Goal: Transaction & Acquisition: Purchase product/service

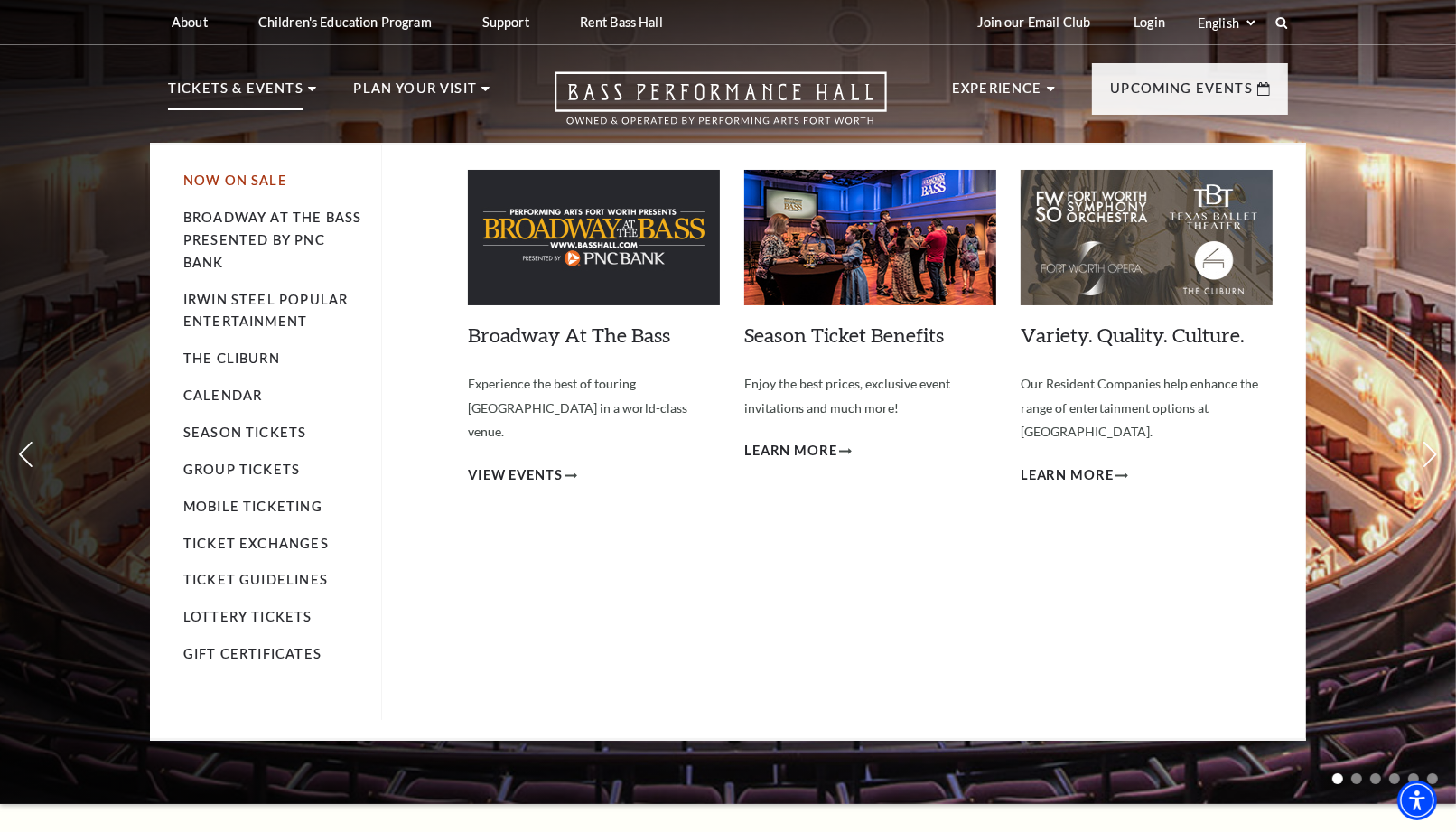
click at [219, 178] on link "Now On Sale" at bounding box center [235, 180] width 104 height 15
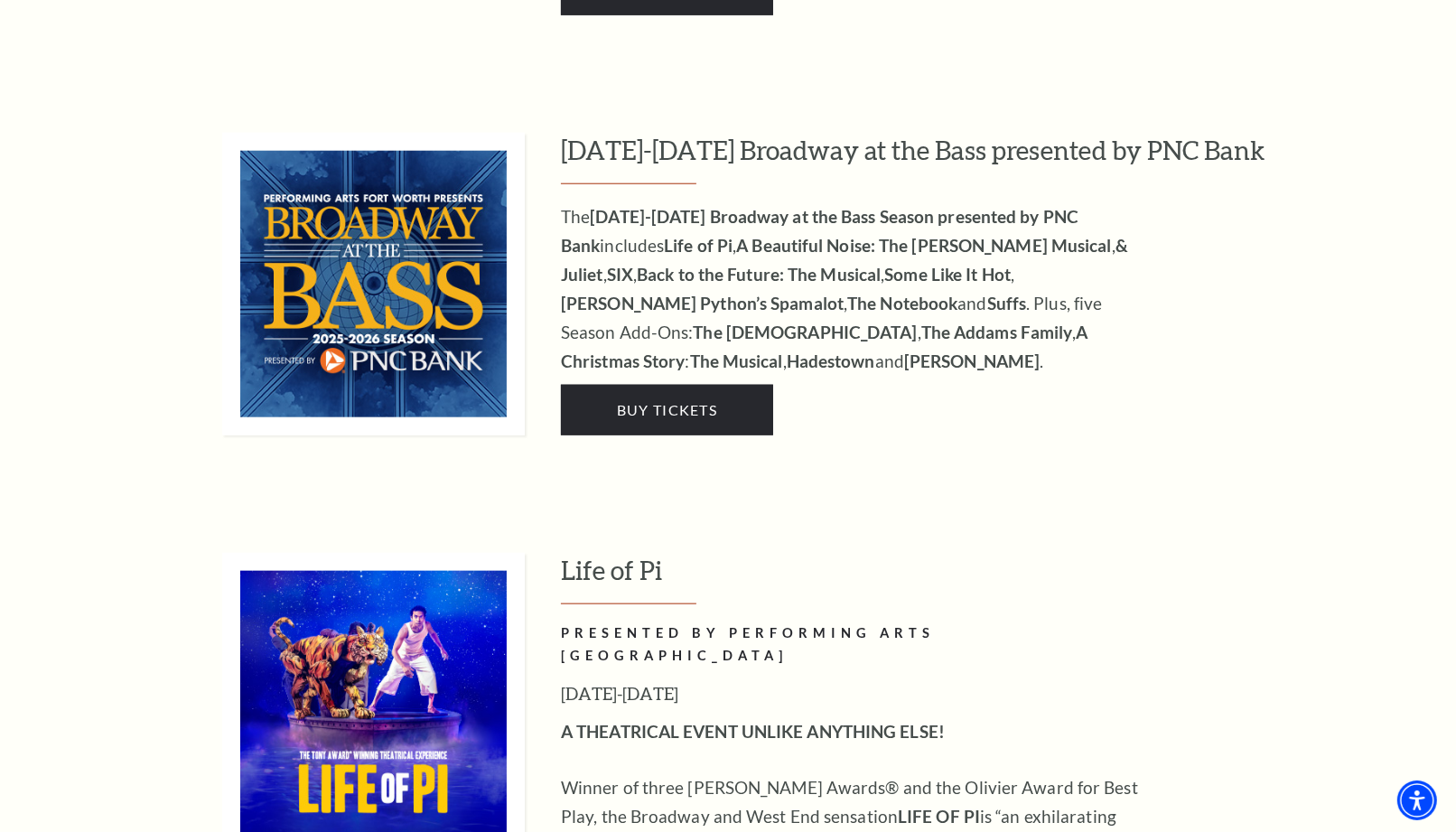
scroll to position [1907, 0]
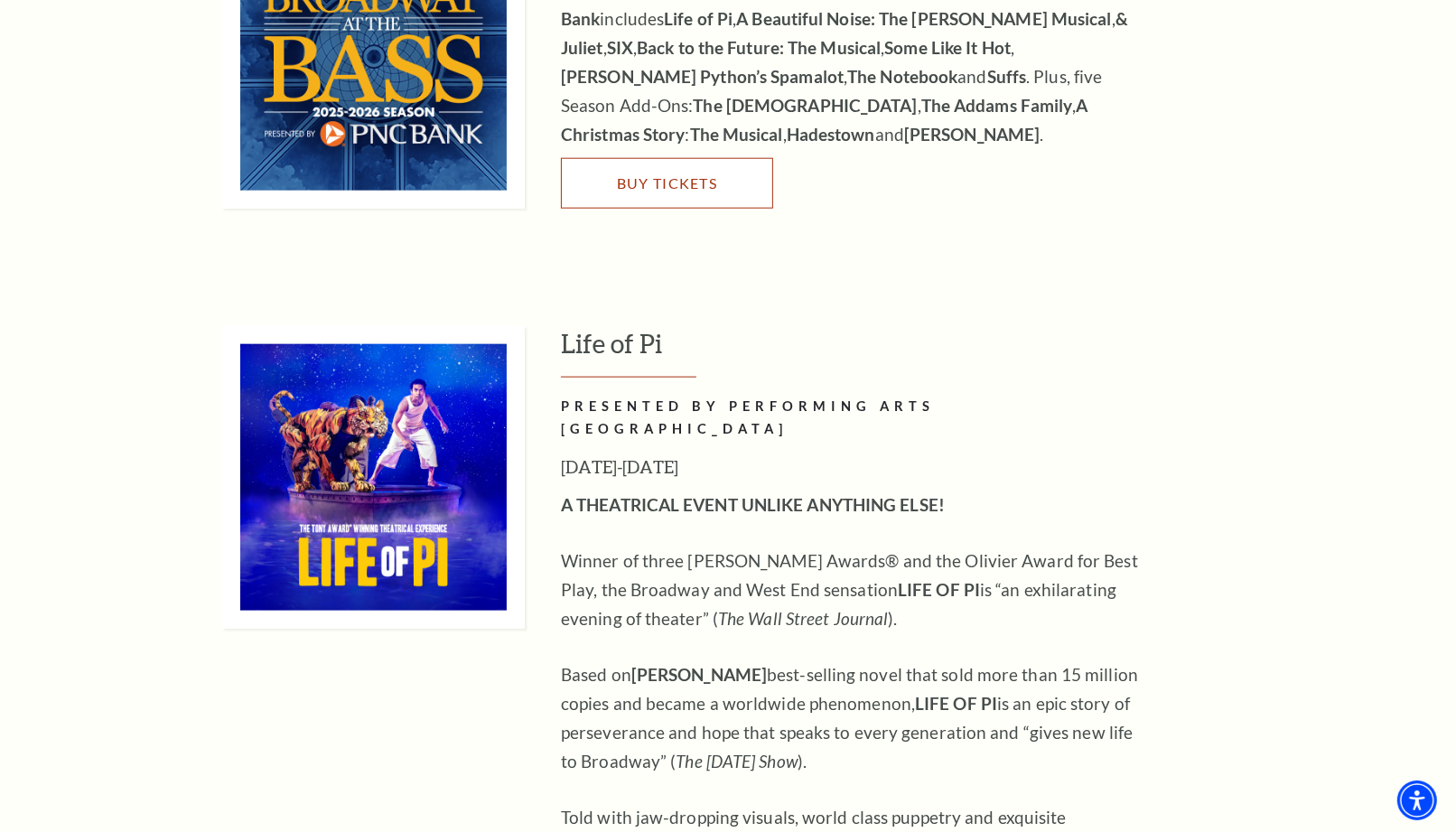
click at [696, 176] on link "Buy Tickets" at bounding box center [667, 183] width 212 height 51
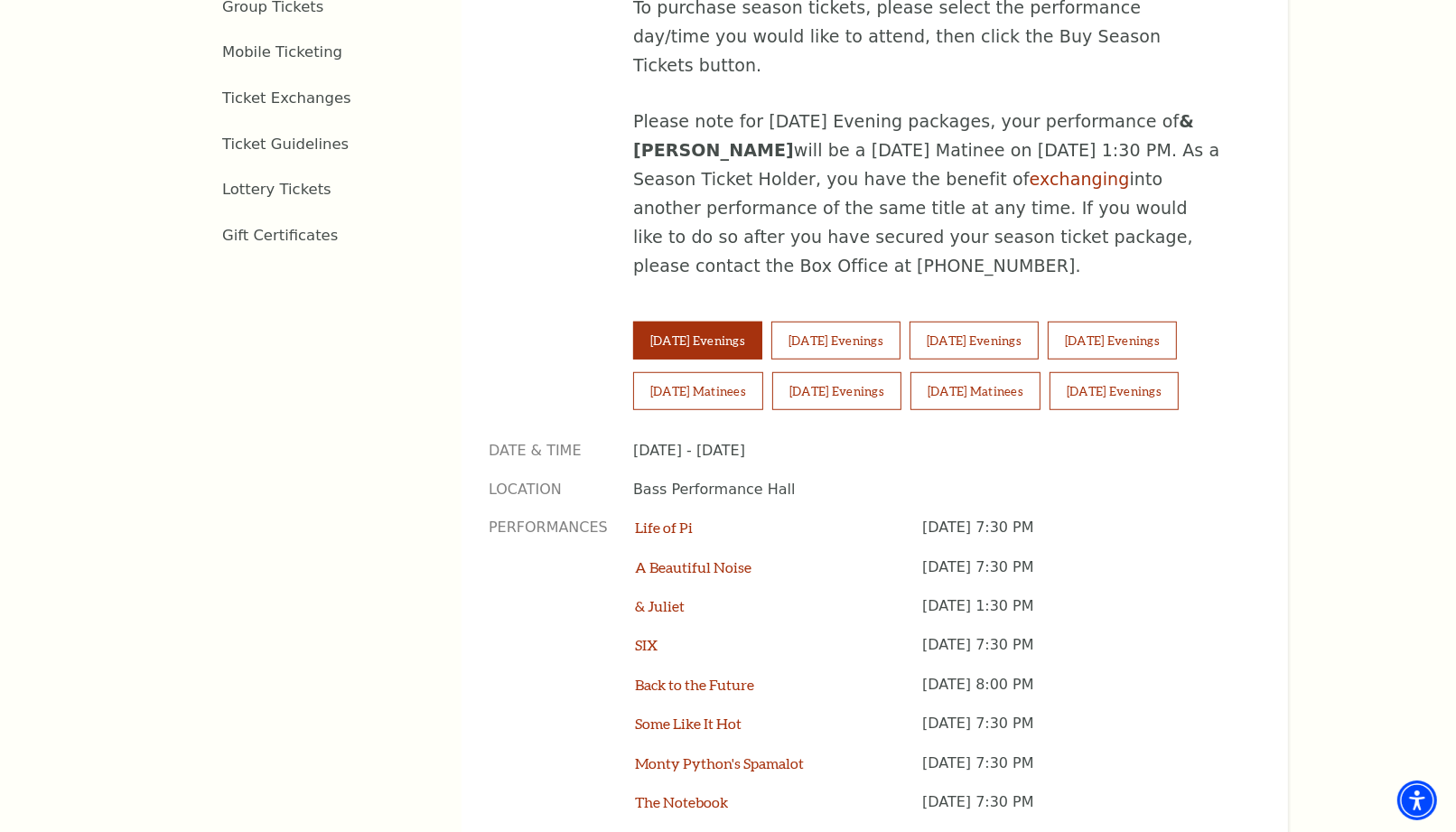
scroll to position [1204, 0]
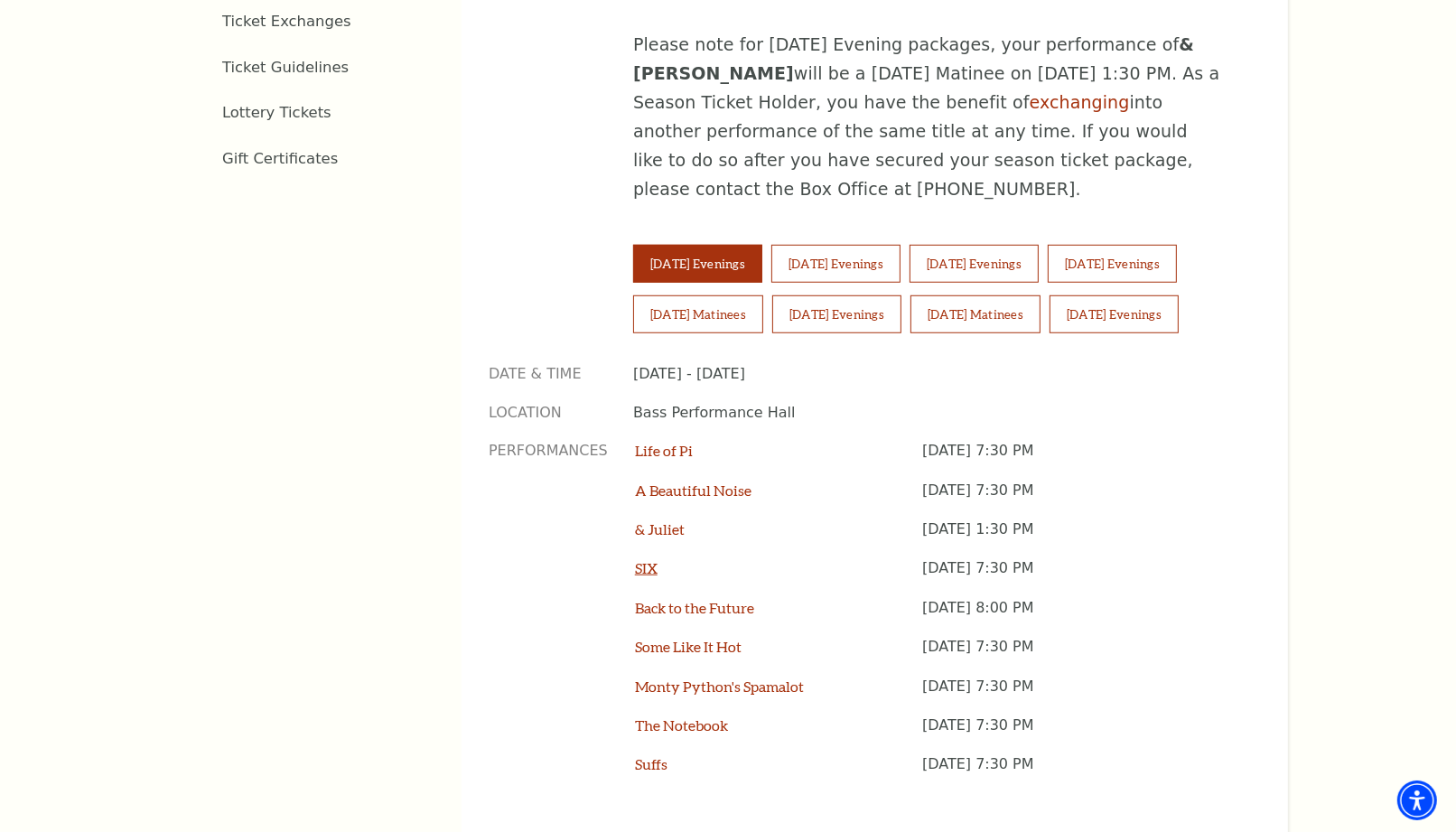
click at [648, 559] on link "SIX" at bounding box center [647, 568] width 23 height 17
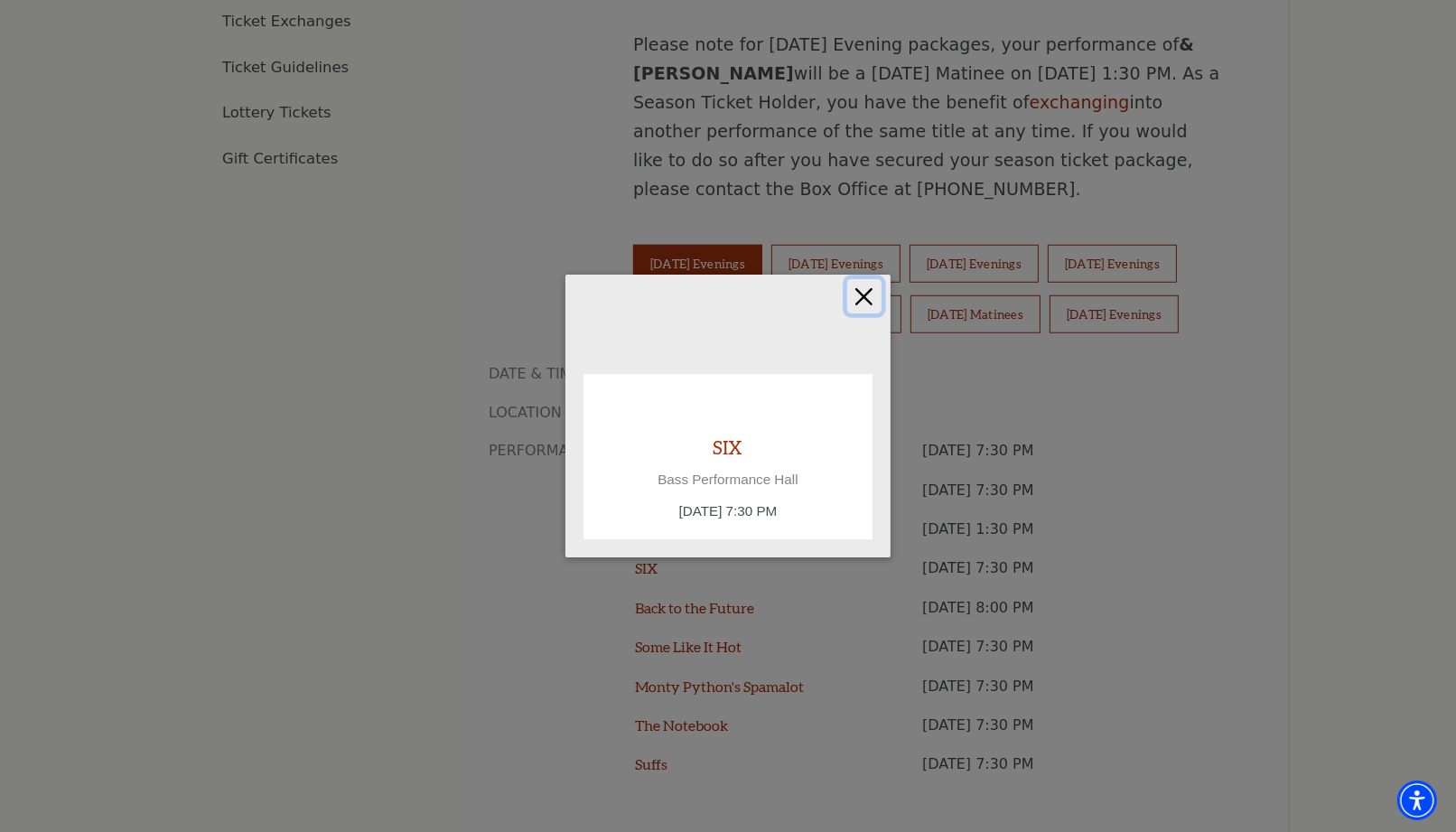
click at [859, 302] on button "Close" at bounding box center [864, 297] width 34 height 34
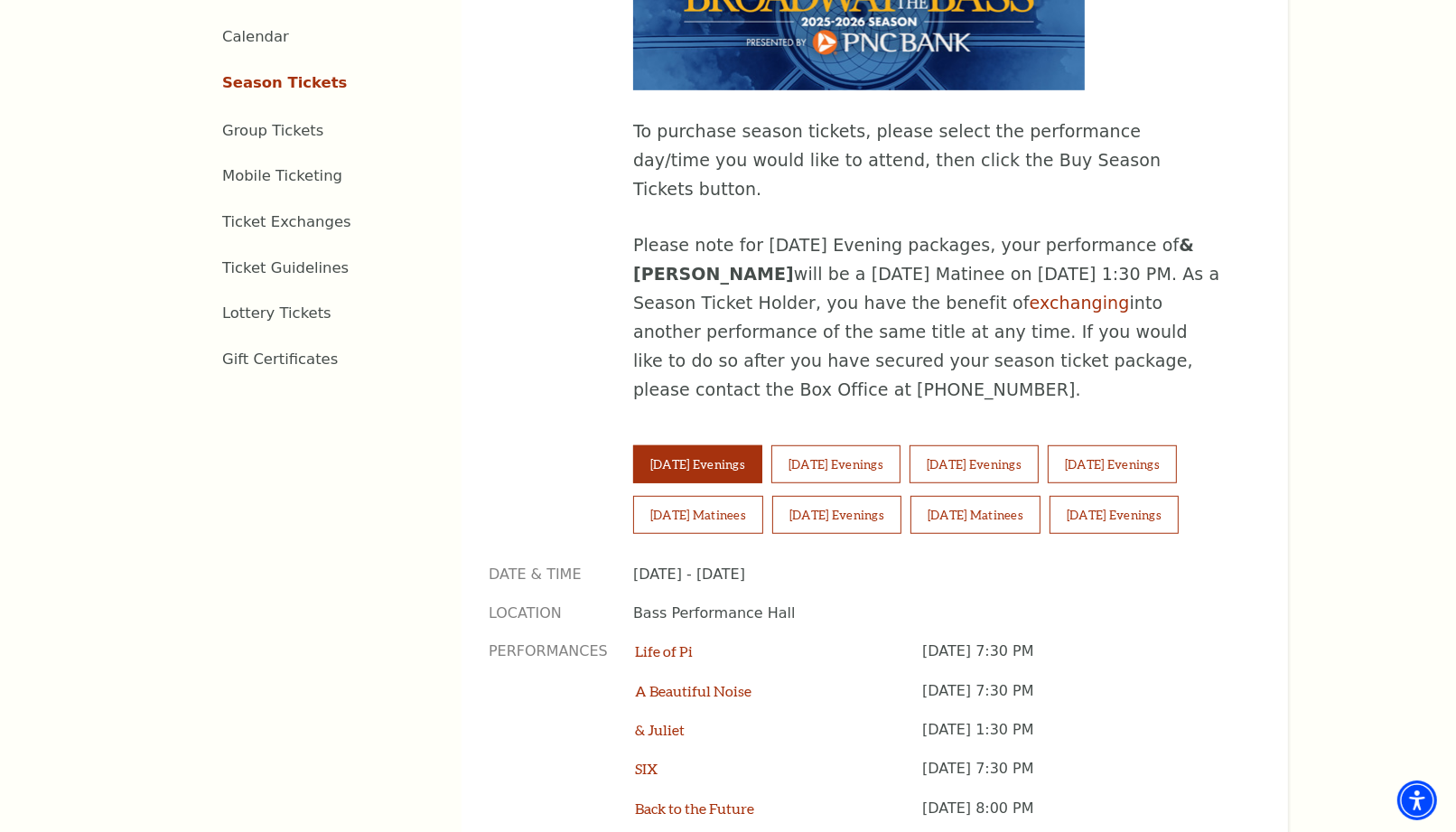
scroll to position [904, 0]
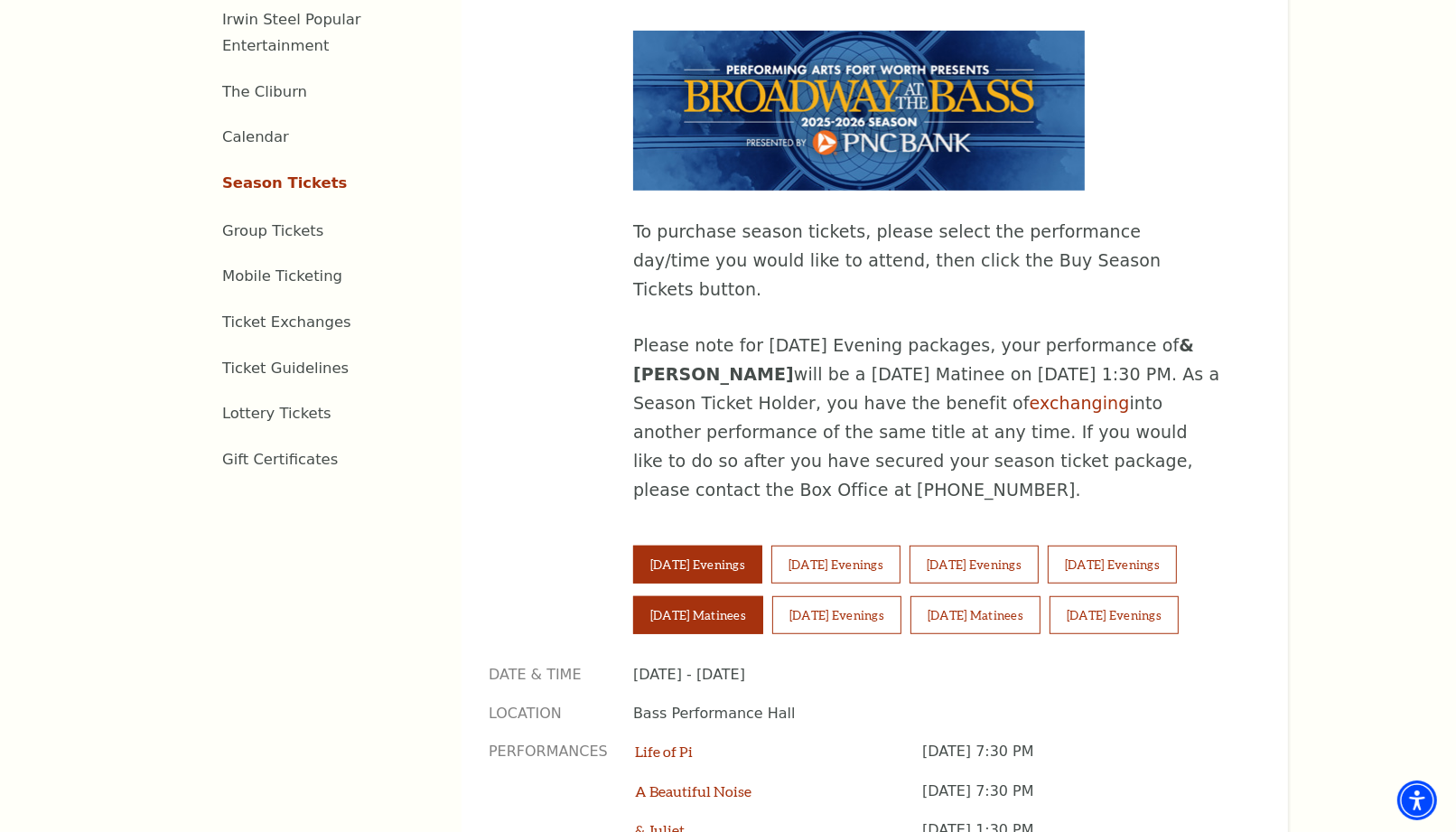
click at [733, 596] on button "Saturday Matinees" at bounding box center [698, 615] width 130 height 38
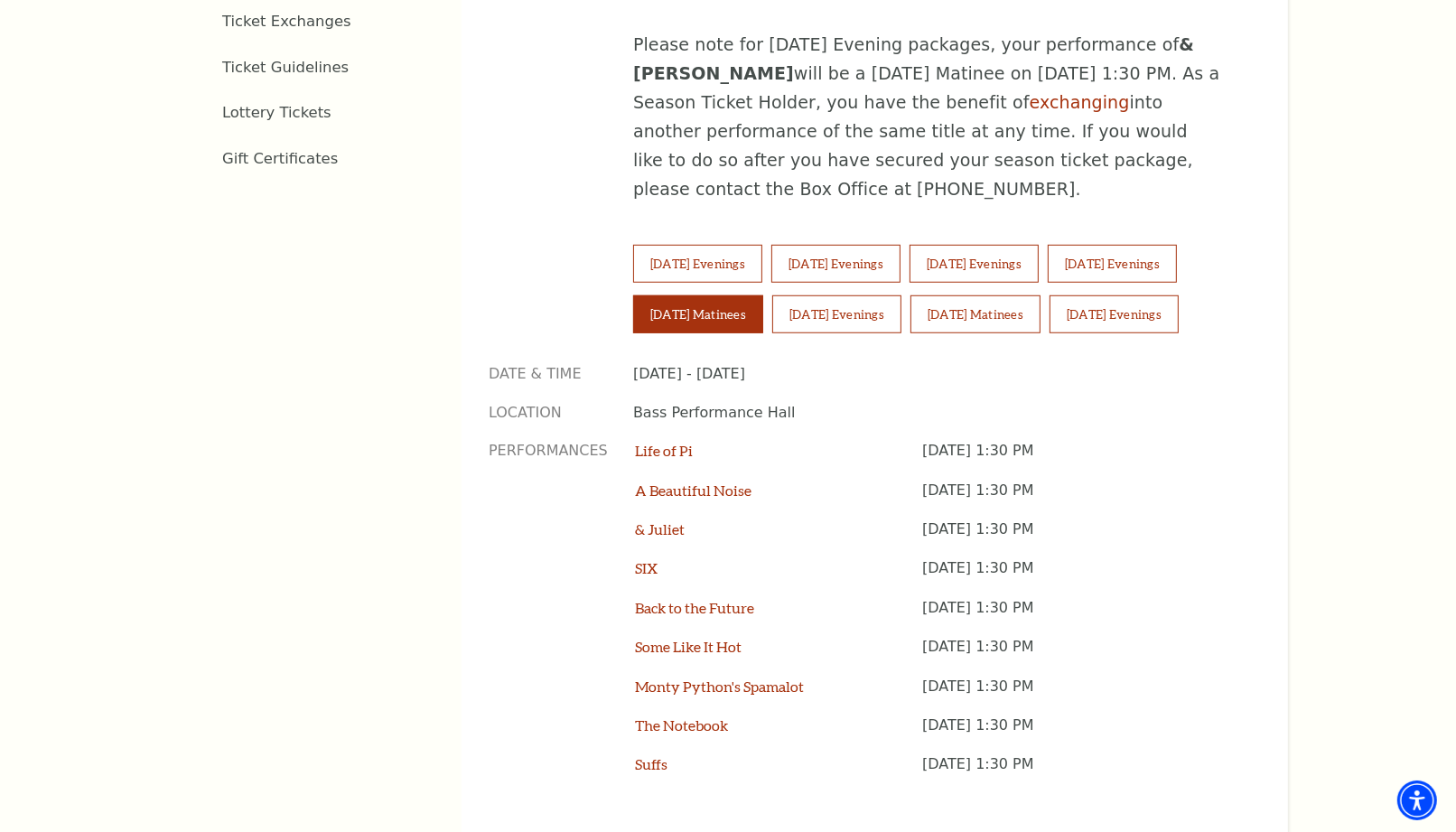
scroll to position [1404, 0]
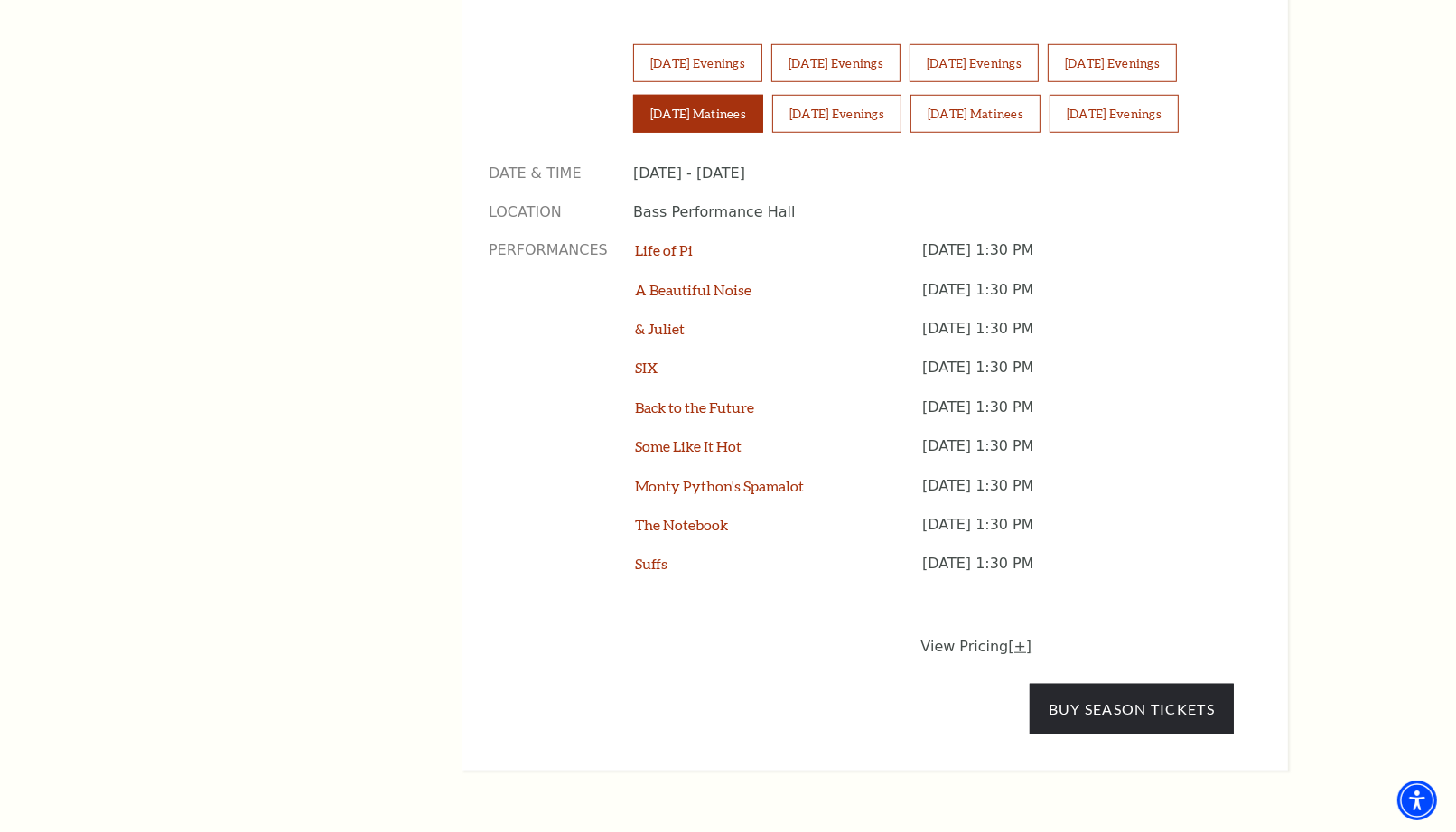
click at [1014, 637] on link "[+]" at bounding box center [1020, 646] width 24 height 17
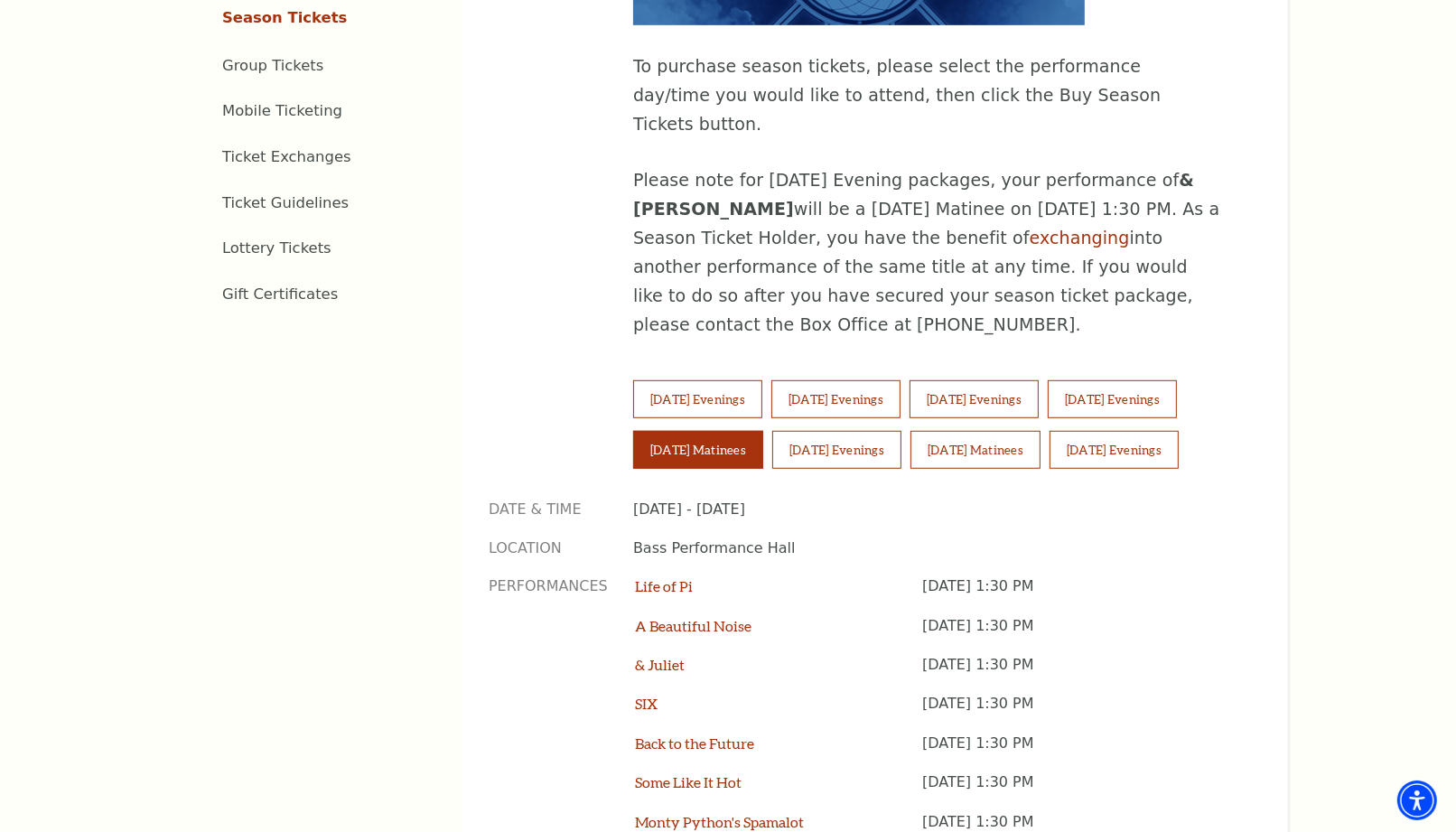
scroll to position [1104, 0]
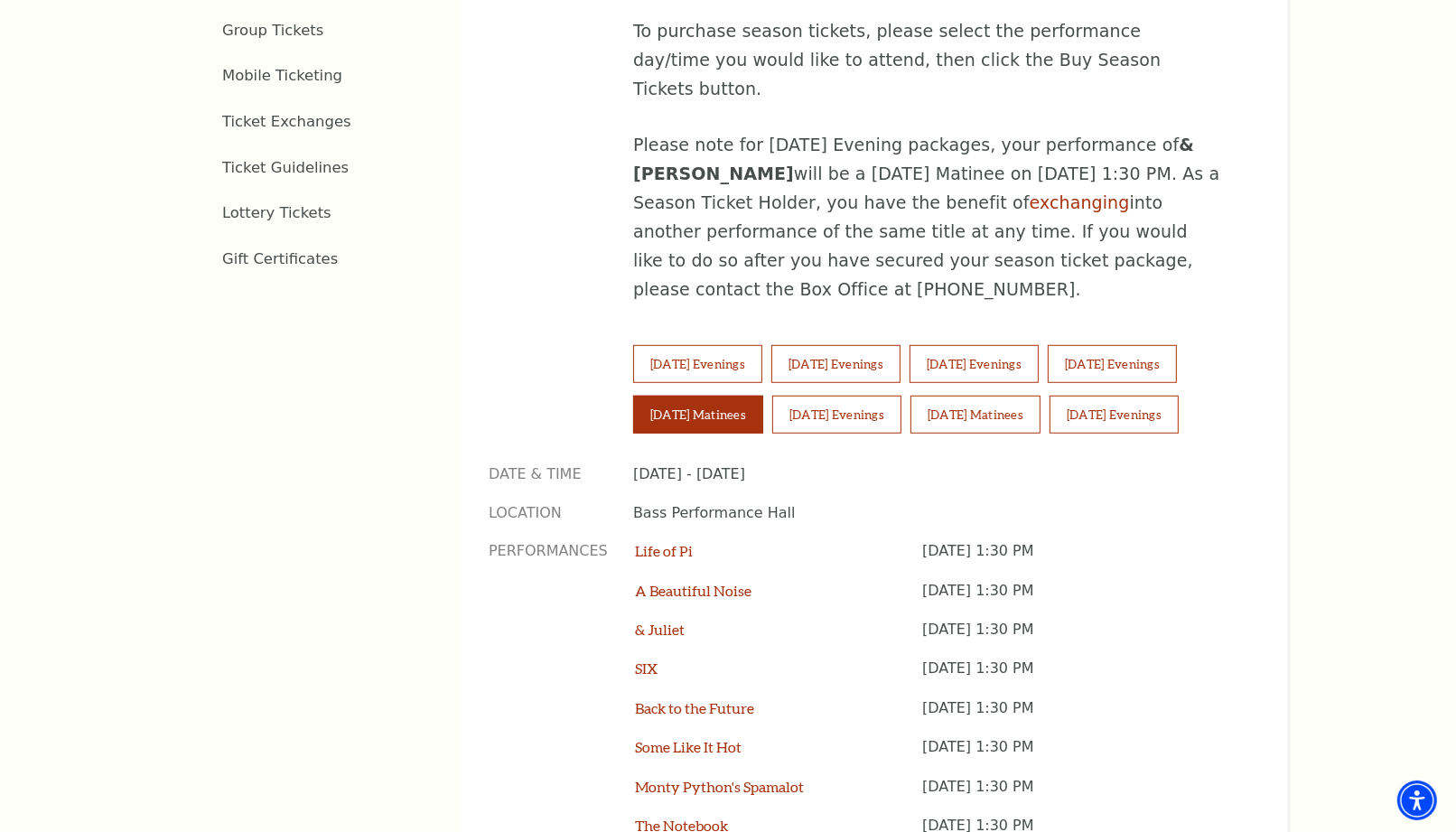
drag, startPoint x: 902, startPoint y: 290, endPoint x: 1027, endPoint y: 438, distance: 193.7
click at [901, 345] on button "Wednesday Evenings" at bounding box center [836, 364] width 129 height 38
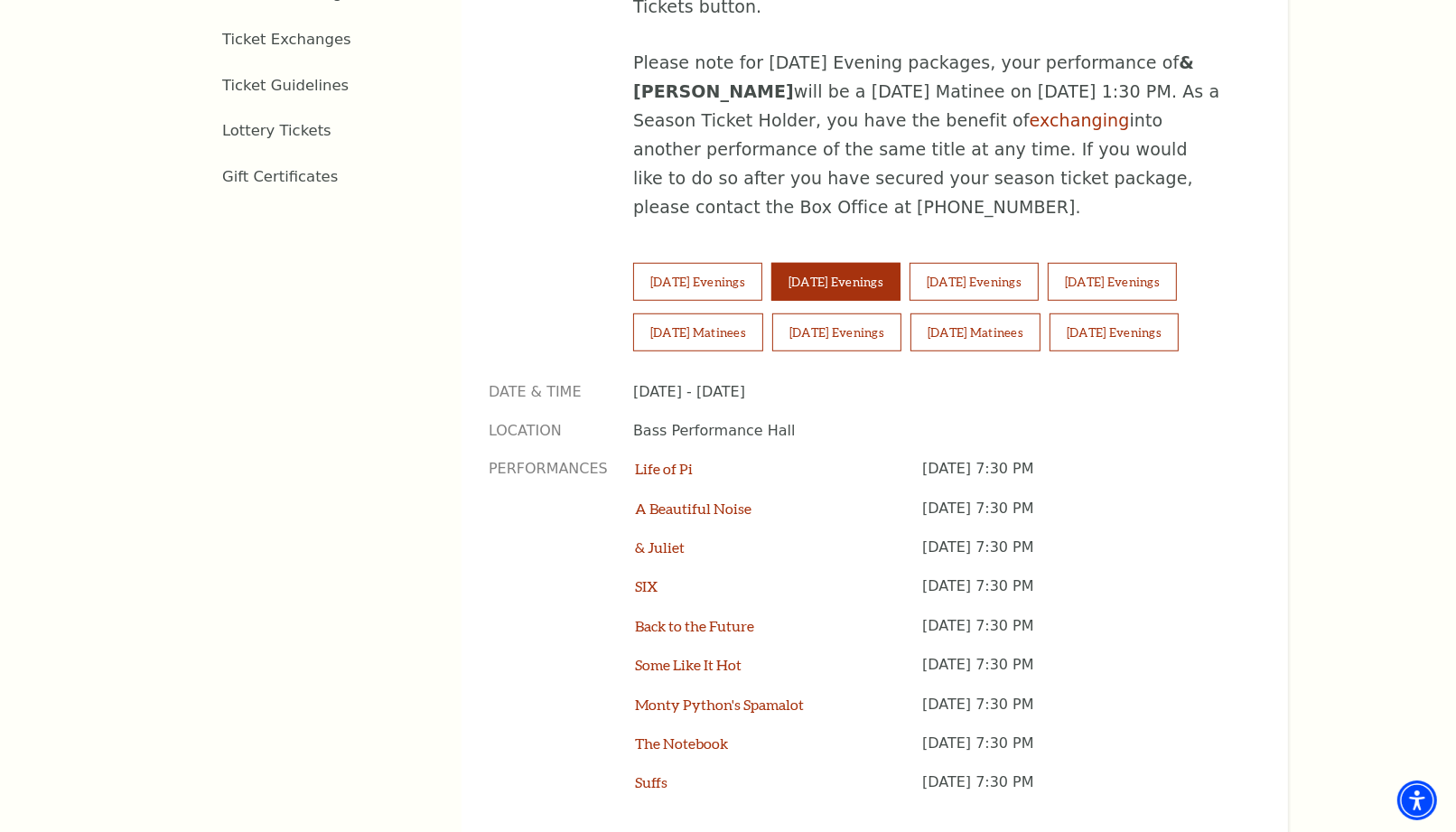
scroll to position [1605, 0]
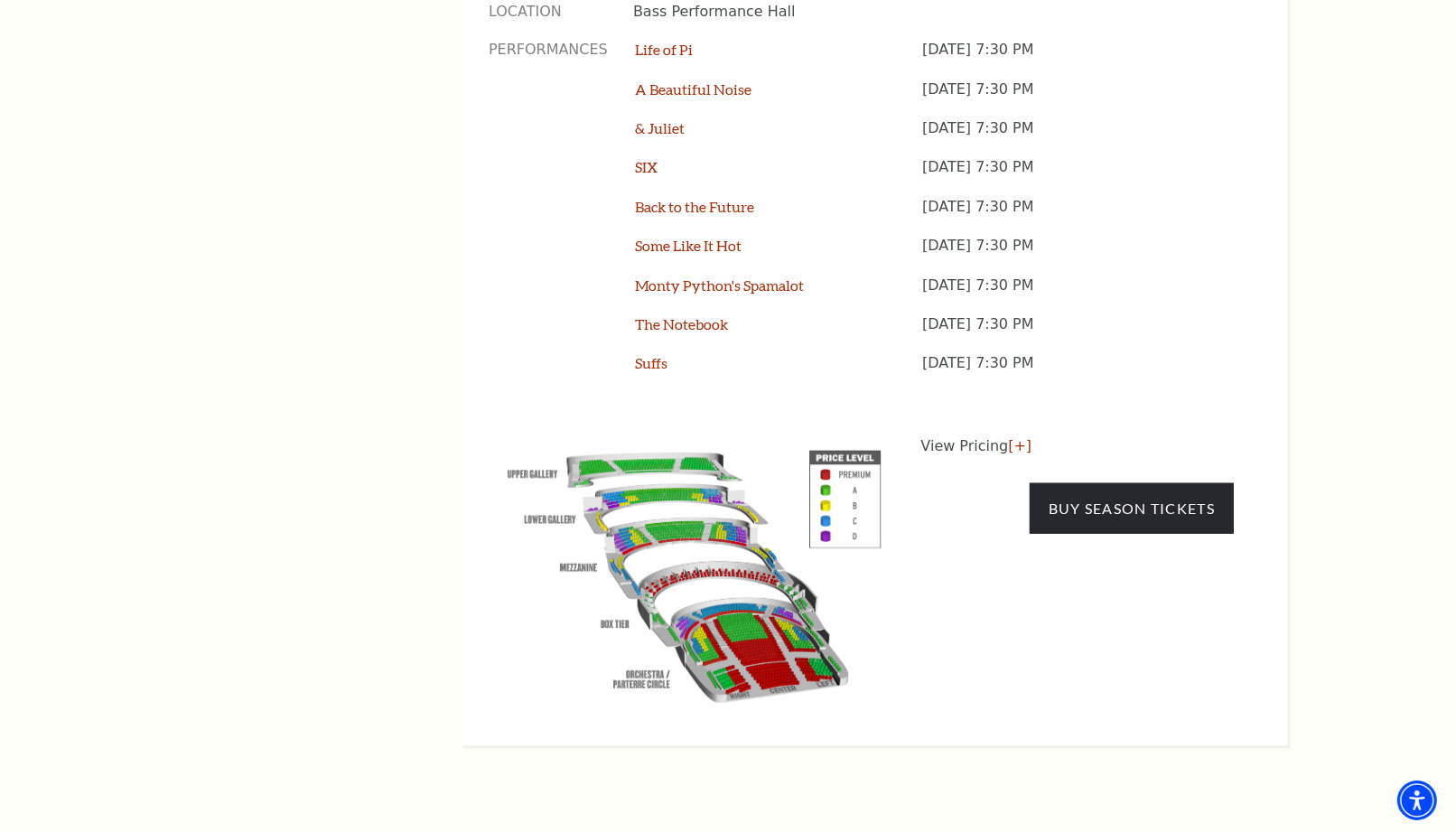
click at [823, 435] on img at bounding box center [695, 572] width 412 height 275
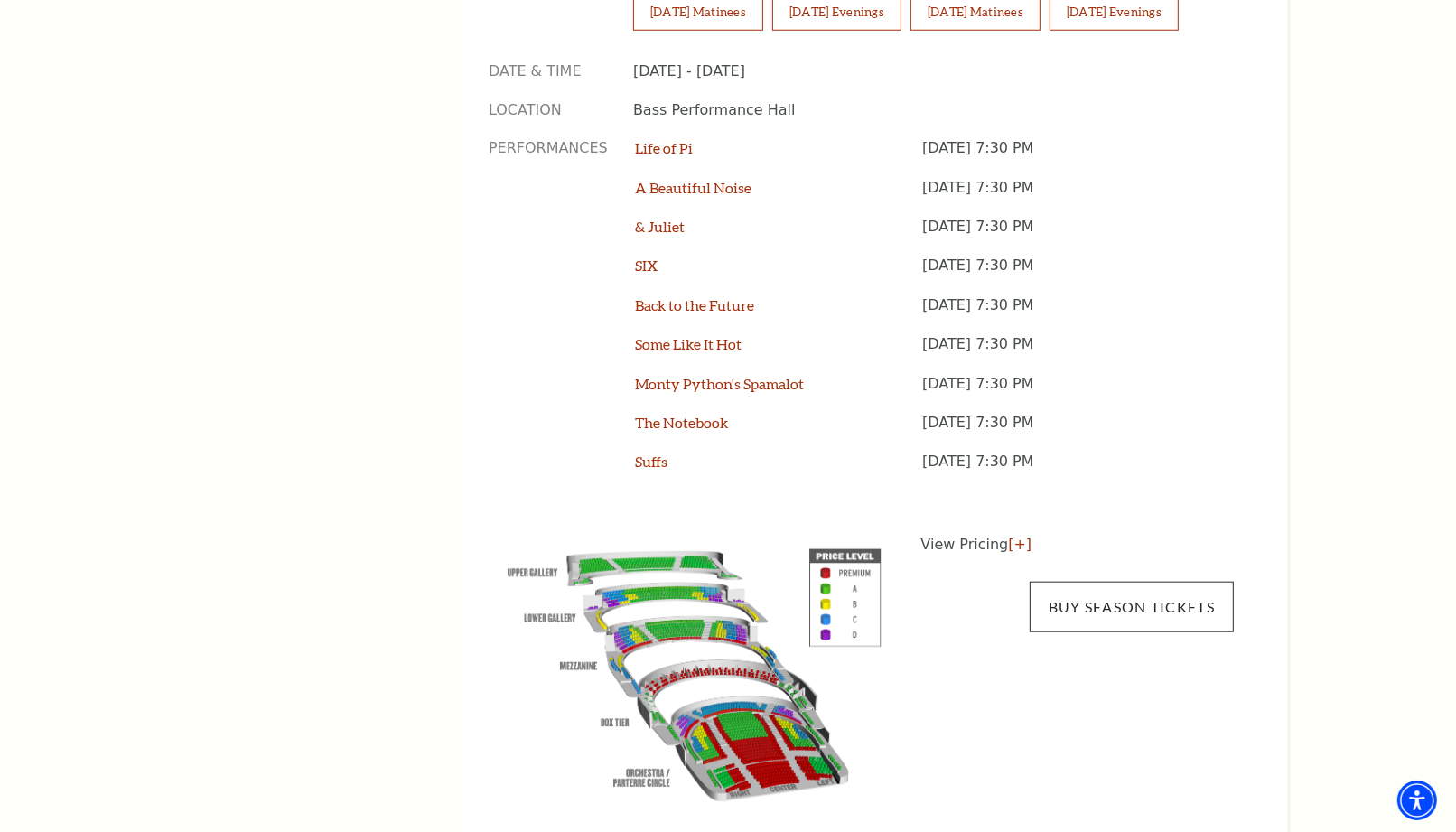
scroll to position [1204, 0]
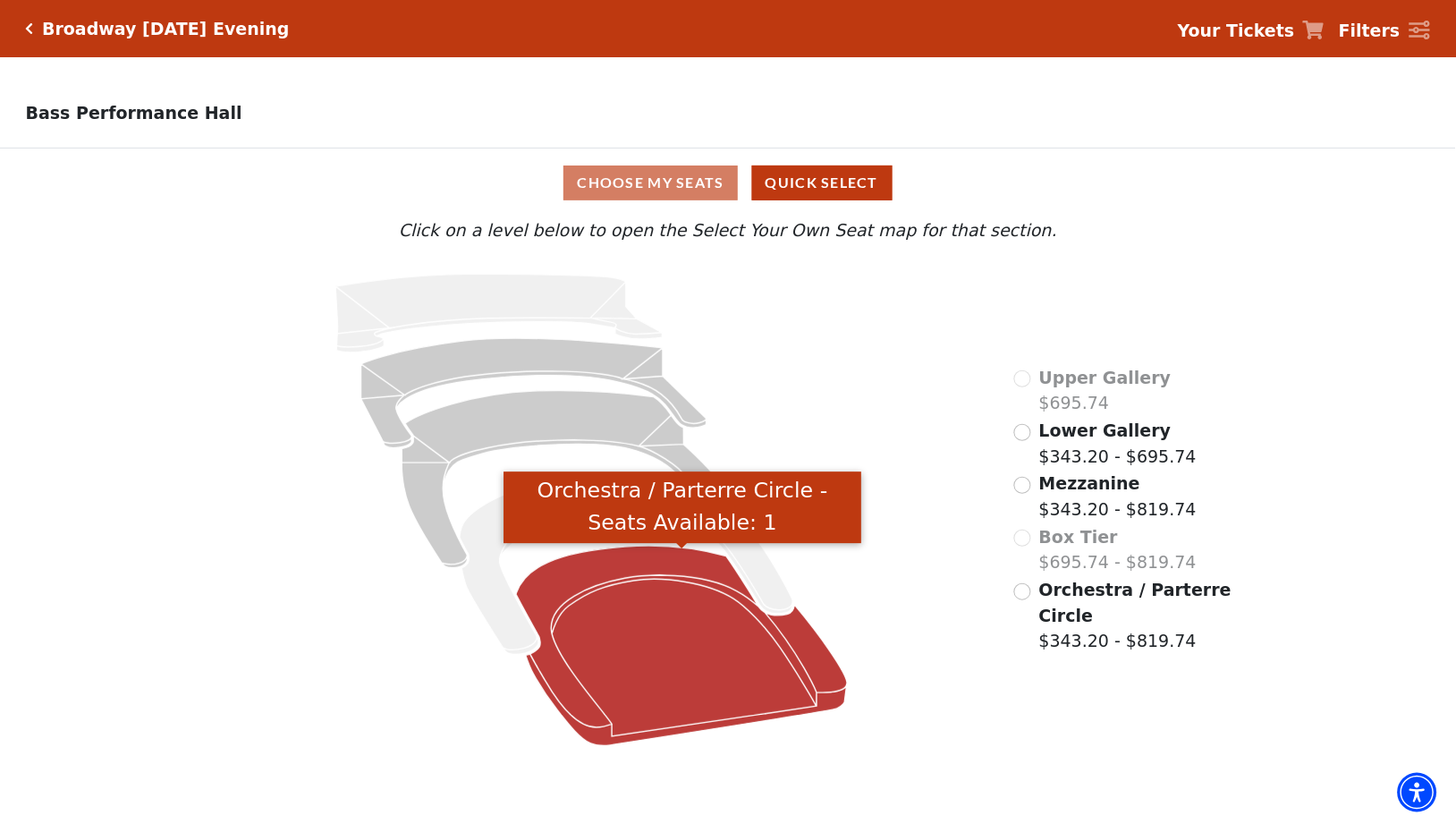
click at [664, 568] on icon "Orchestra / Parterre Circle - Seats Available: 1" at bounding box center [681, 646] width 332 height 200
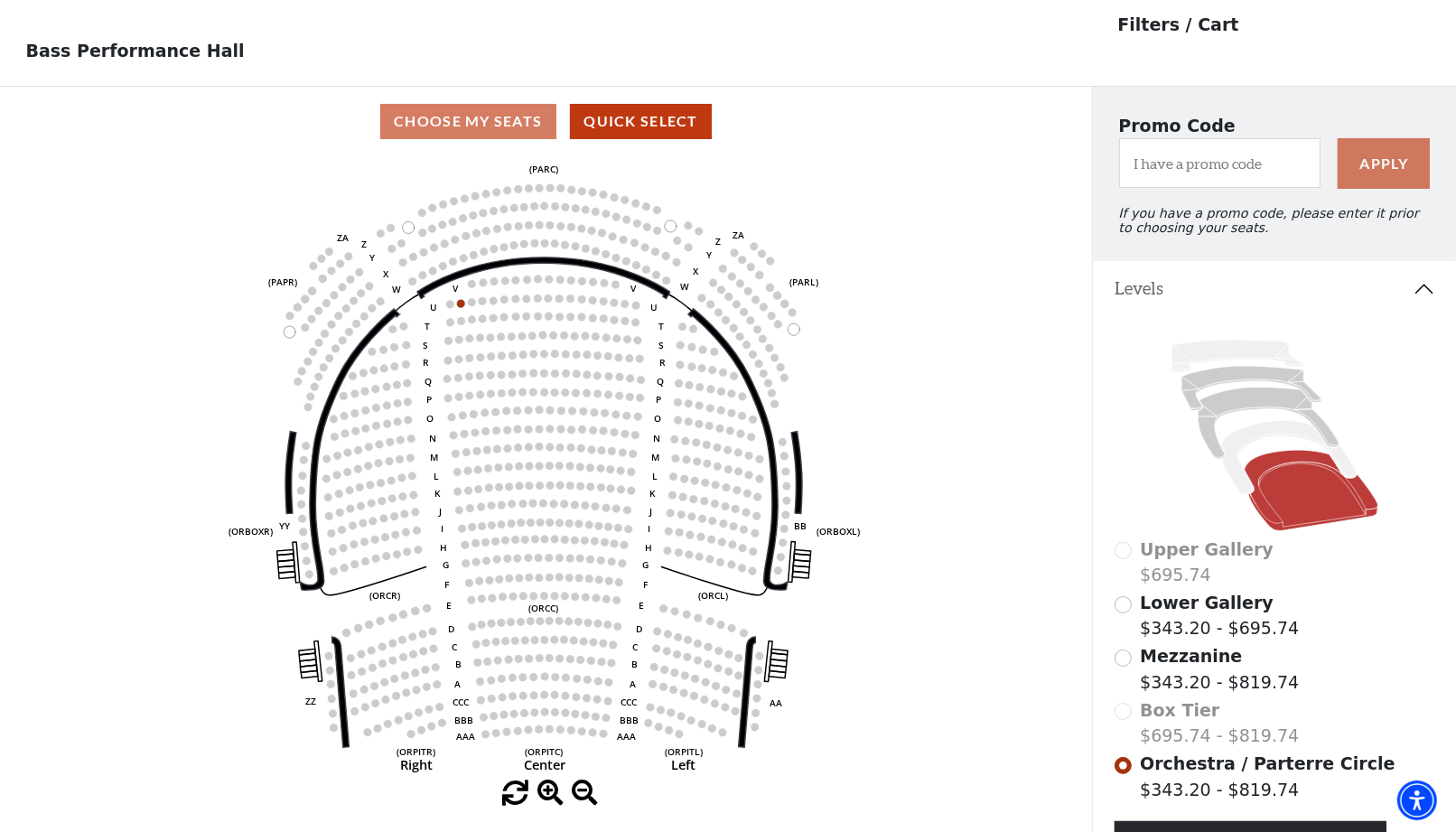
scroll to position [83, 0]
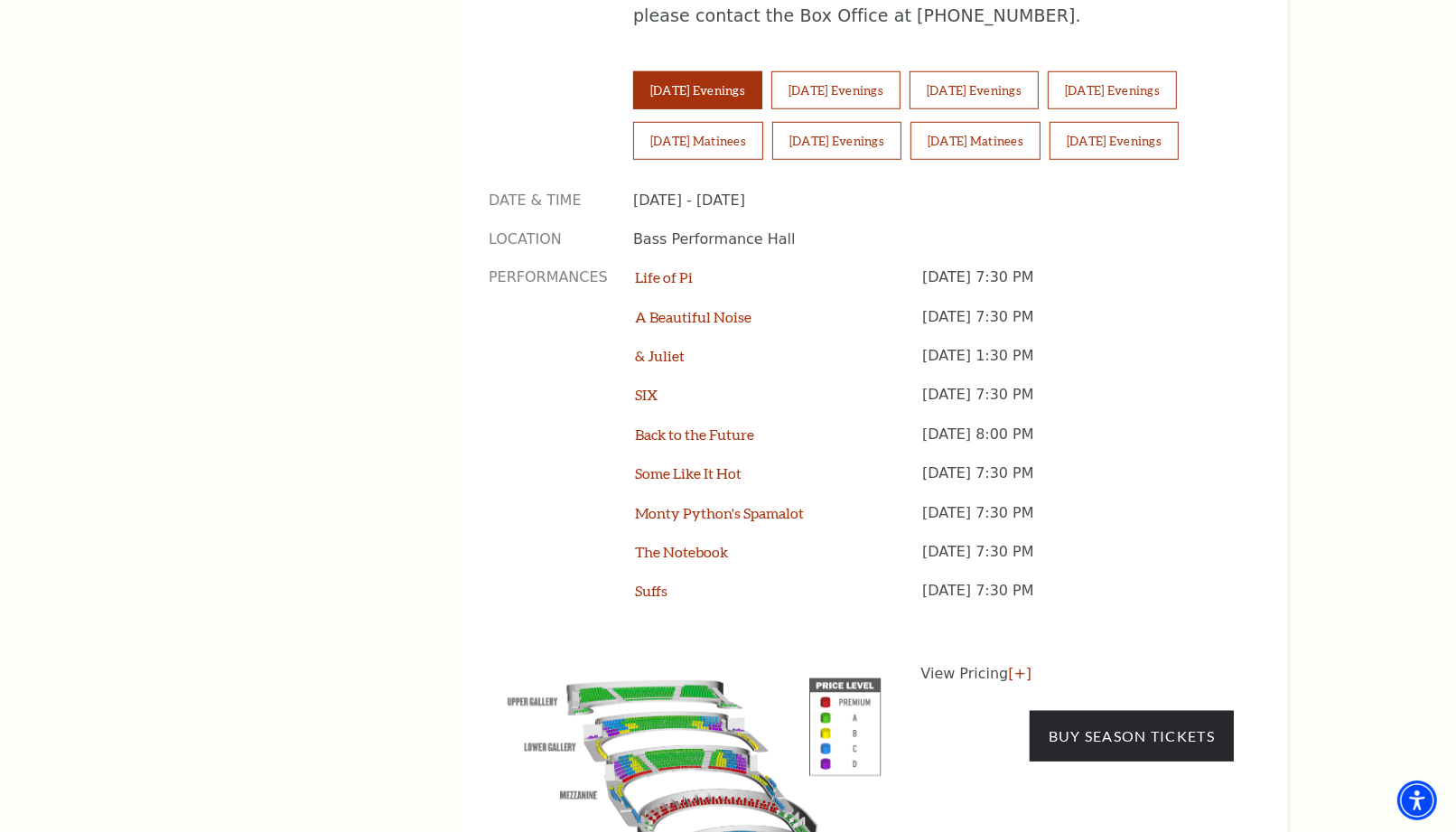
scroll to position [1404, 0]
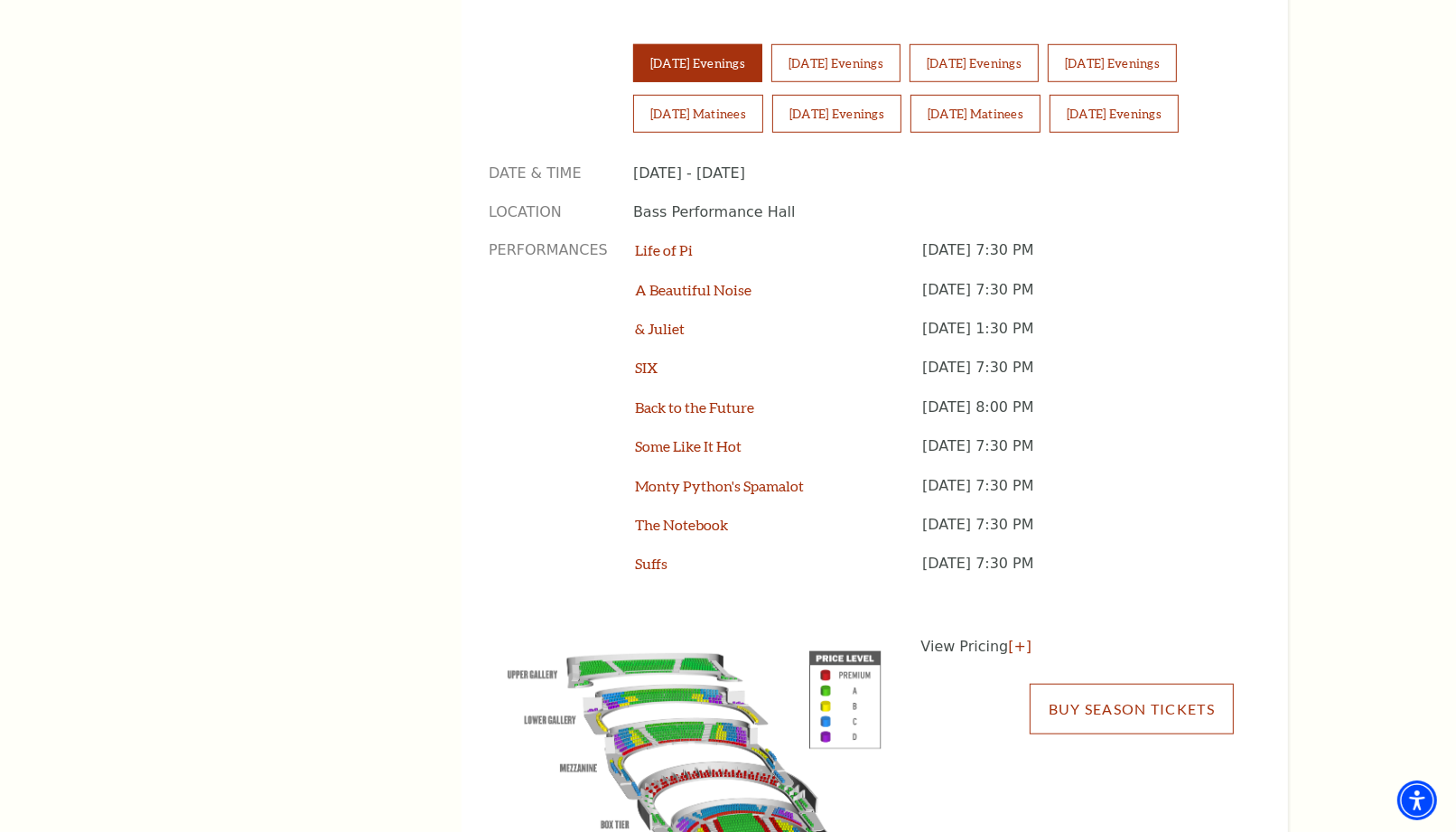
click at [1113, 684] on link "Buy Season Tickets" at bounding box center [1132, 709] width 204 height 51
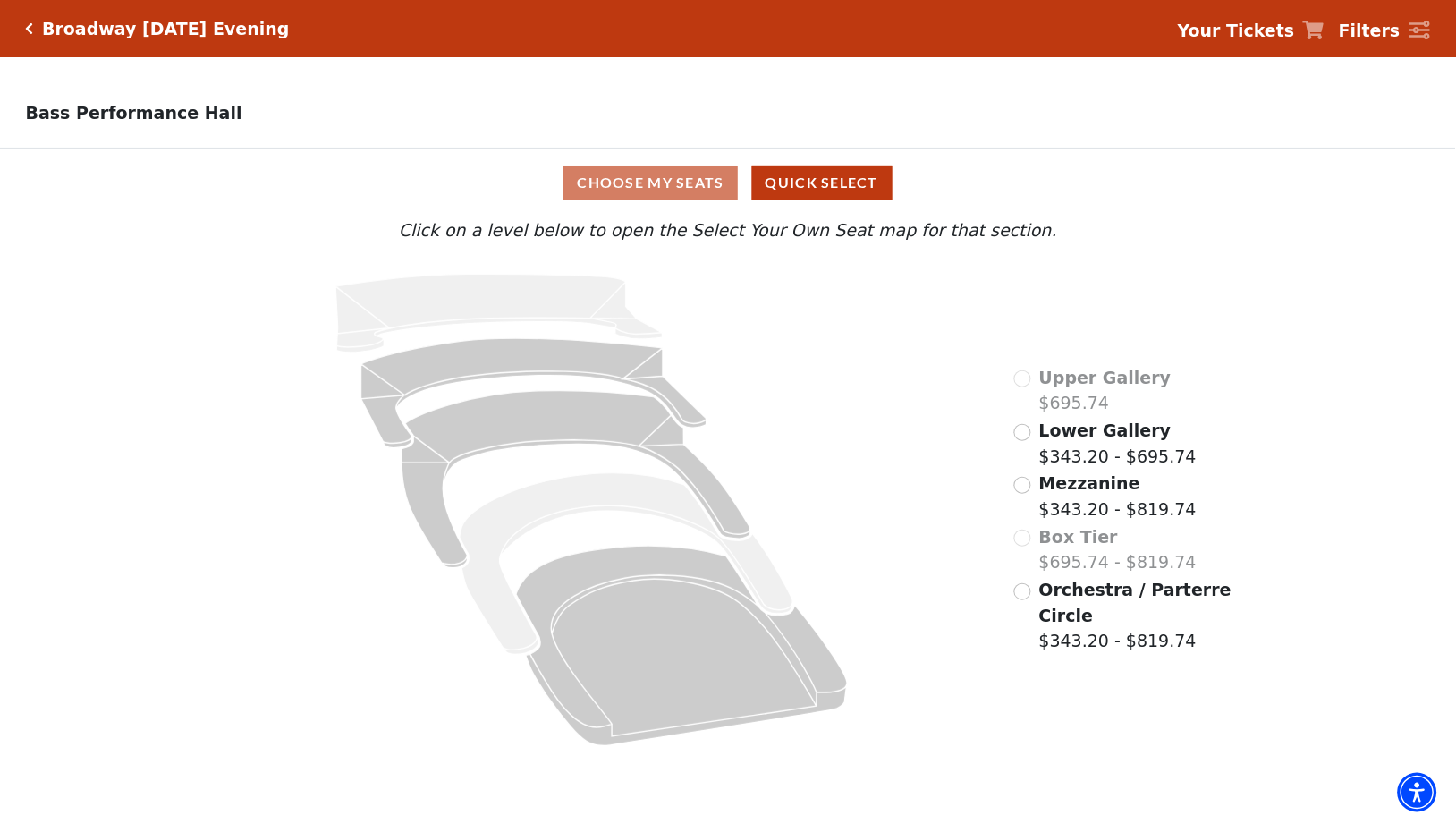
click at [26, 26] on icon "Click here to go back to filters" at bounding box center [29, 28] width 9 height 12
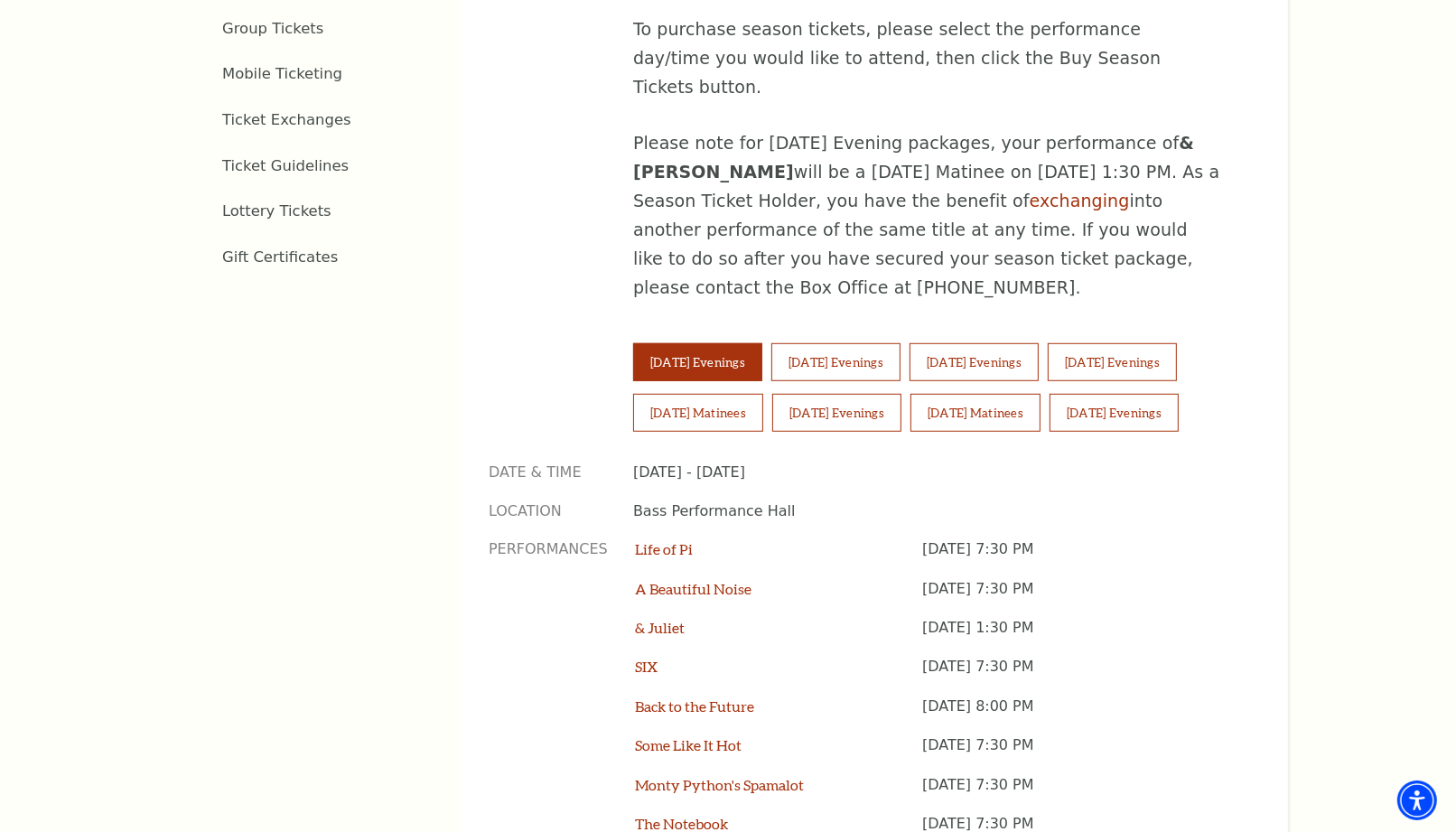
scroll to position [1104, 0]
click at [859, 345] on button "Wednesday Evenings" at bounding box center [836, 364] width 129 height 38
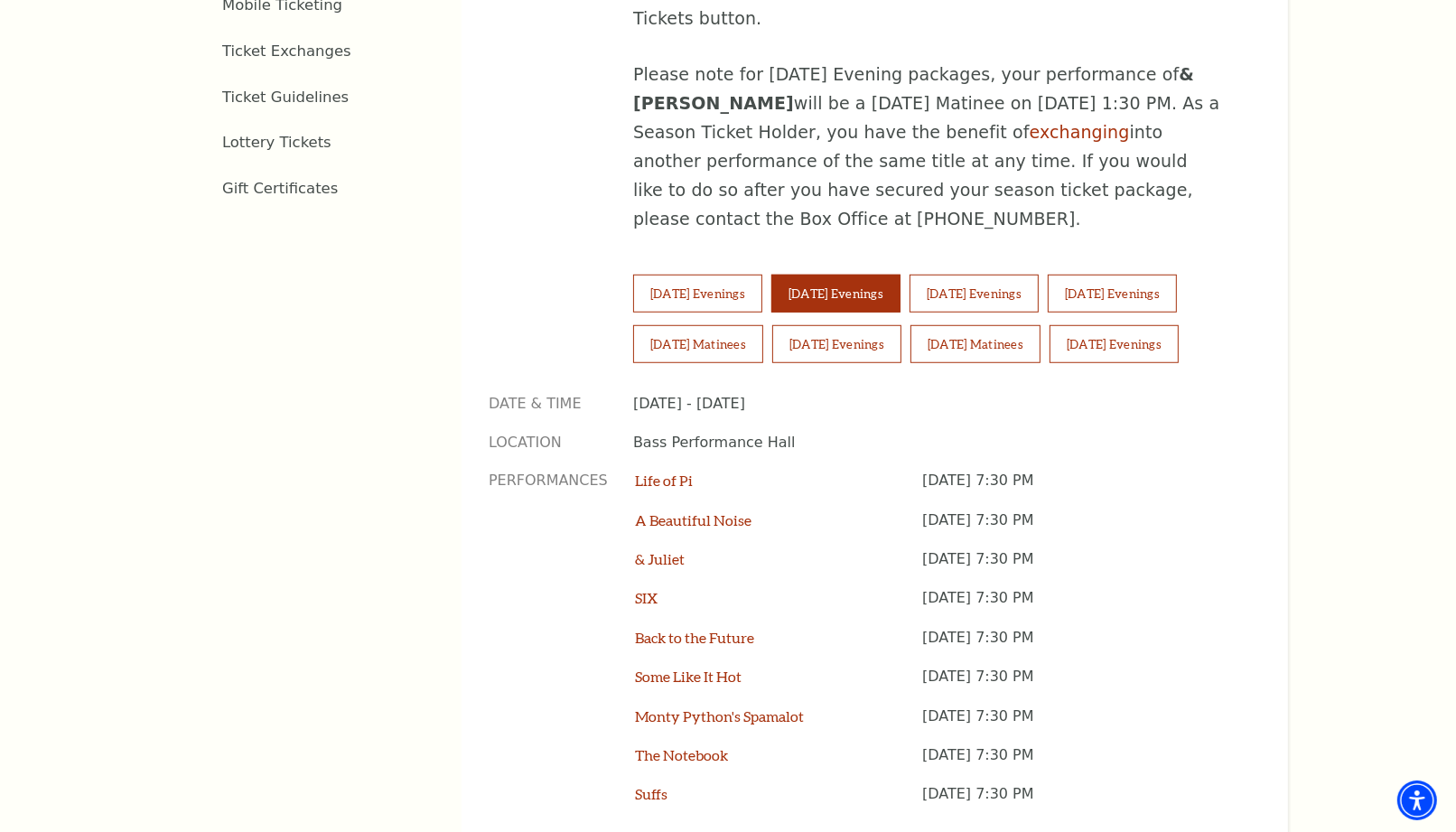
scroll to position [1404, 0]
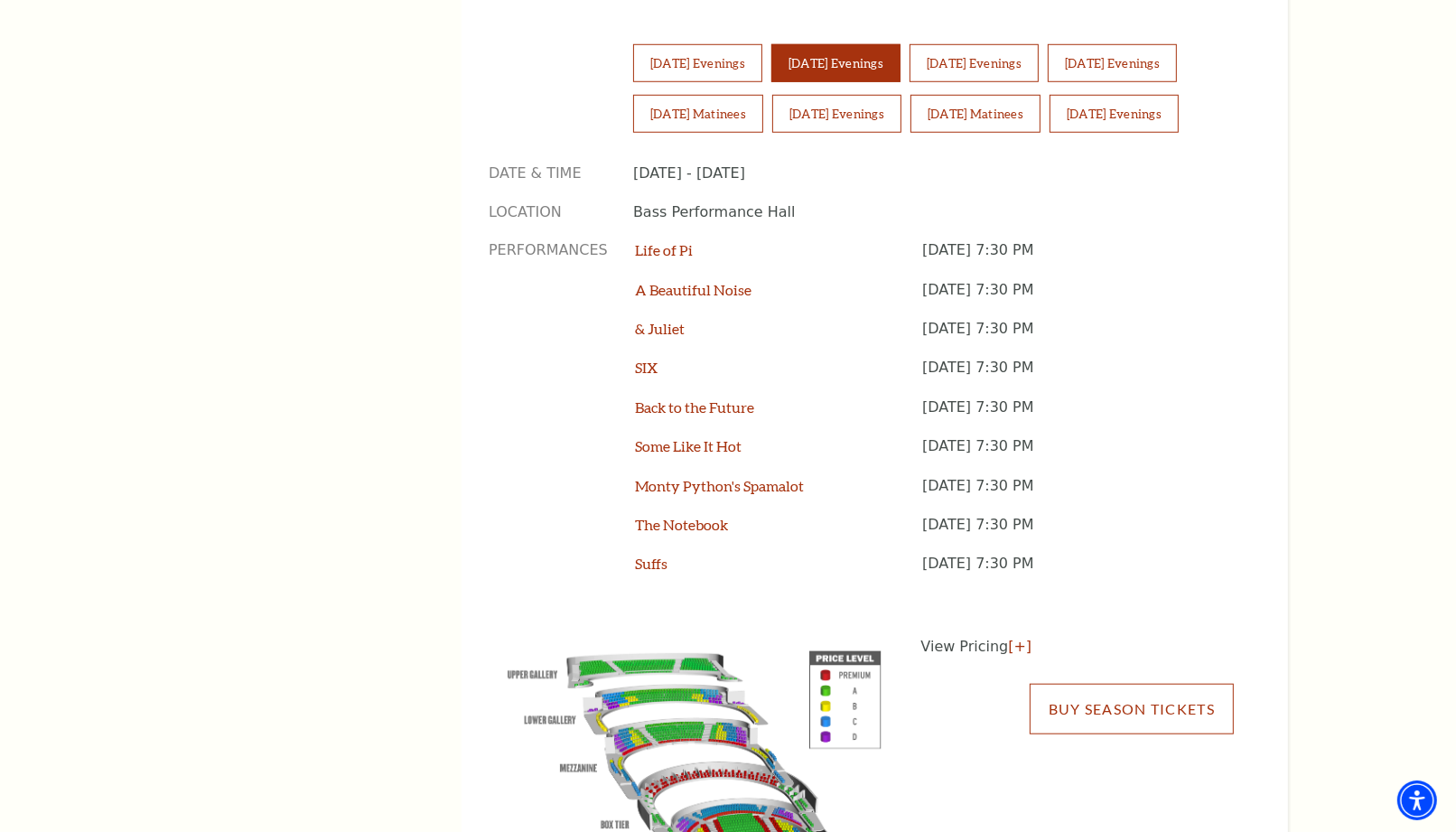
click at [1085, 684] on link "Buy Season Tickets" at bounding box center [1132, 709] width 204 height 51
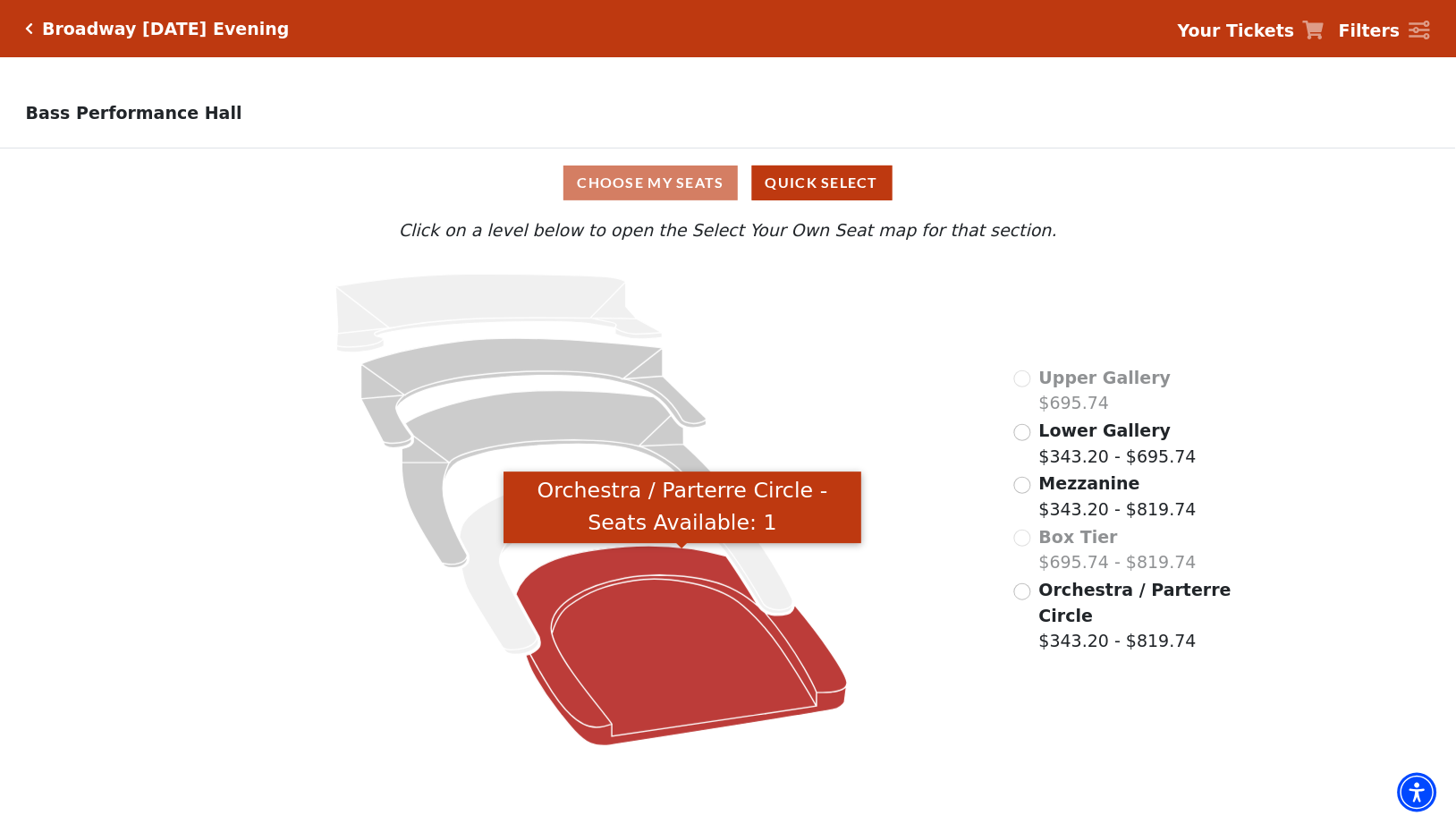
click at [710, 575] on icon "Orchestra / Parterre Circle - Seats Available: 1" at bounding box center [681, 646] width 332 height 200
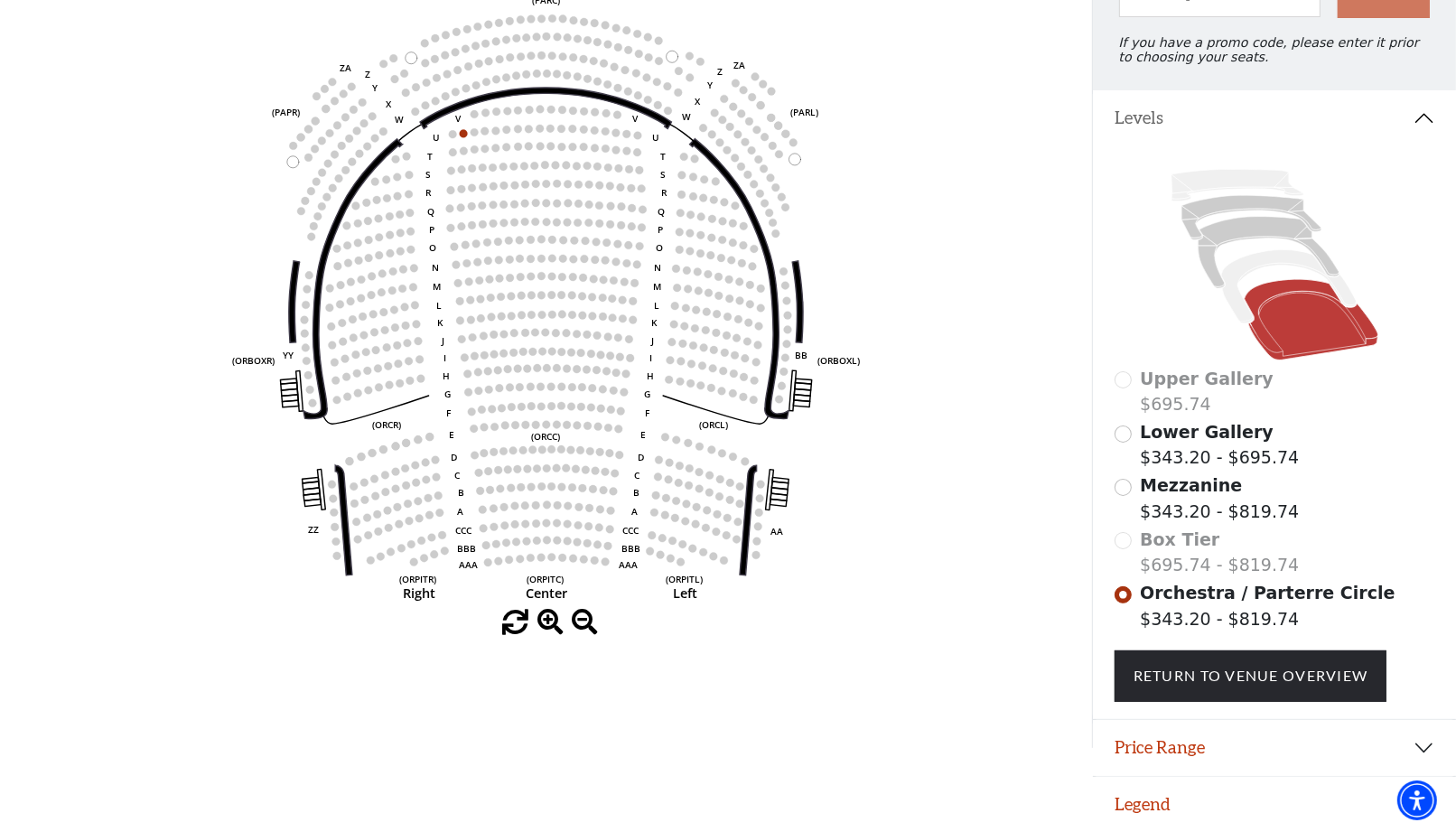
scroll to position [244, 0]
click at [1234, 754] on button "Price Range" at bounding box center [1275, 748] width 364 height 56
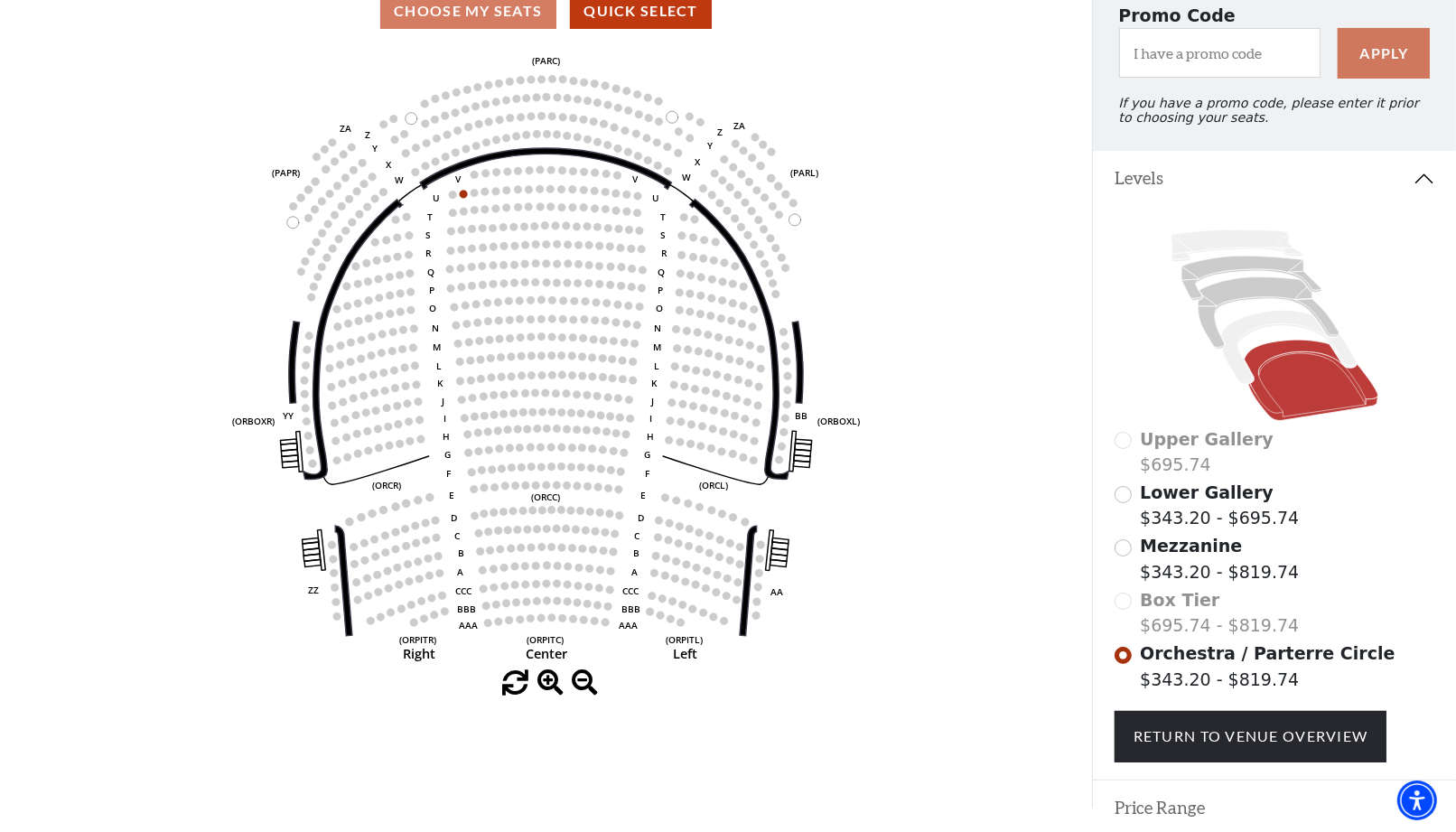
scroll to position [0, 0]
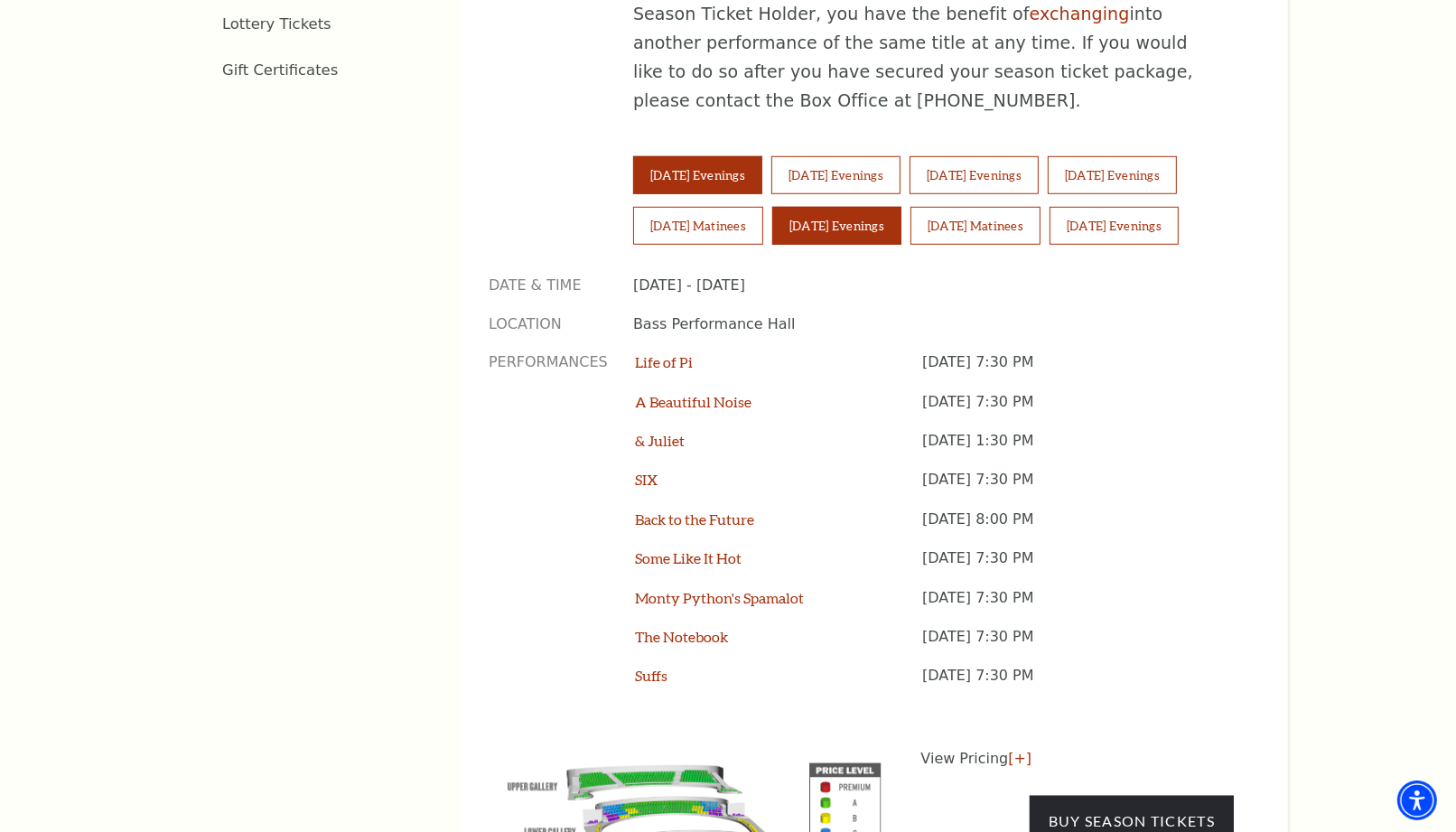
scroll to position [1104, 0]
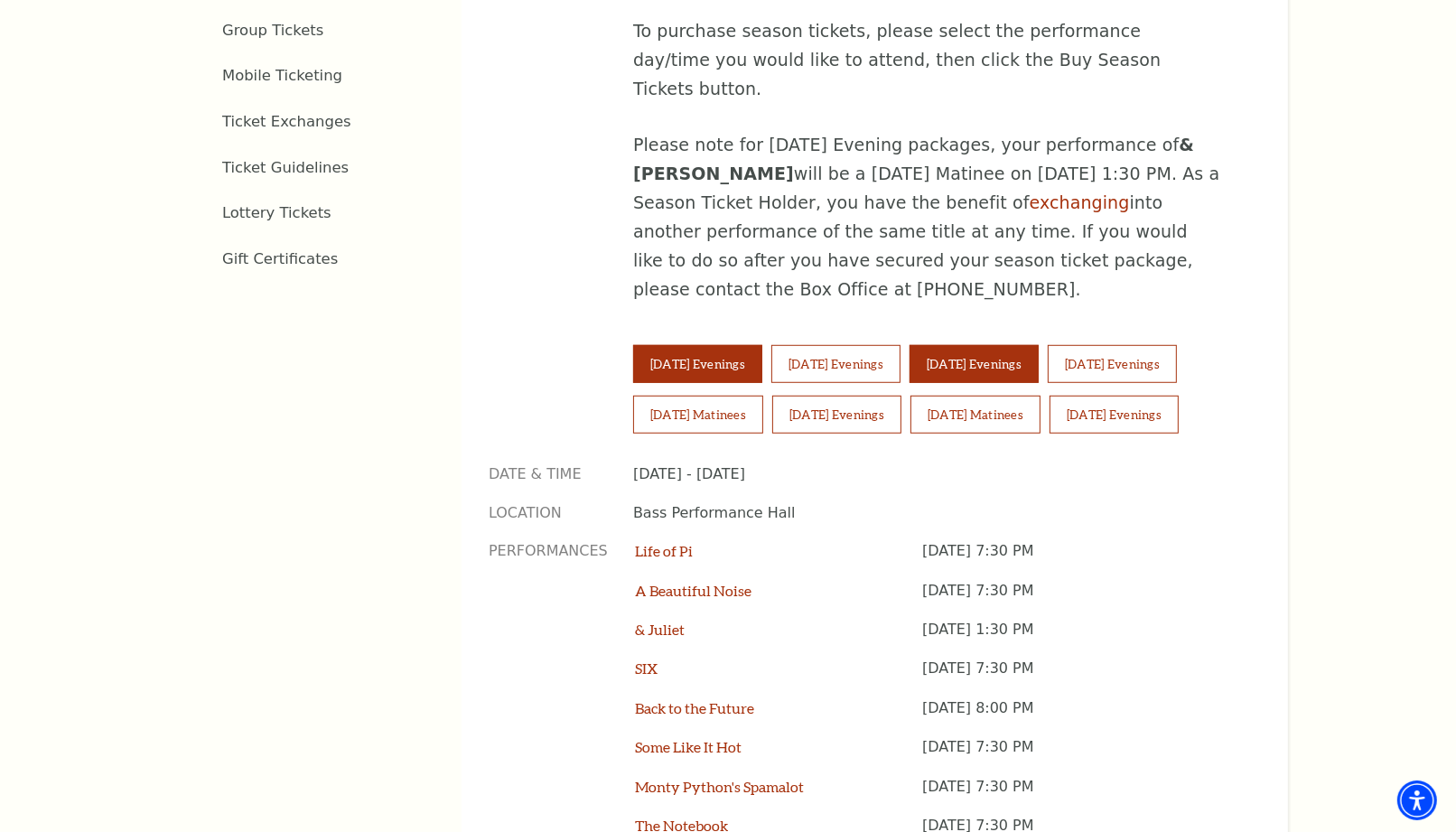
click at [1024, 345] on button "Thursday Evenings" at bounding box center [973, 364] width 129 height 38
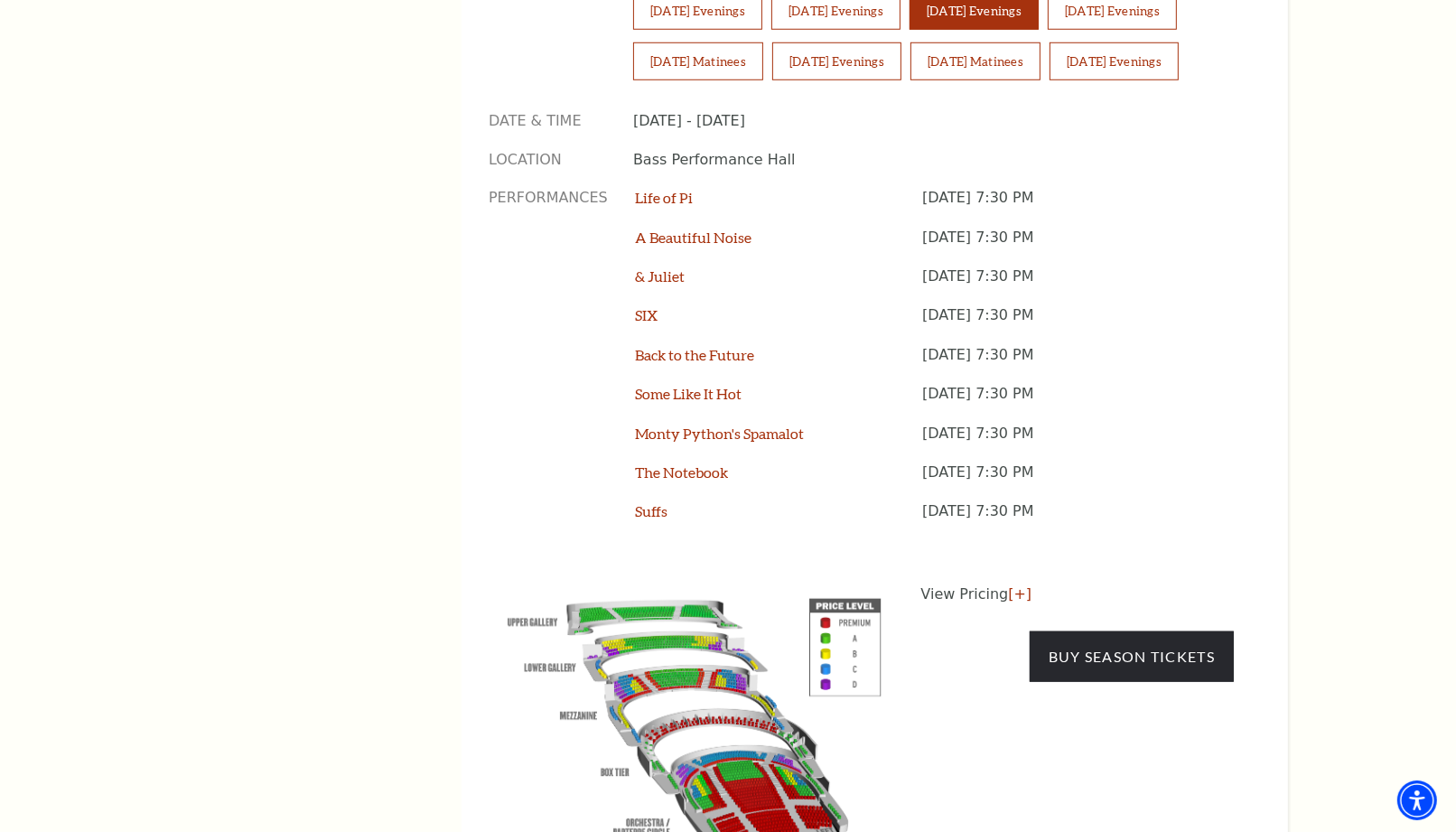
scroll to position [1505, 0]
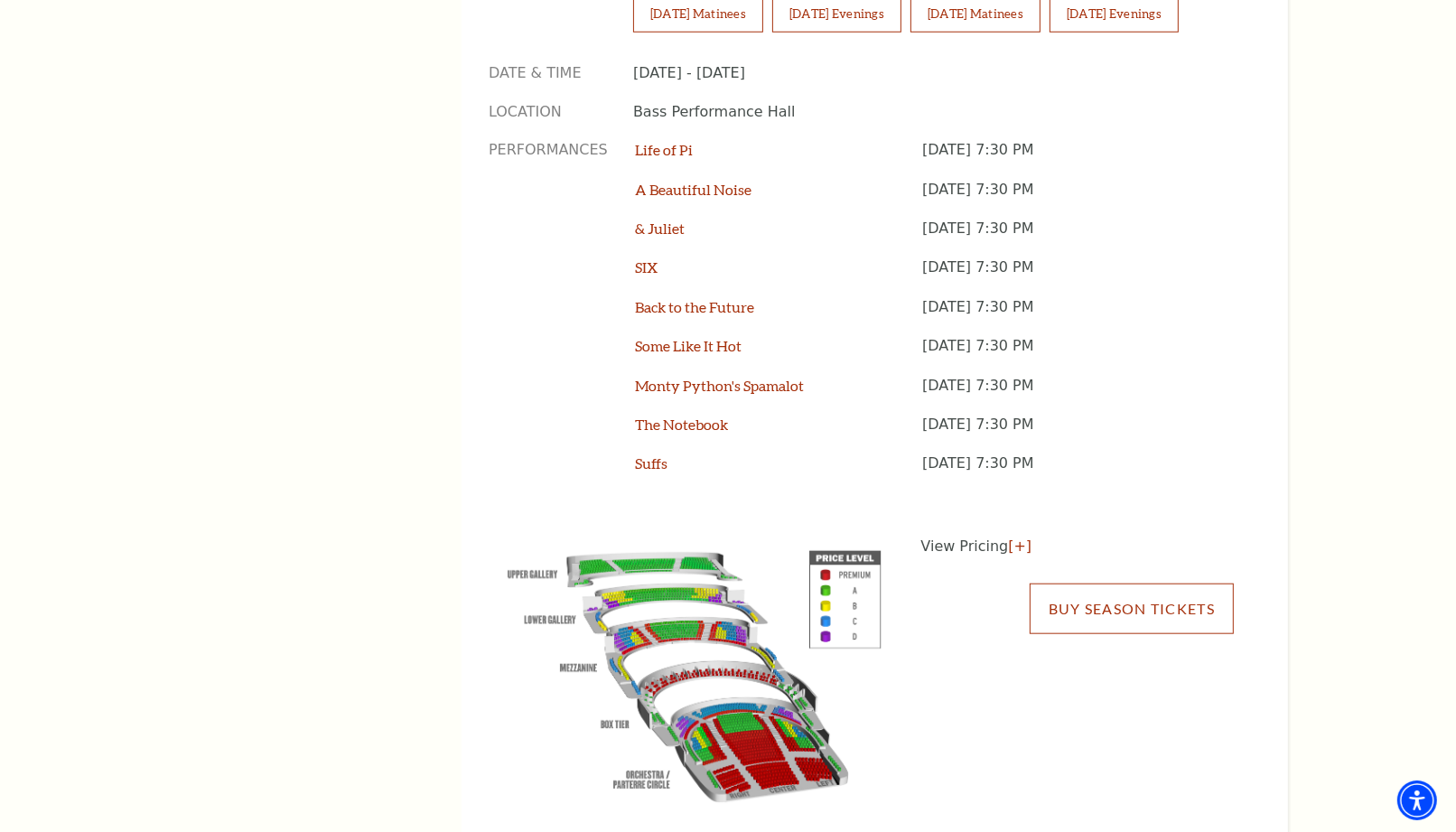
click at [1121, 584] on link "Buy Season Tickets" at bounding box center [1132, 609] width 204 height 51
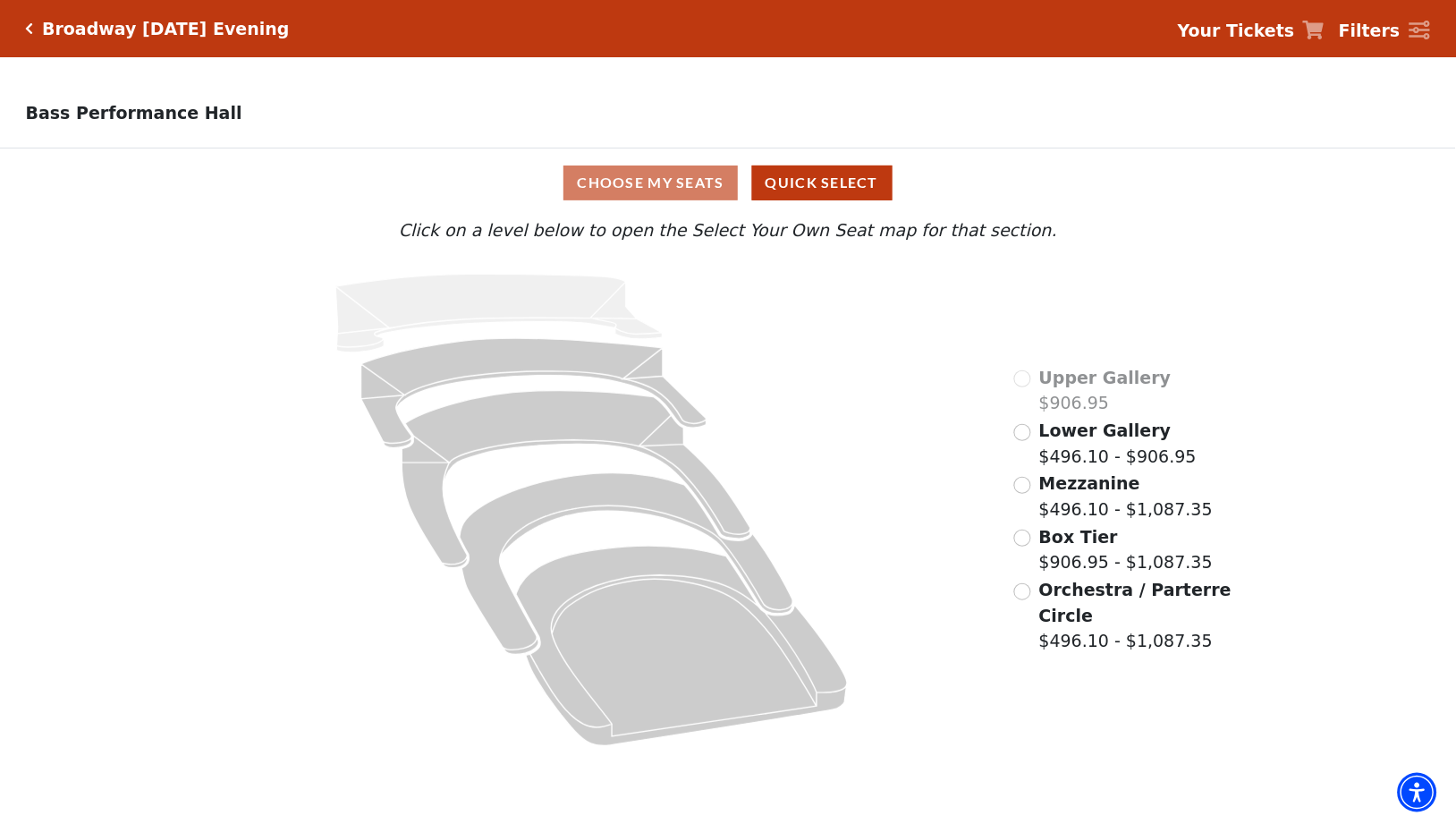
click at [1137, 597] on span "Orchestra / Parterre Circle" at bounding box center [1136, 603] width 193 height 45
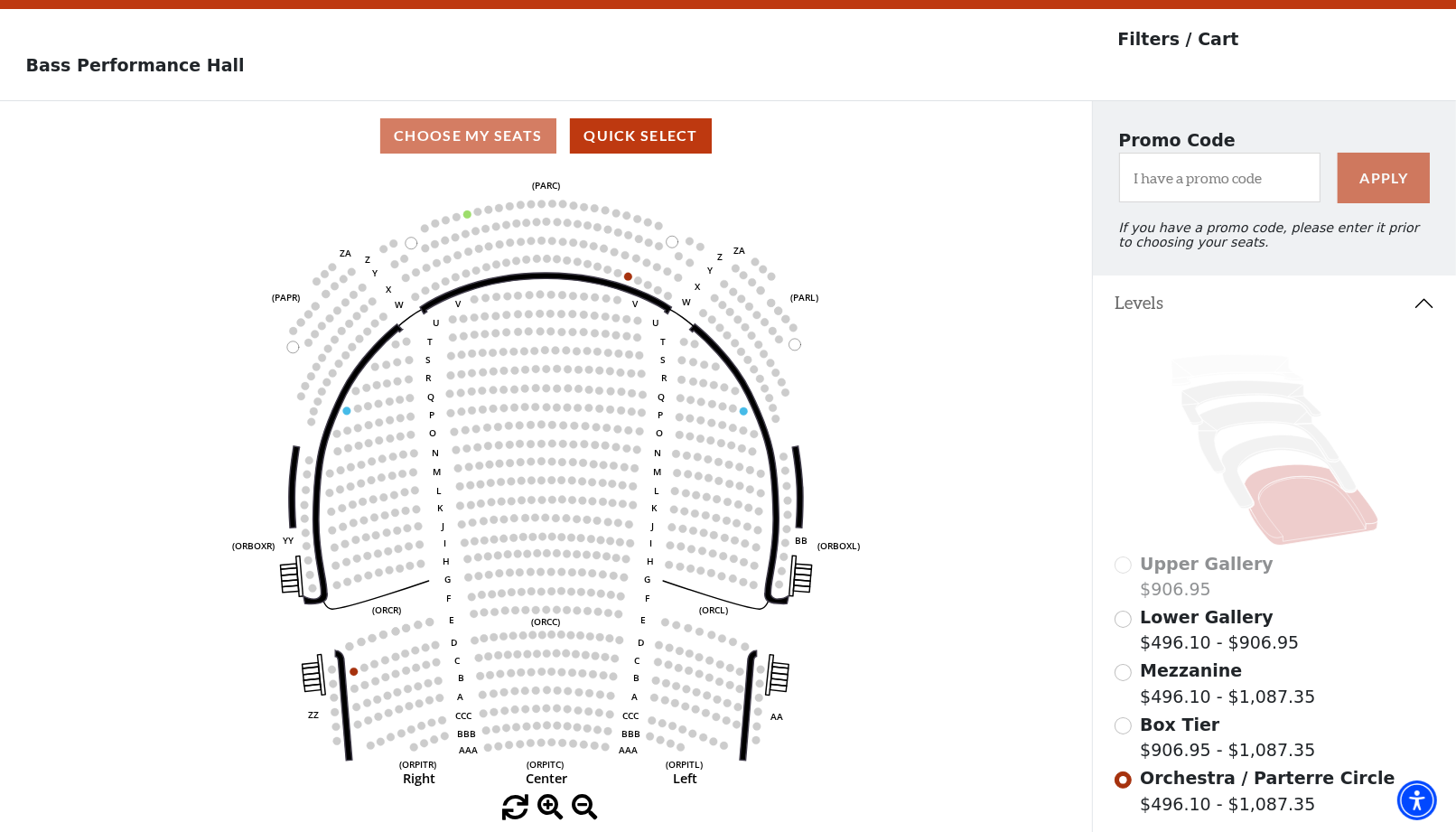
scroll to position [83, 0]
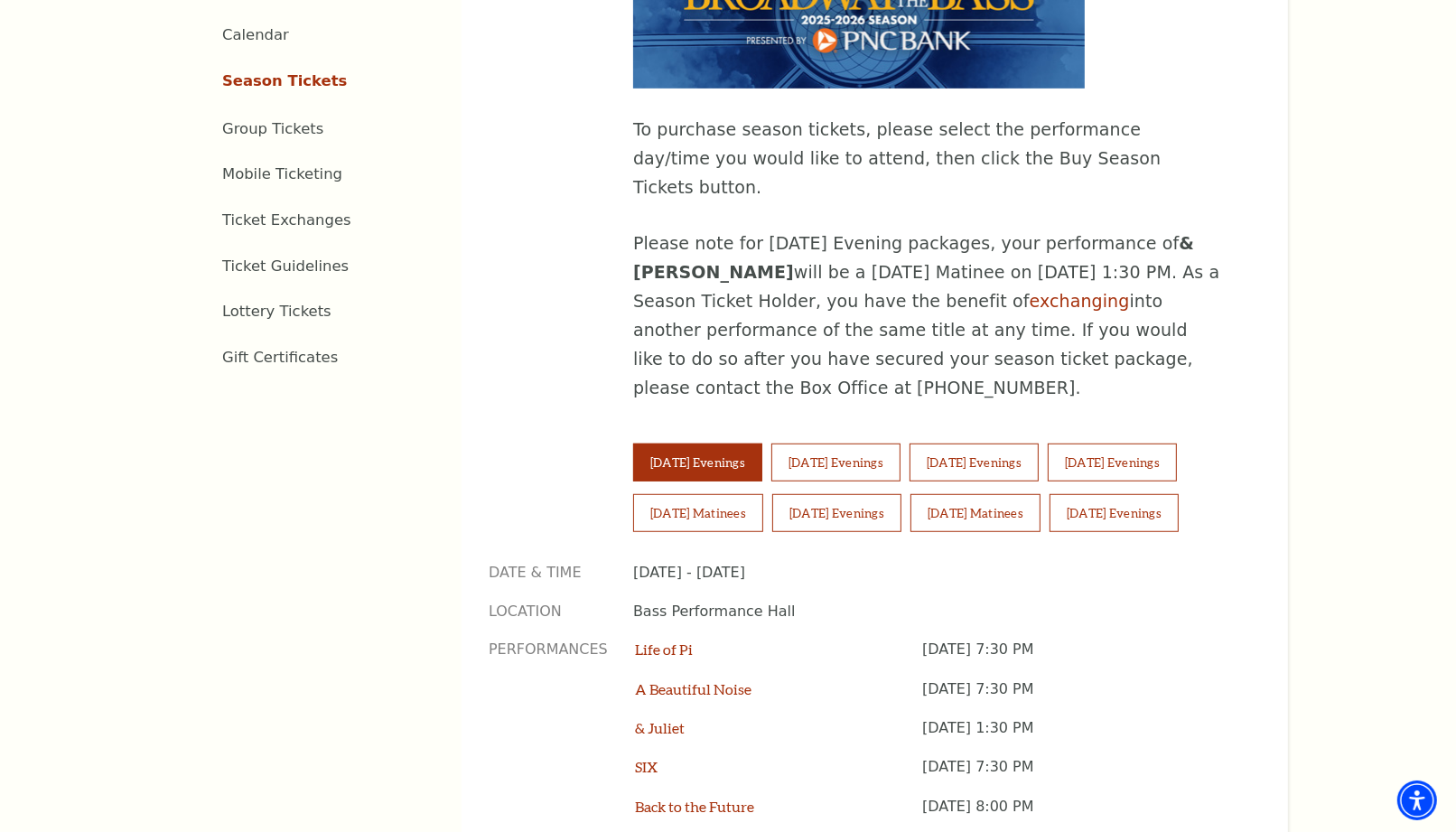
scroll to position [1004, 0]
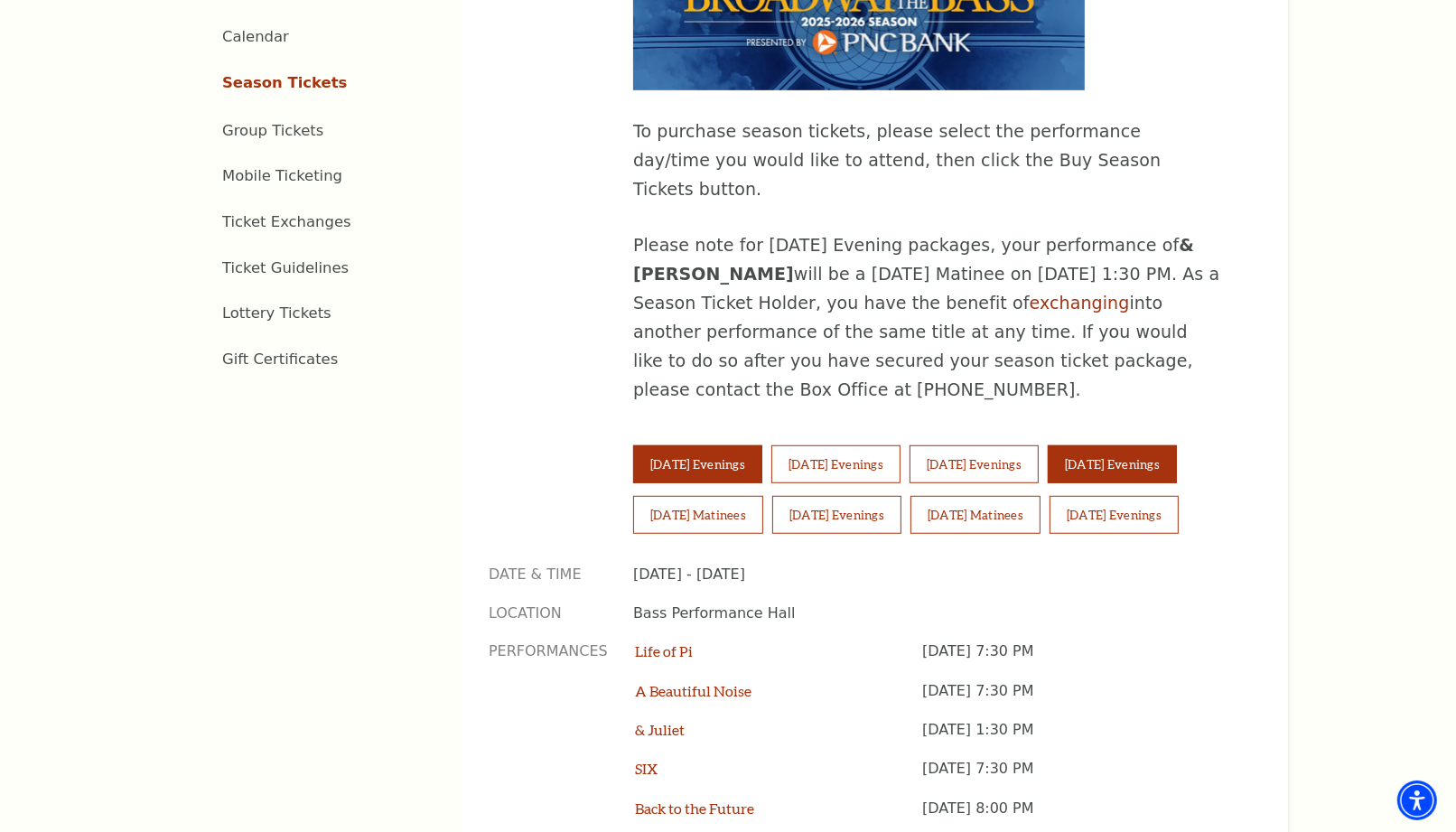
click at [1135, 446] on button "[DATE] Evenings" at bounding box center [1112, 465] width 129 height 38
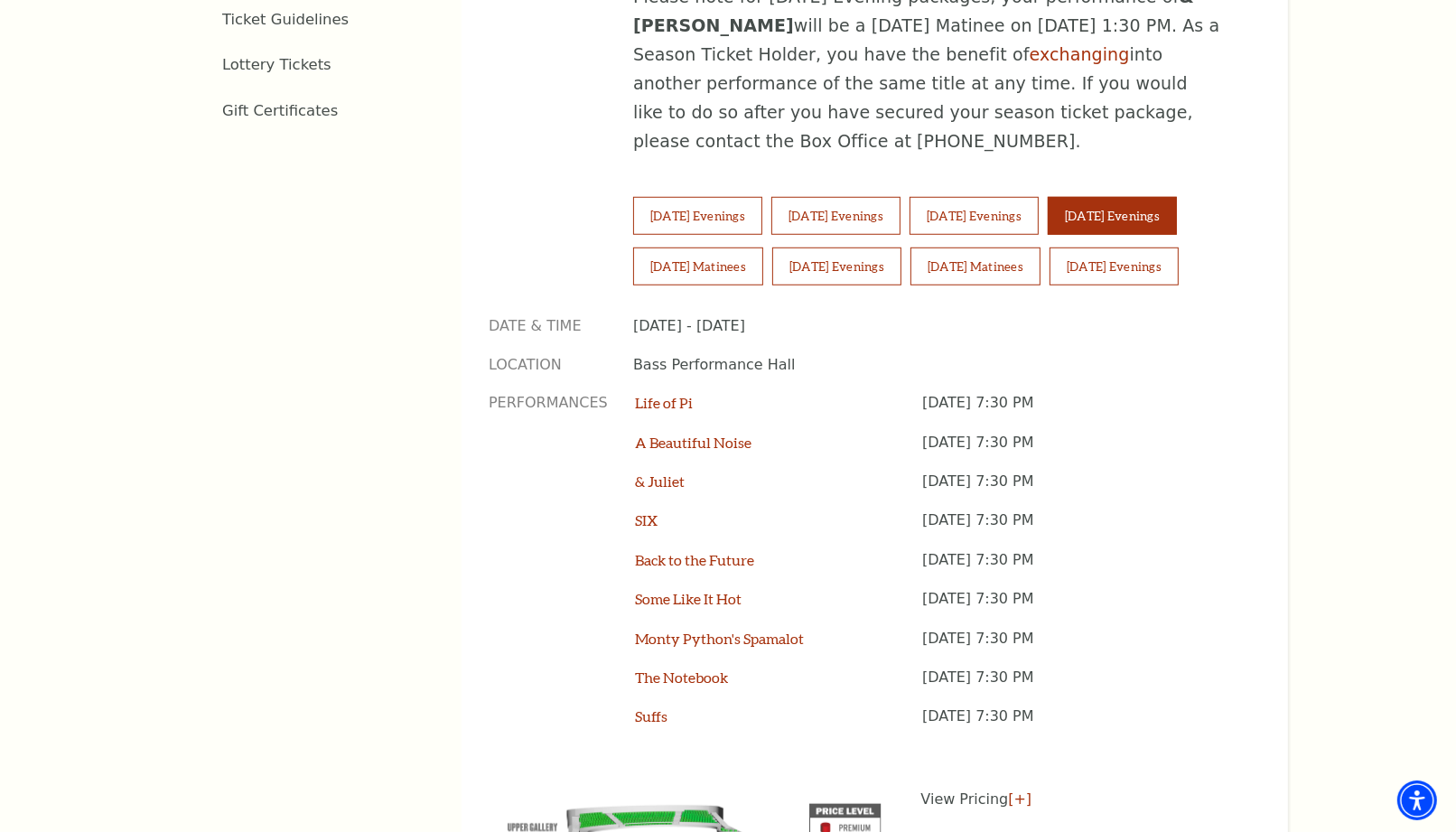
scroll to position [1404, 0]
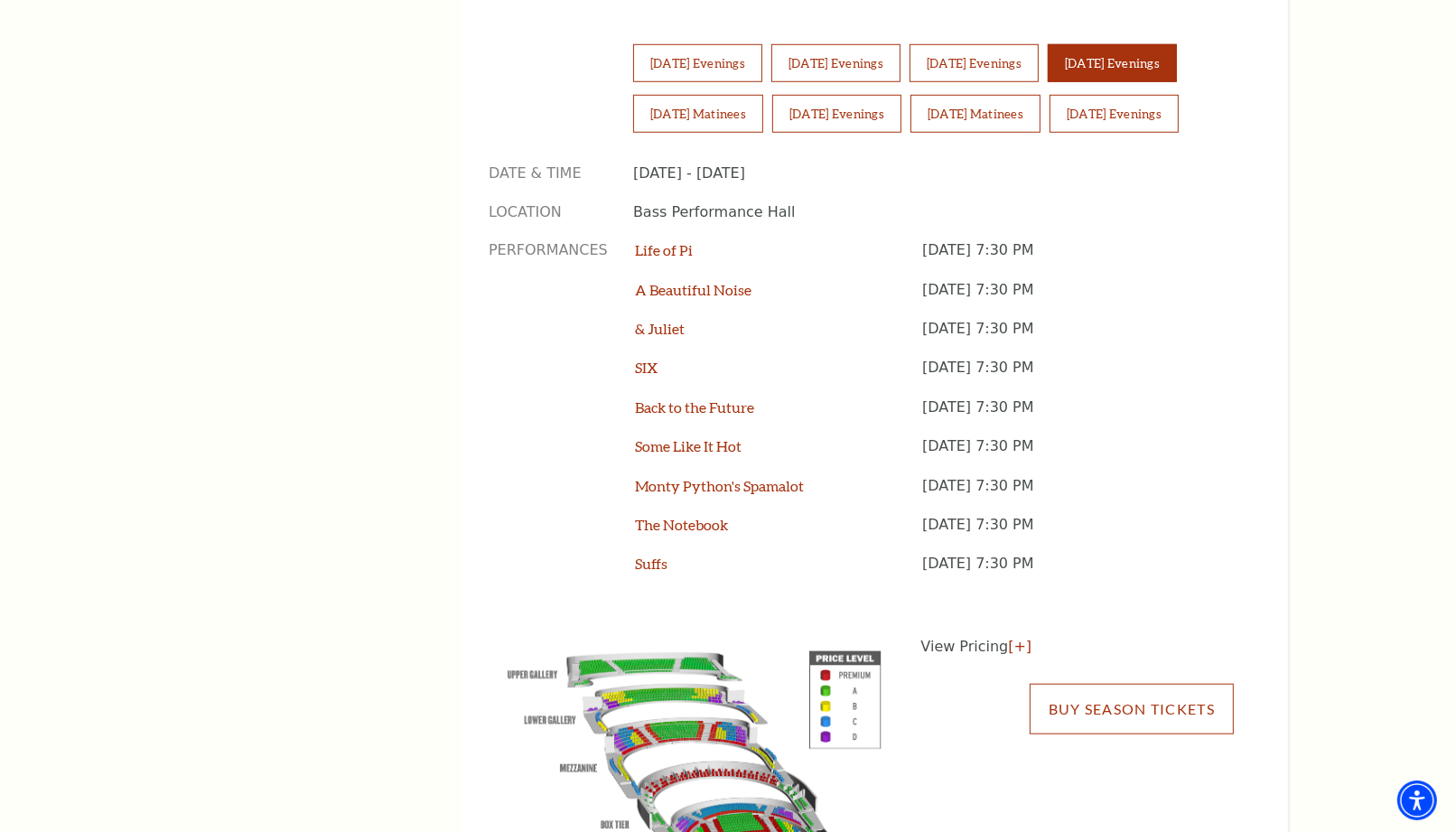
click at [1167, 684] on link "Buy Season Tickets" at bounding box center [1132, 709] width 204 height 51
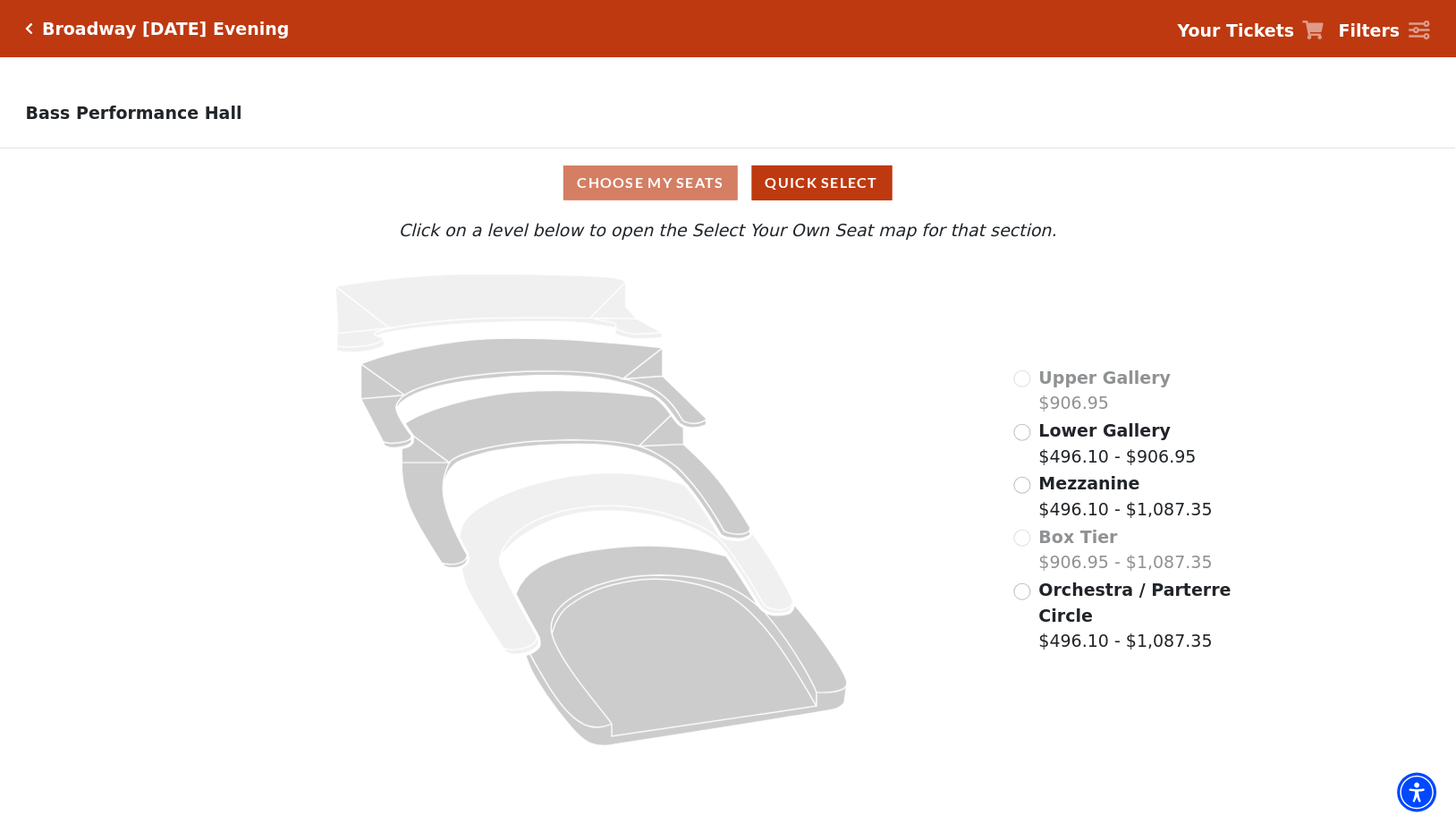
click at [1051, 602] on span "Orchestra / Parterre Circle" at bounding box center [1136, 603] width 193 height 45
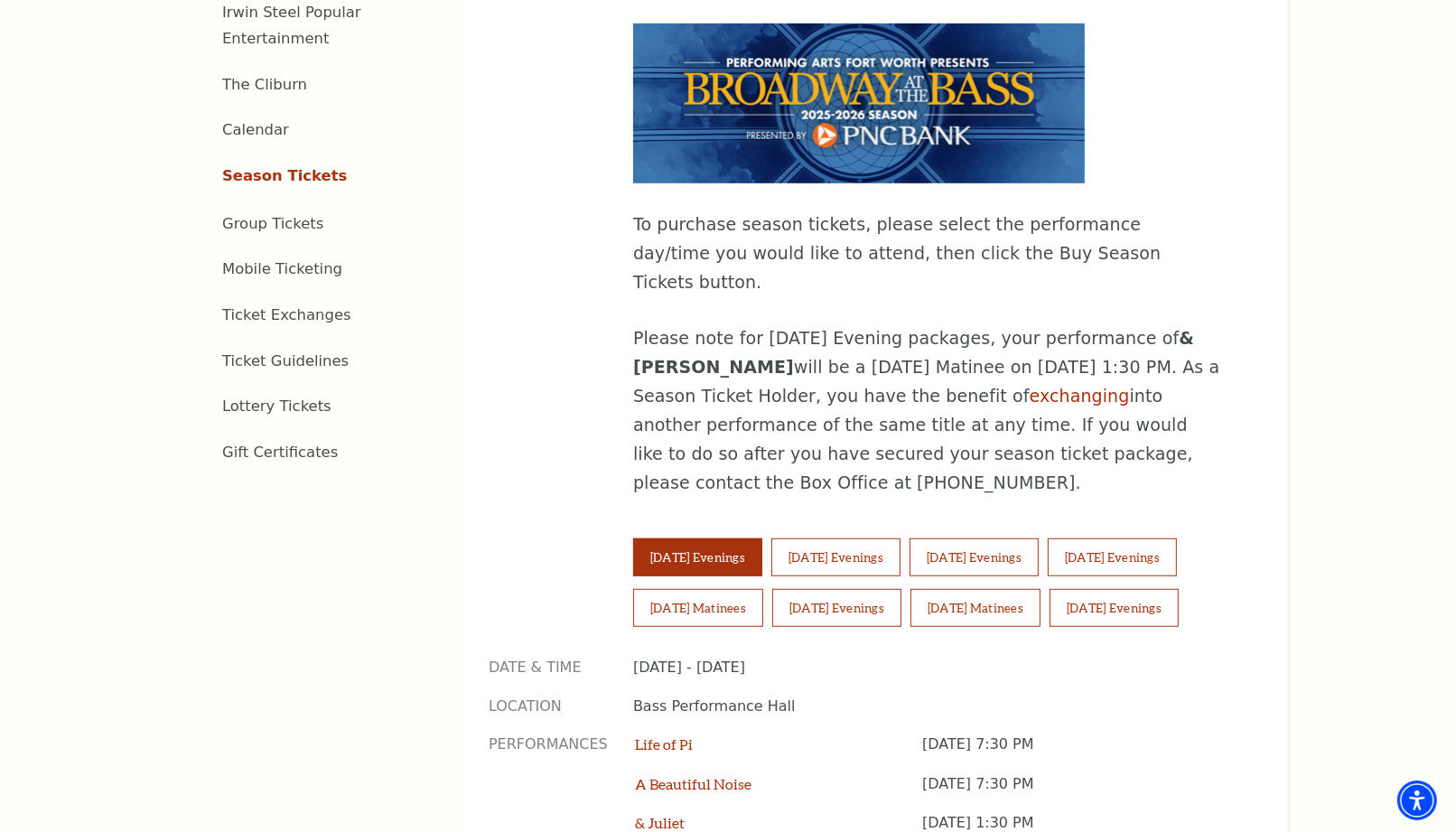
scroll to position [904, 0]
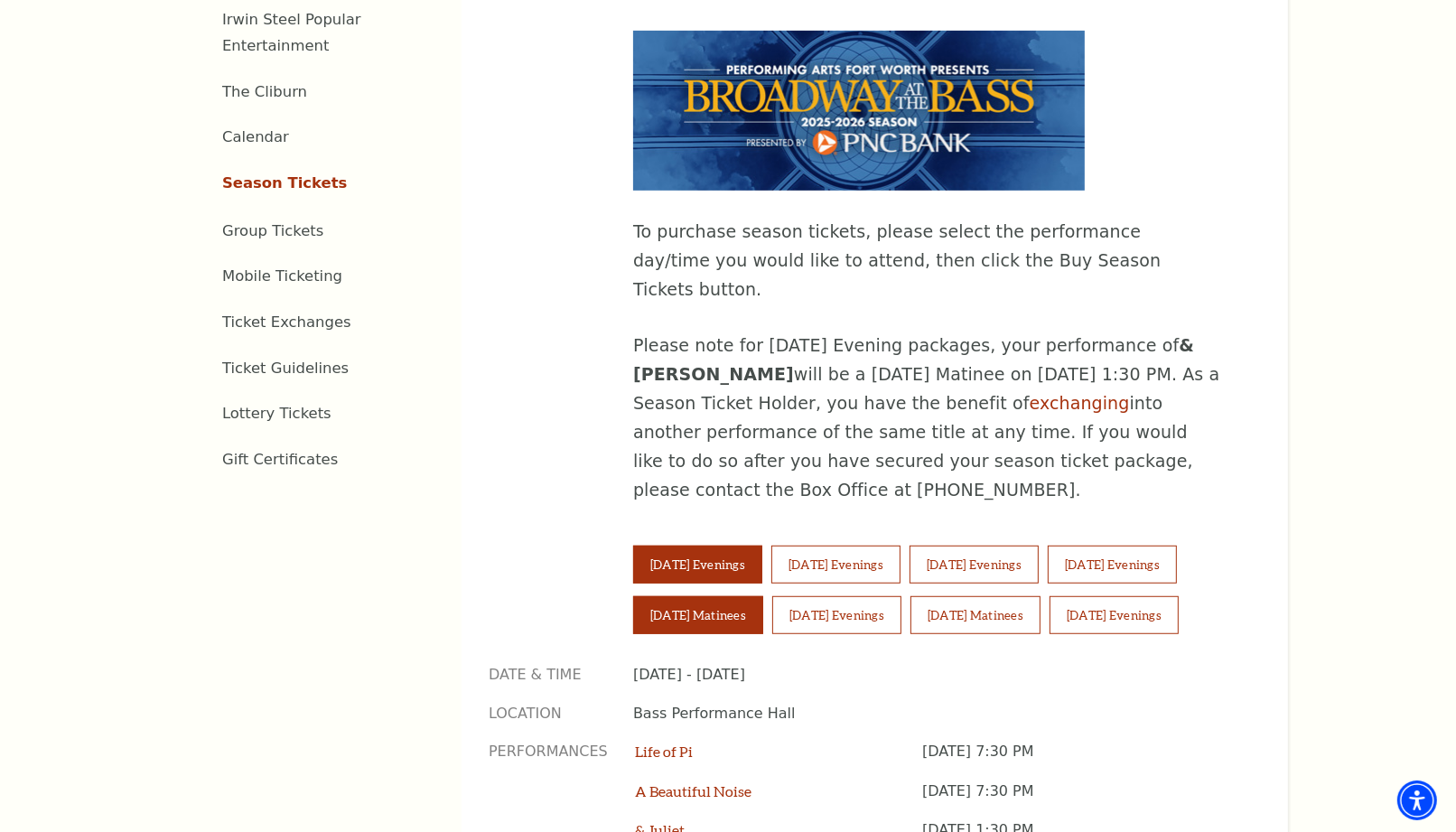
click at [741, 596] on button "[DATE] Matinees" at bounding box center [698, 615] width 130 height 38
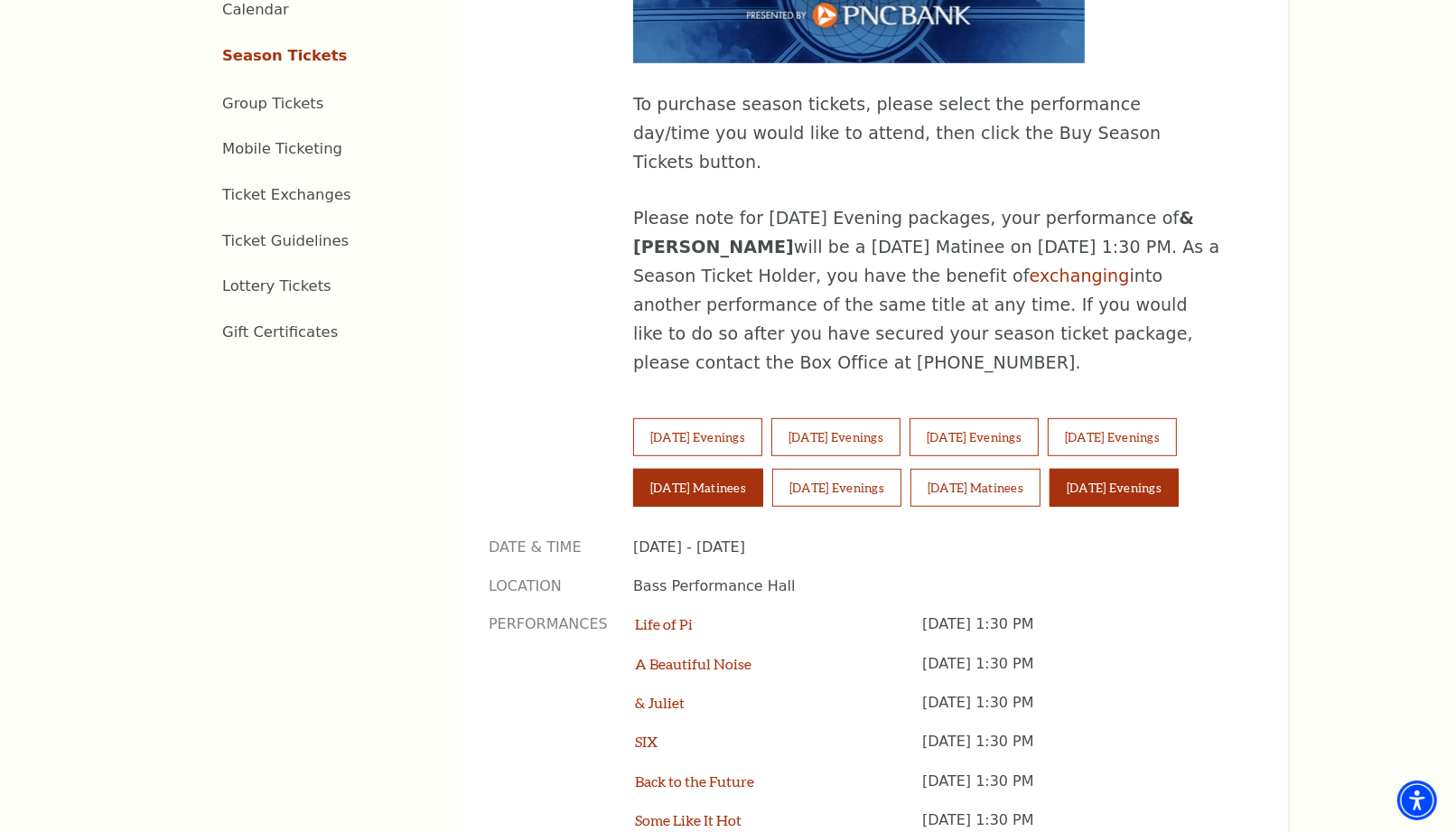
scroll to position [1605, 0]
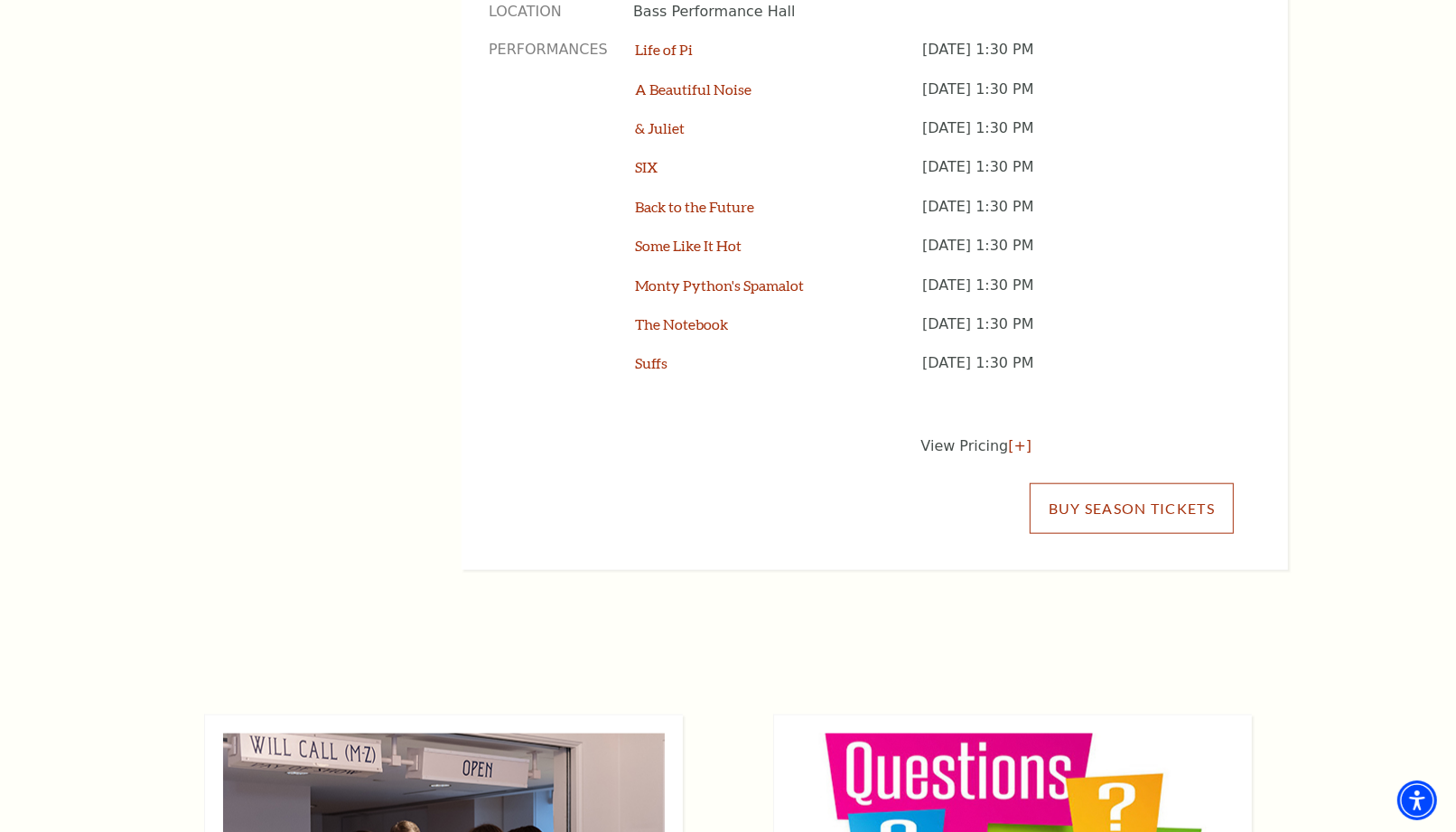
click at [1154, 484] on link "Buy Season Tickets" at bounding box center [1132, 509] width 204 height 51
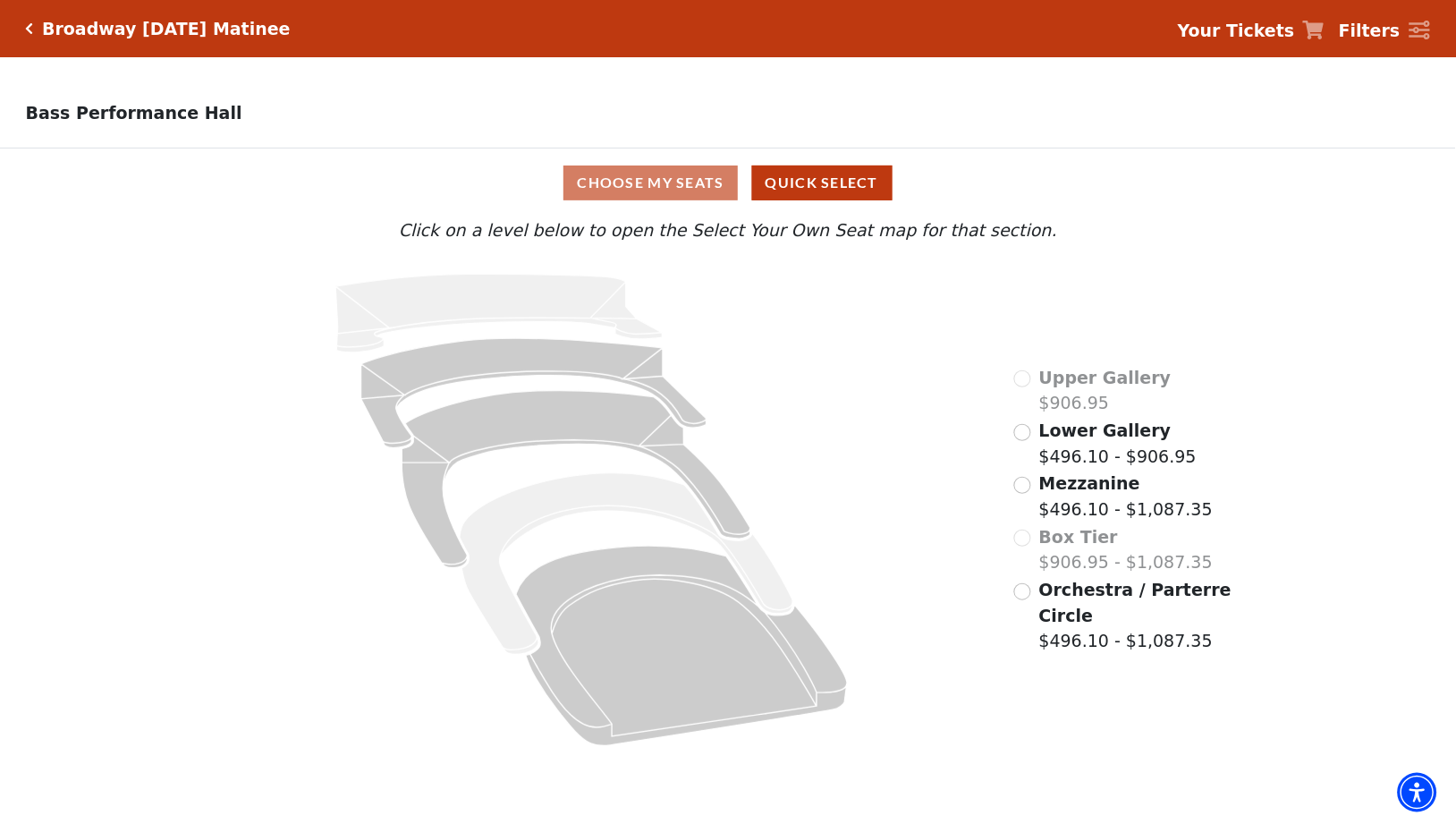
click at [1134, 592] on span "Orchestra / Parterre Circle" at bounding box center [1136, 603] width 193 height 45
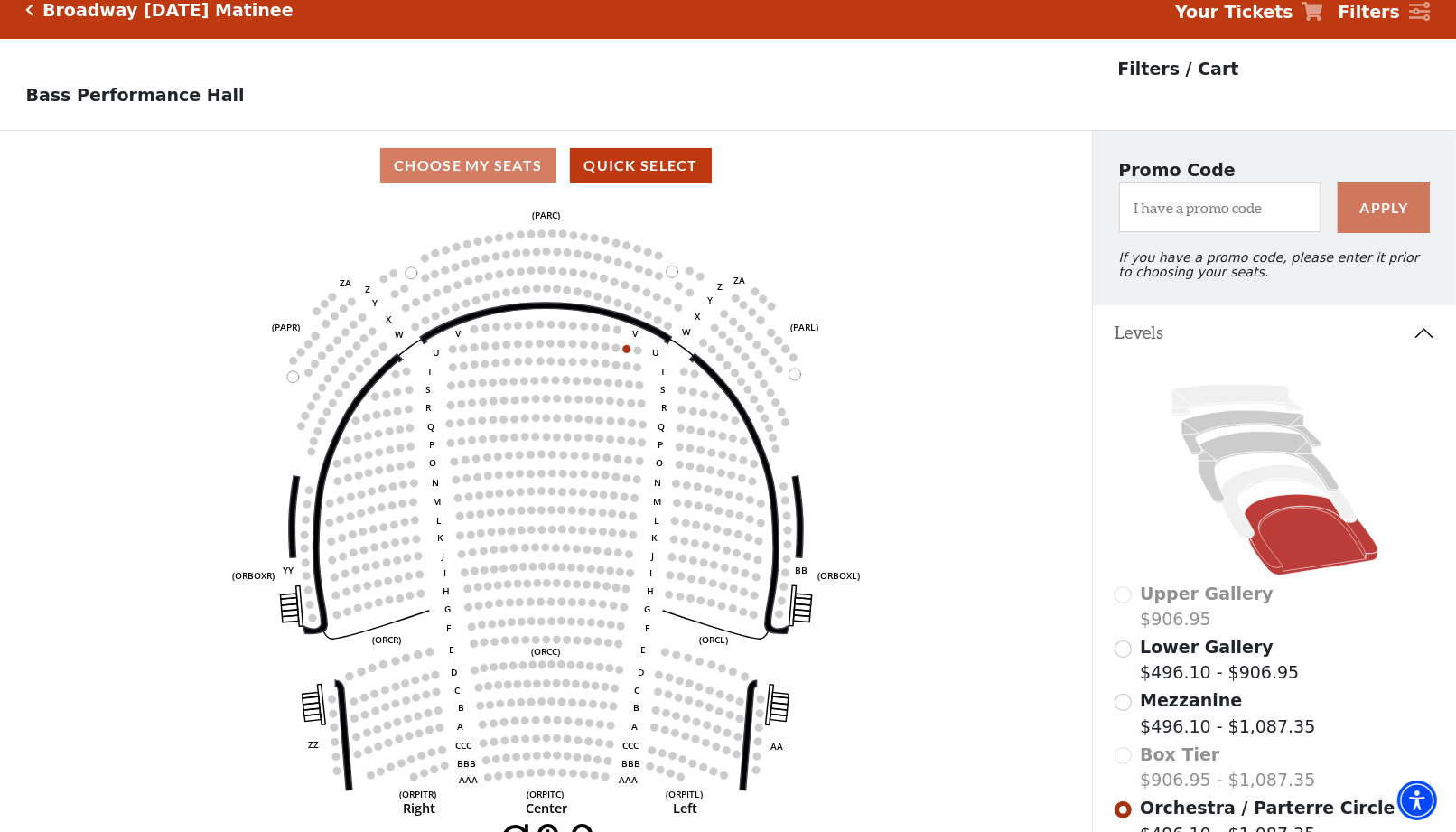
scroll to position [83, 0]
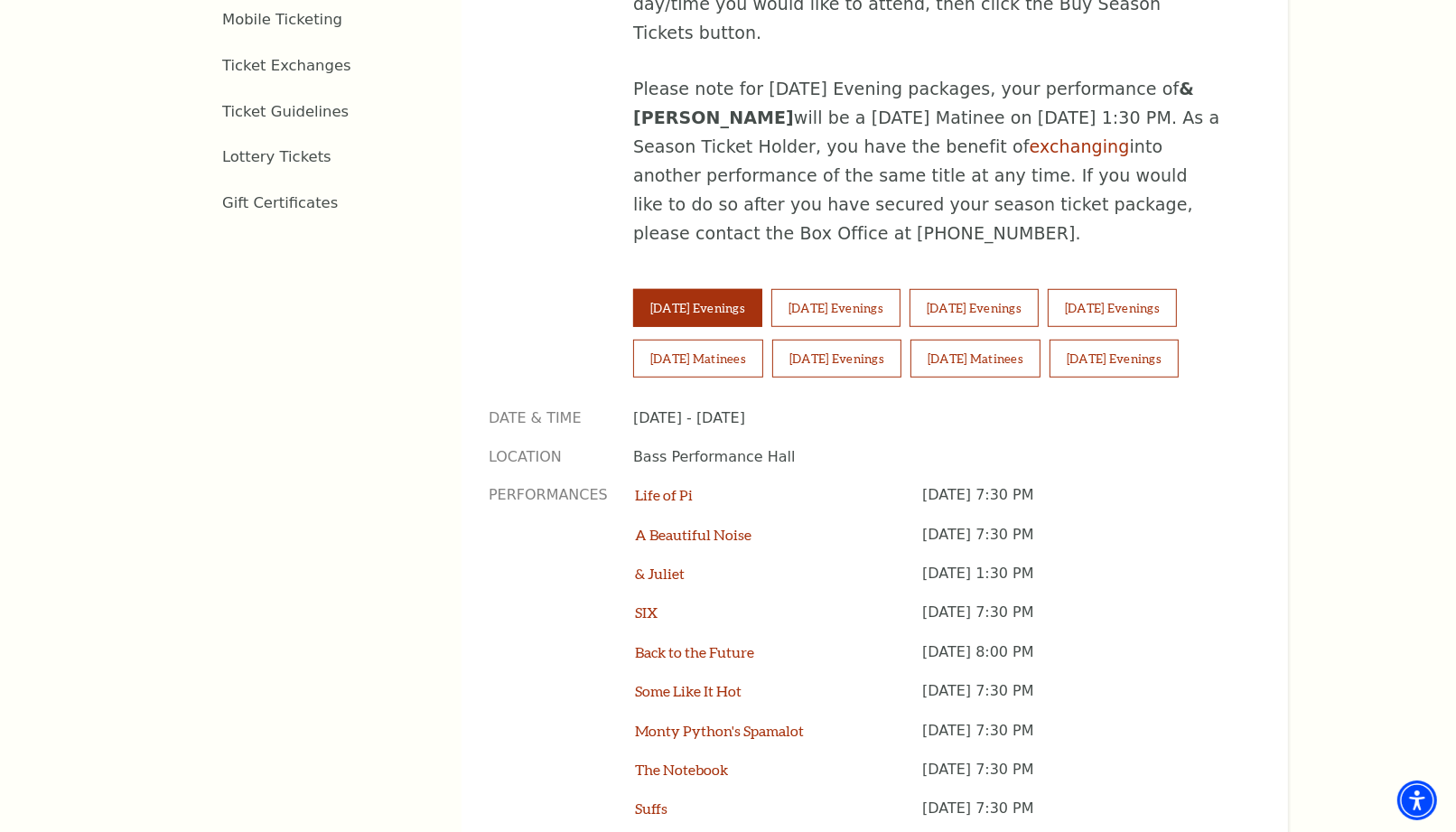
scroll to position [1104, 0]
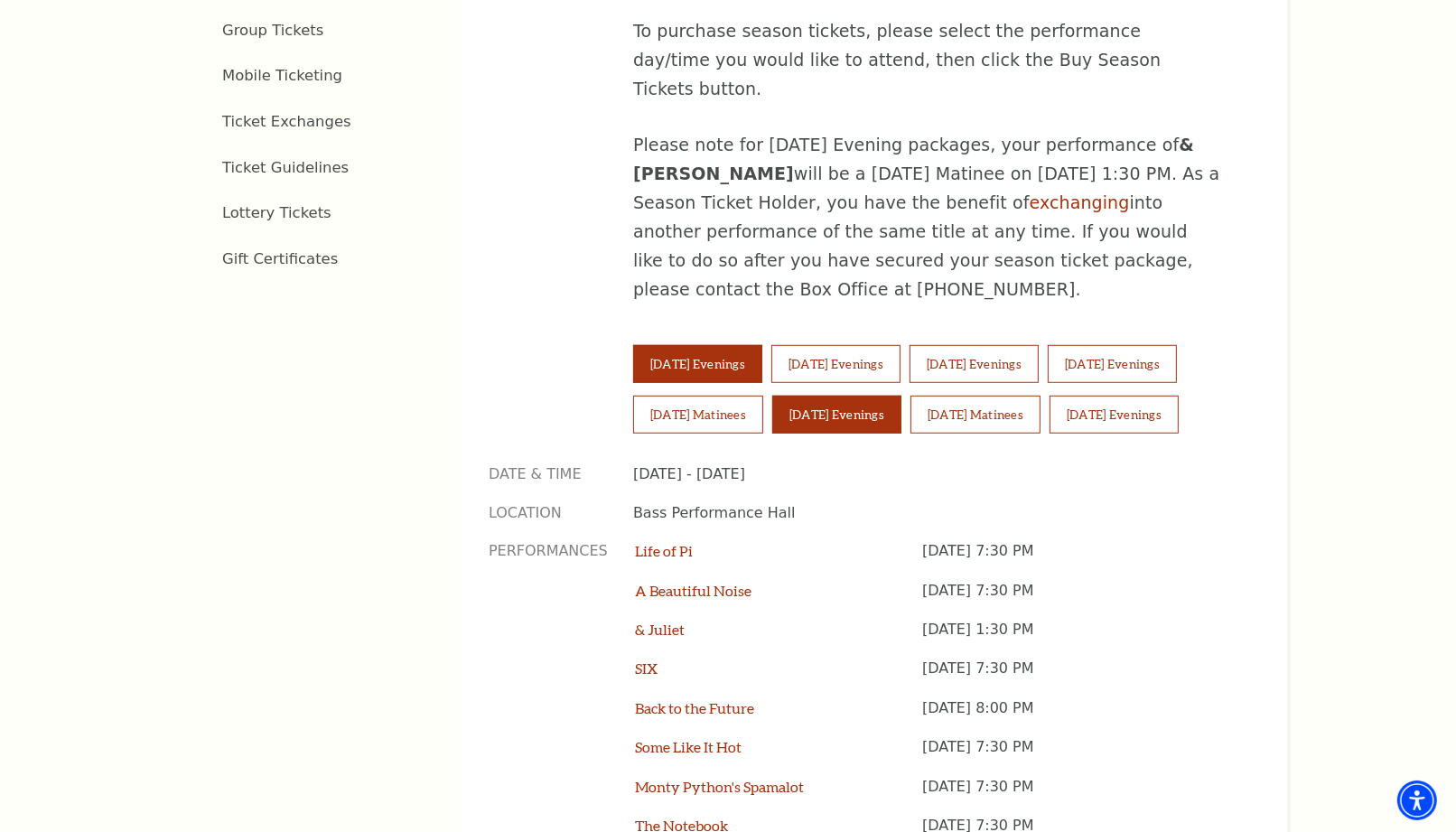
click at [853, 396] on button "Saturday Evenings" at bounding box center [837, 415] width 129 height 38
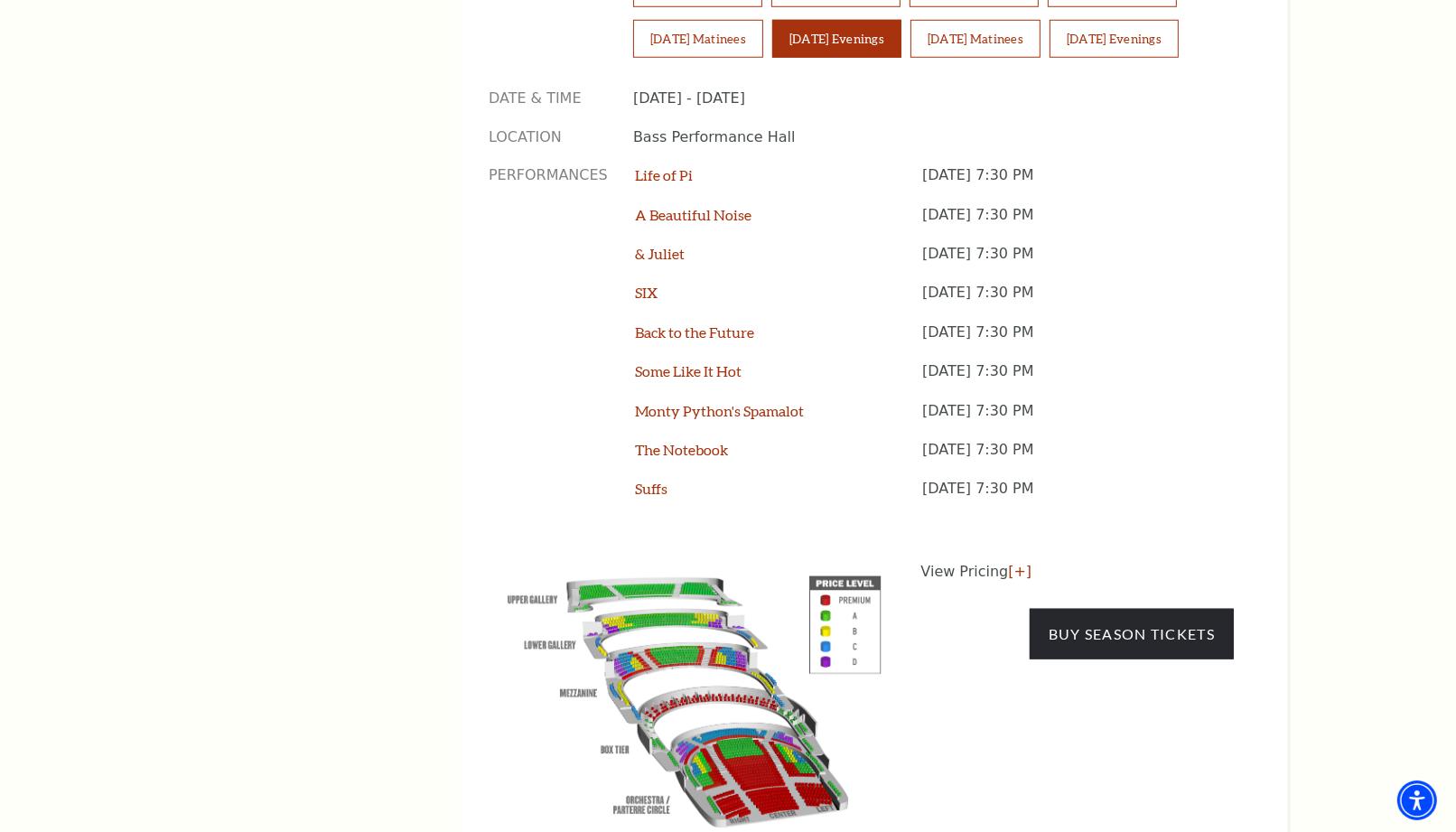
scroll to position [1706, 0]
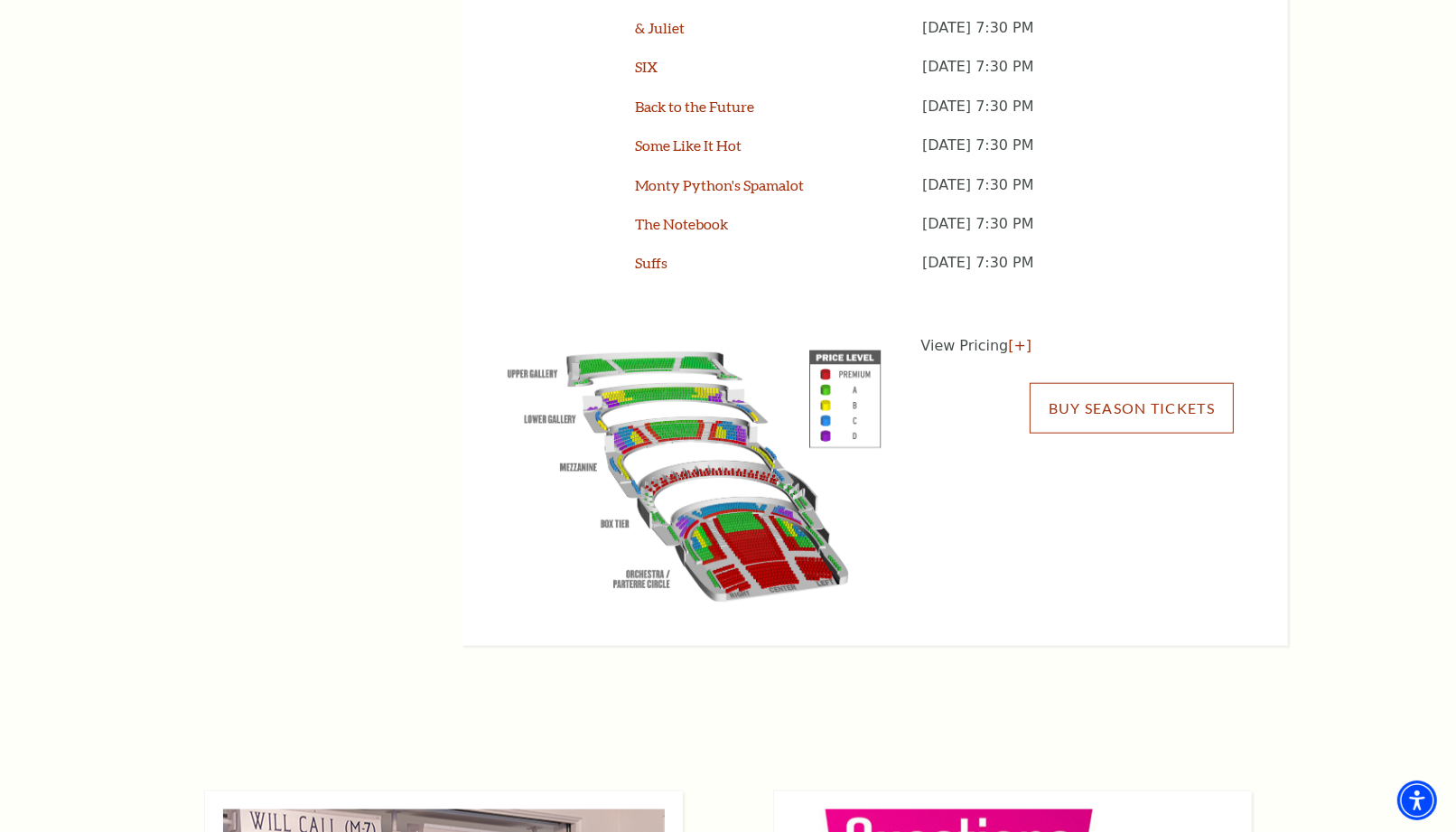
click at [1130, 383] on link "Buy Season Tickets" at bounding box center [1132, 407] width 204 height 51
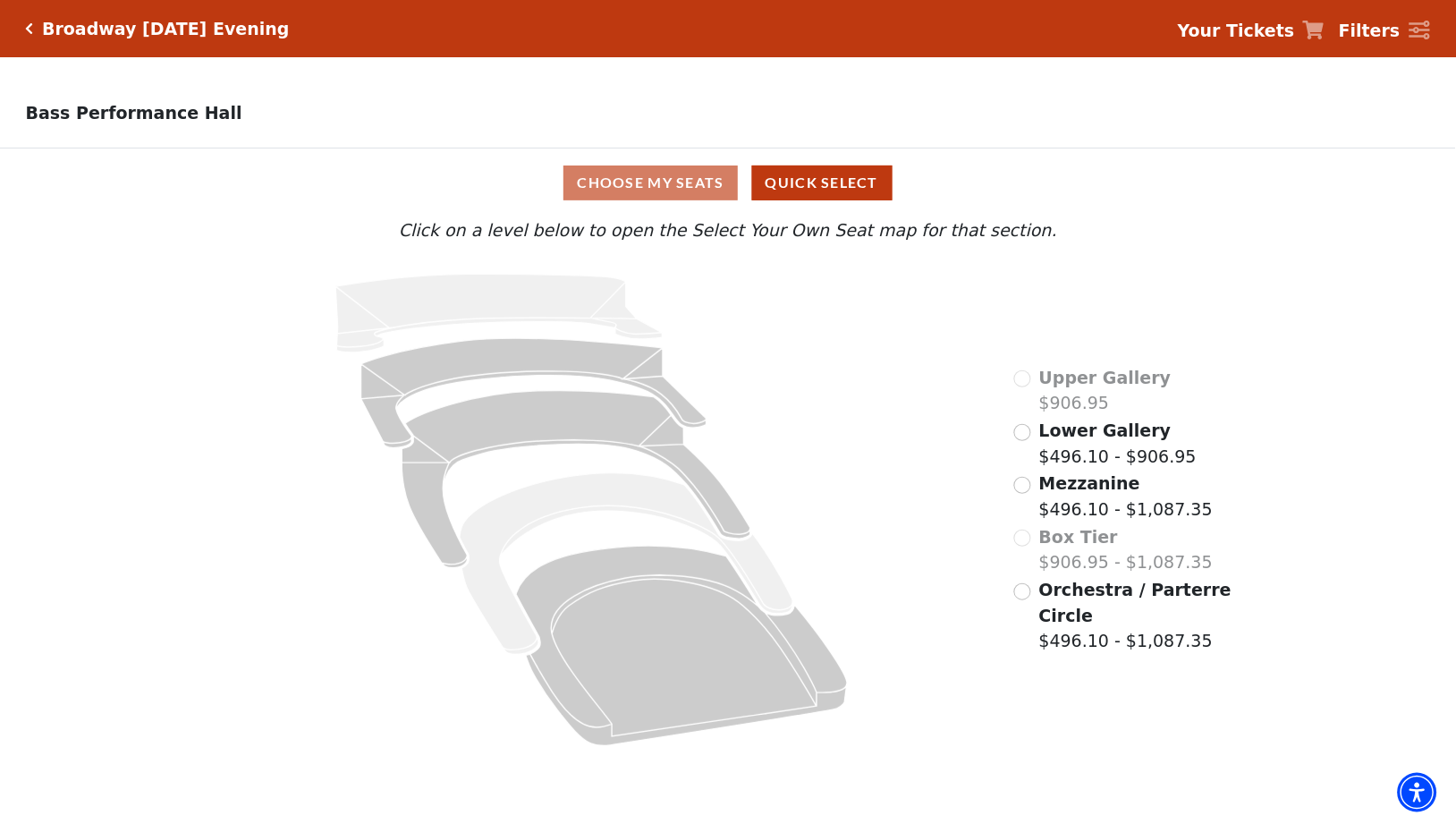
click at [1133, 592] on span "Orchestra / Parterre Circle" at bounding box center [1136, 603] width 193 height 45
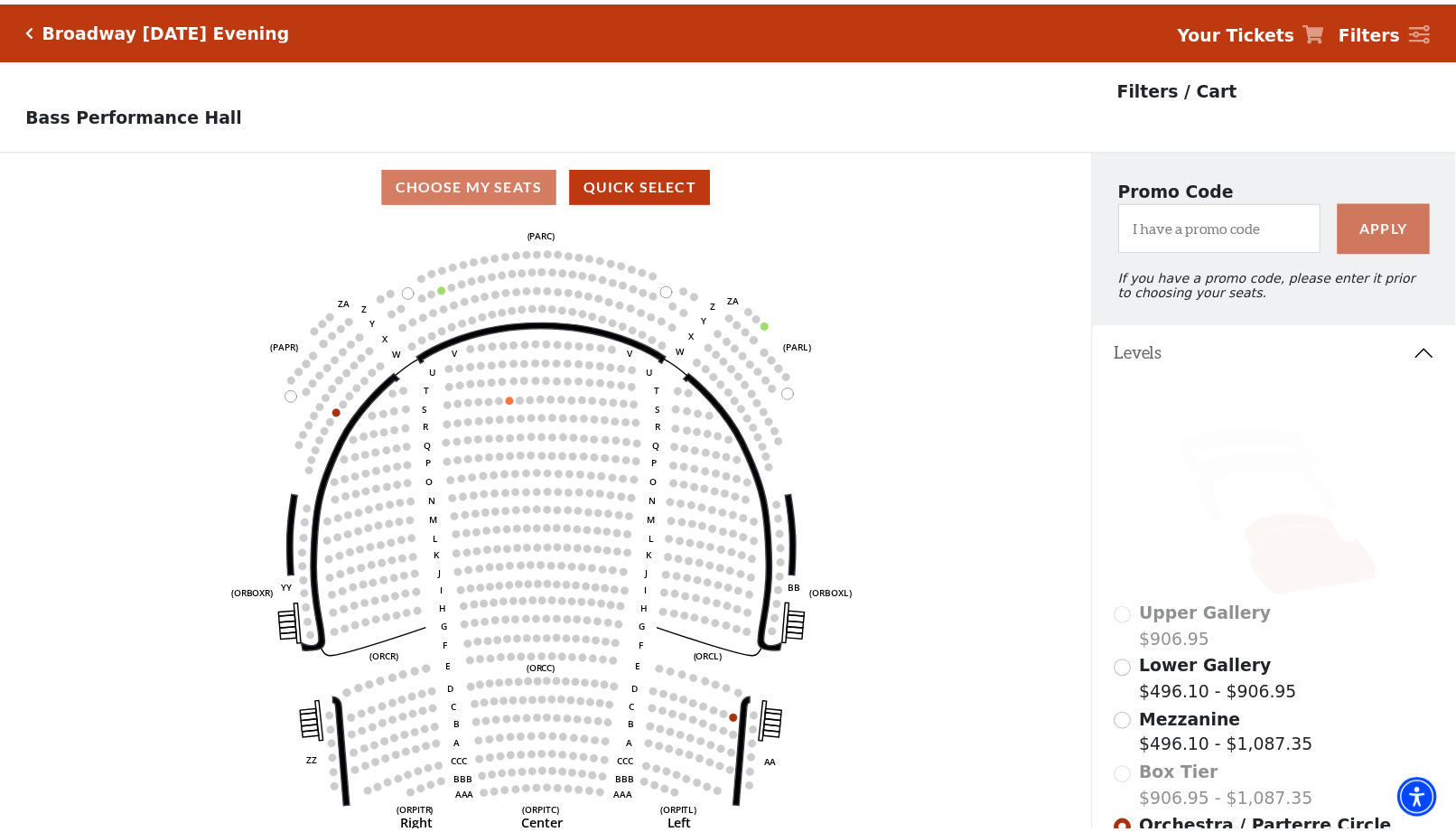
scroll to position [83, 0]
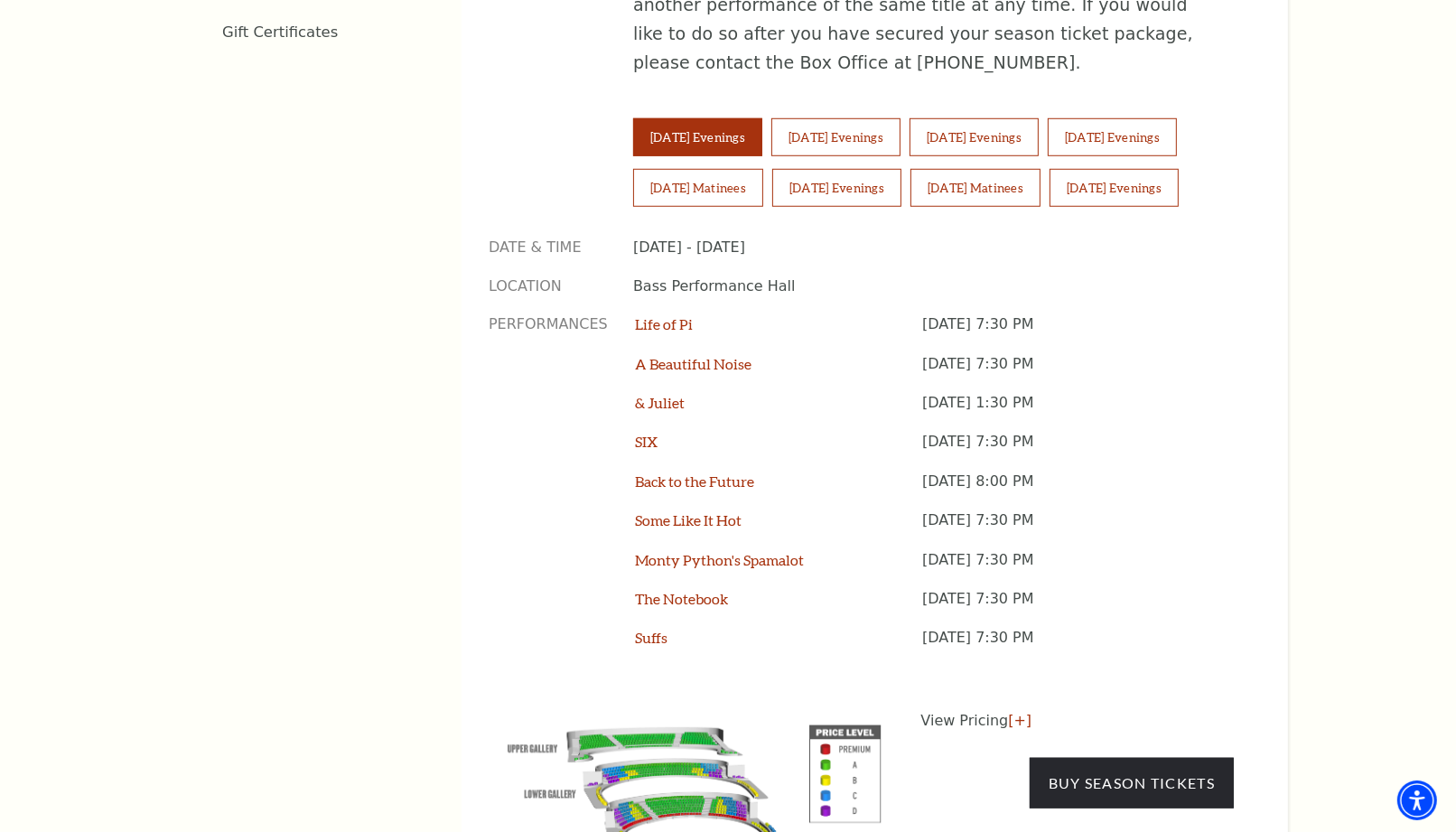
scroll to position [1104, 0]
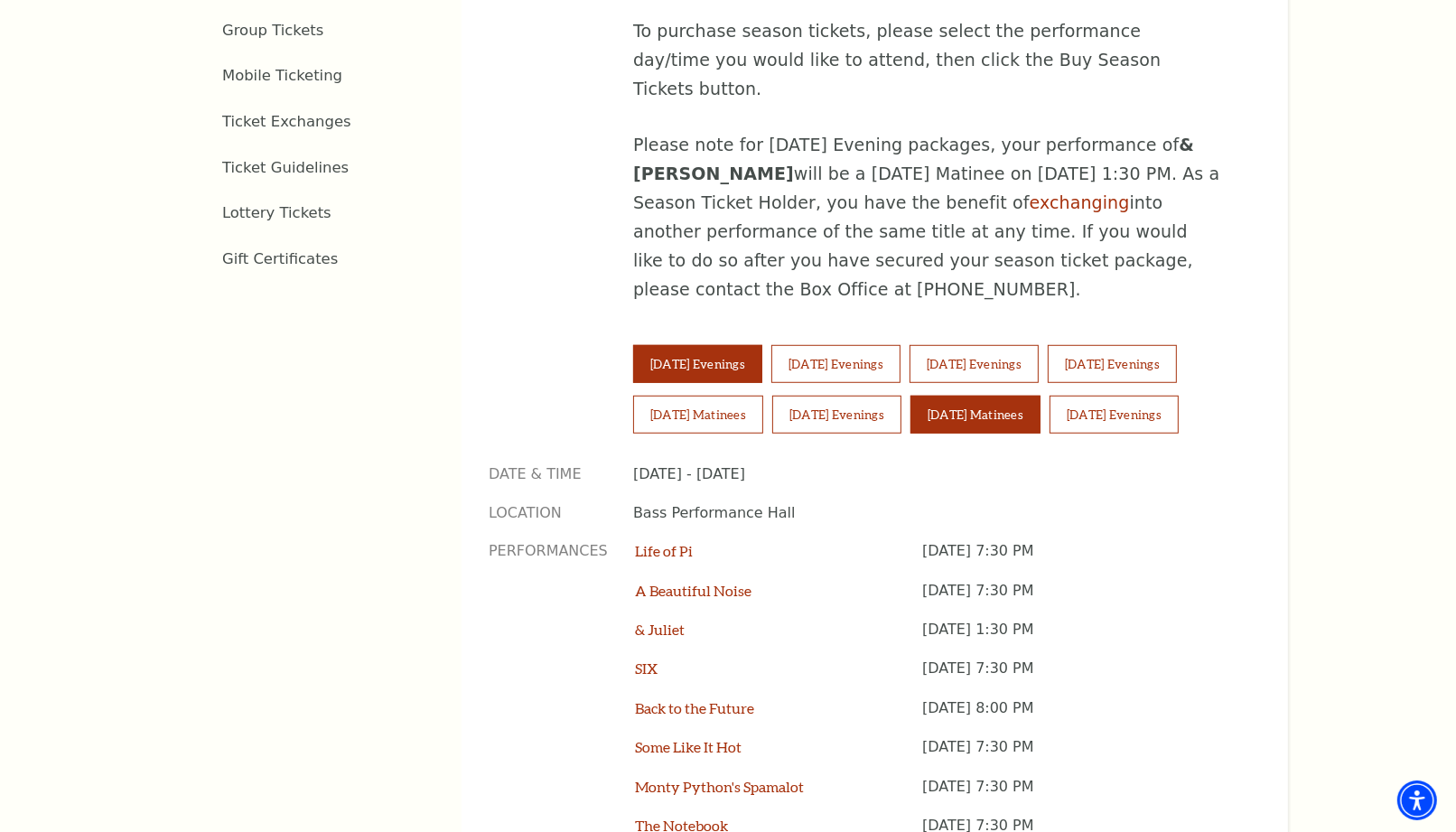
click at [986, 396] on button "[DATE] Matinees" at bounding box center [975, 415] width 130 height 38
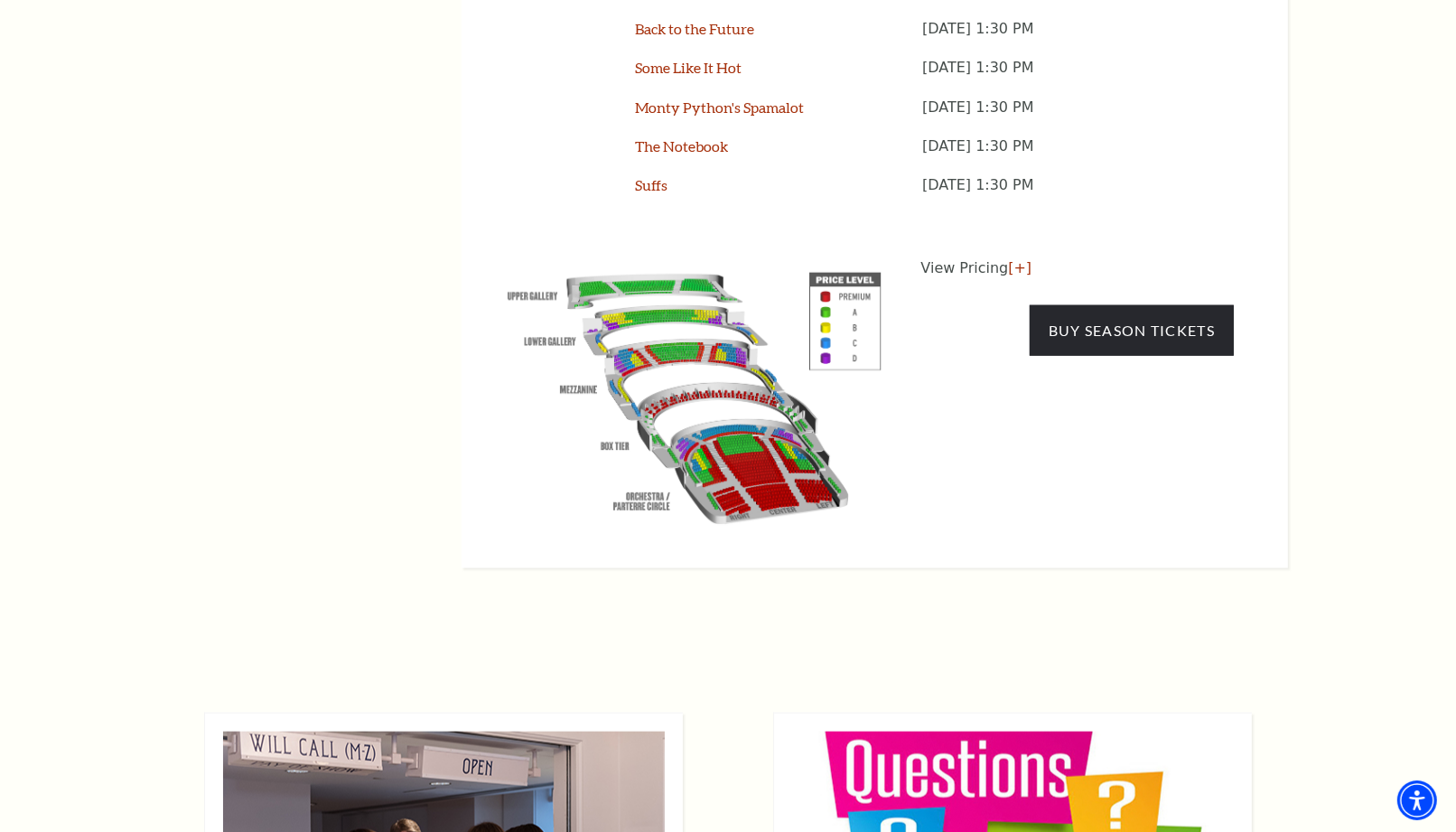
scroll to position [1807, 0]
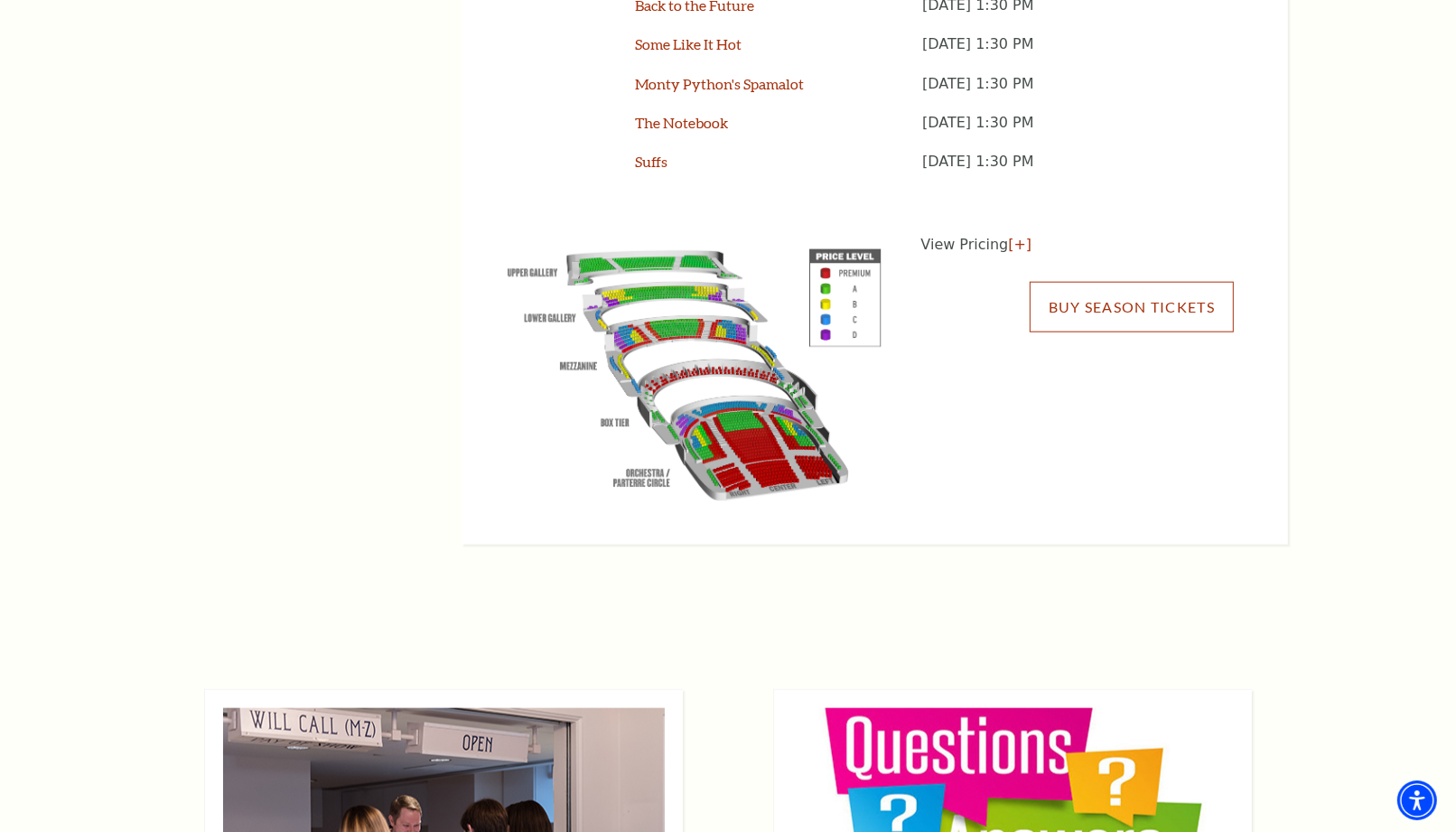
click at [1069, 281] on link "Buy Season Tickets" at bounding box center [1132, 306] width 204 height 51
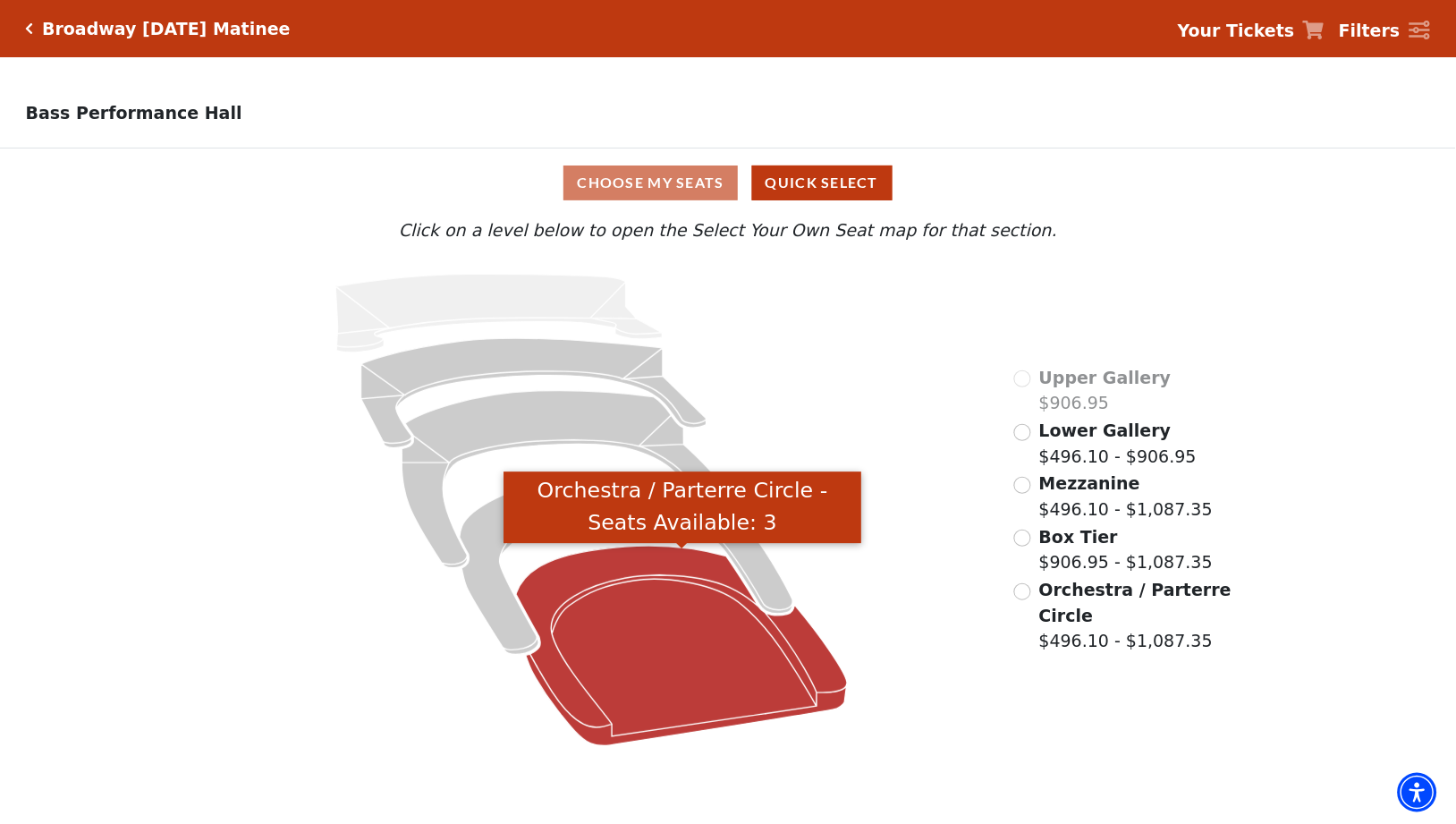
click at [791, 655] on icon "Orchestra / Parterre Circle - Seats Available: 3" at bounding box center [681, 646] width 332 height 200
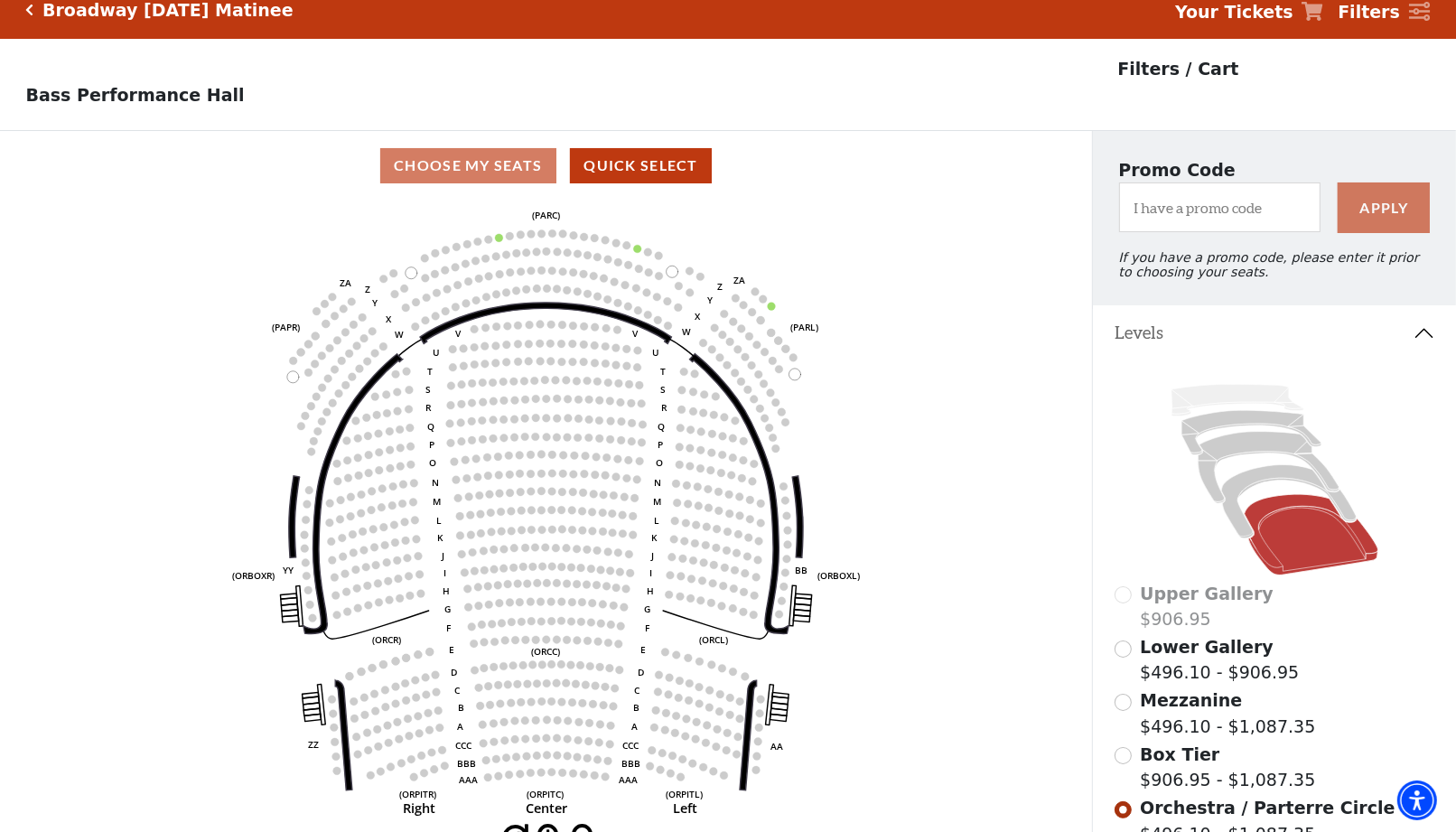
scroll to position [83, 0]
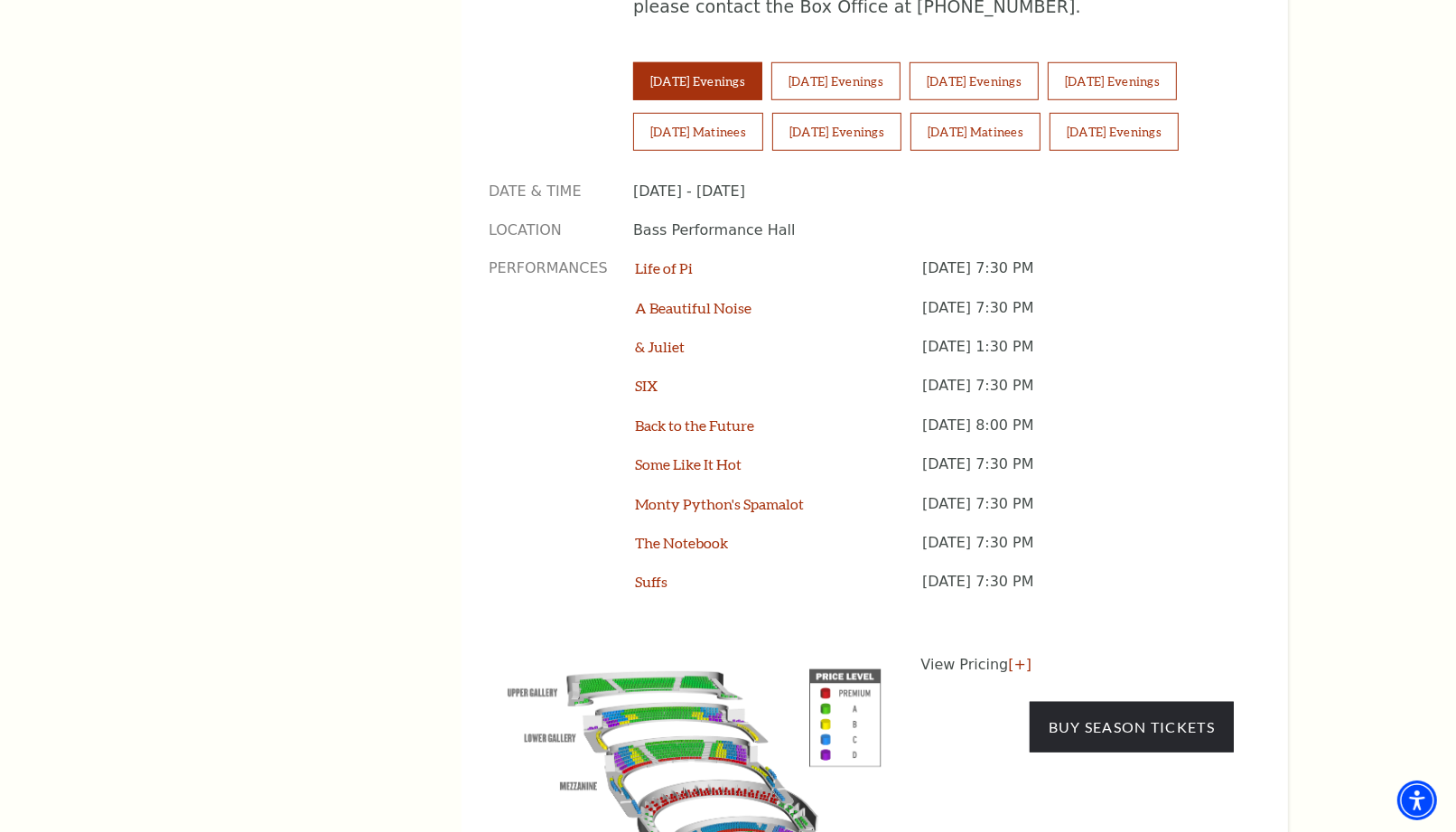
scroll to position [1304, 0]
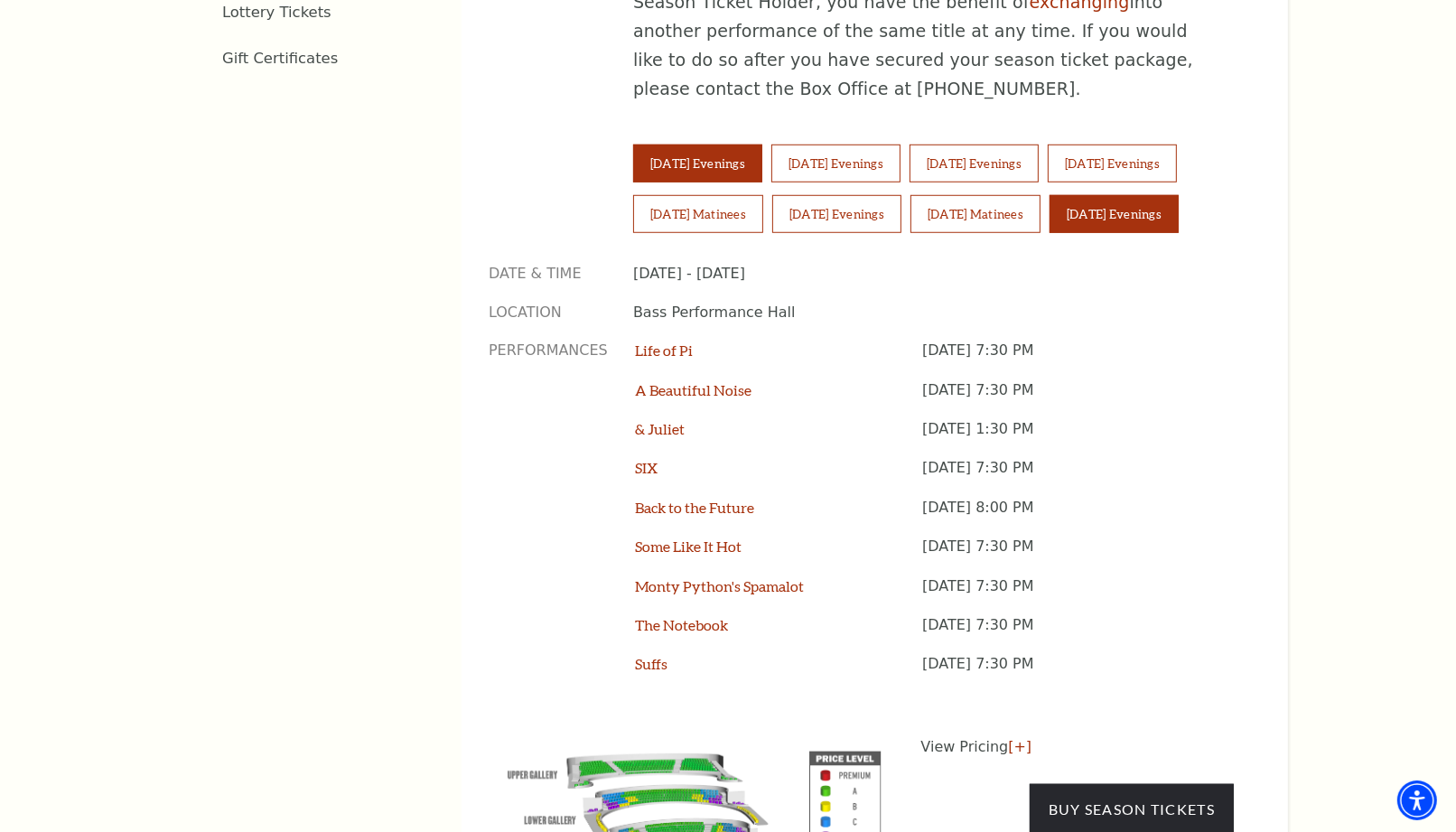
click at [1132, 196] on button "[DATE] Evenings" at bounding box center [1113, 215] width 129 height 38
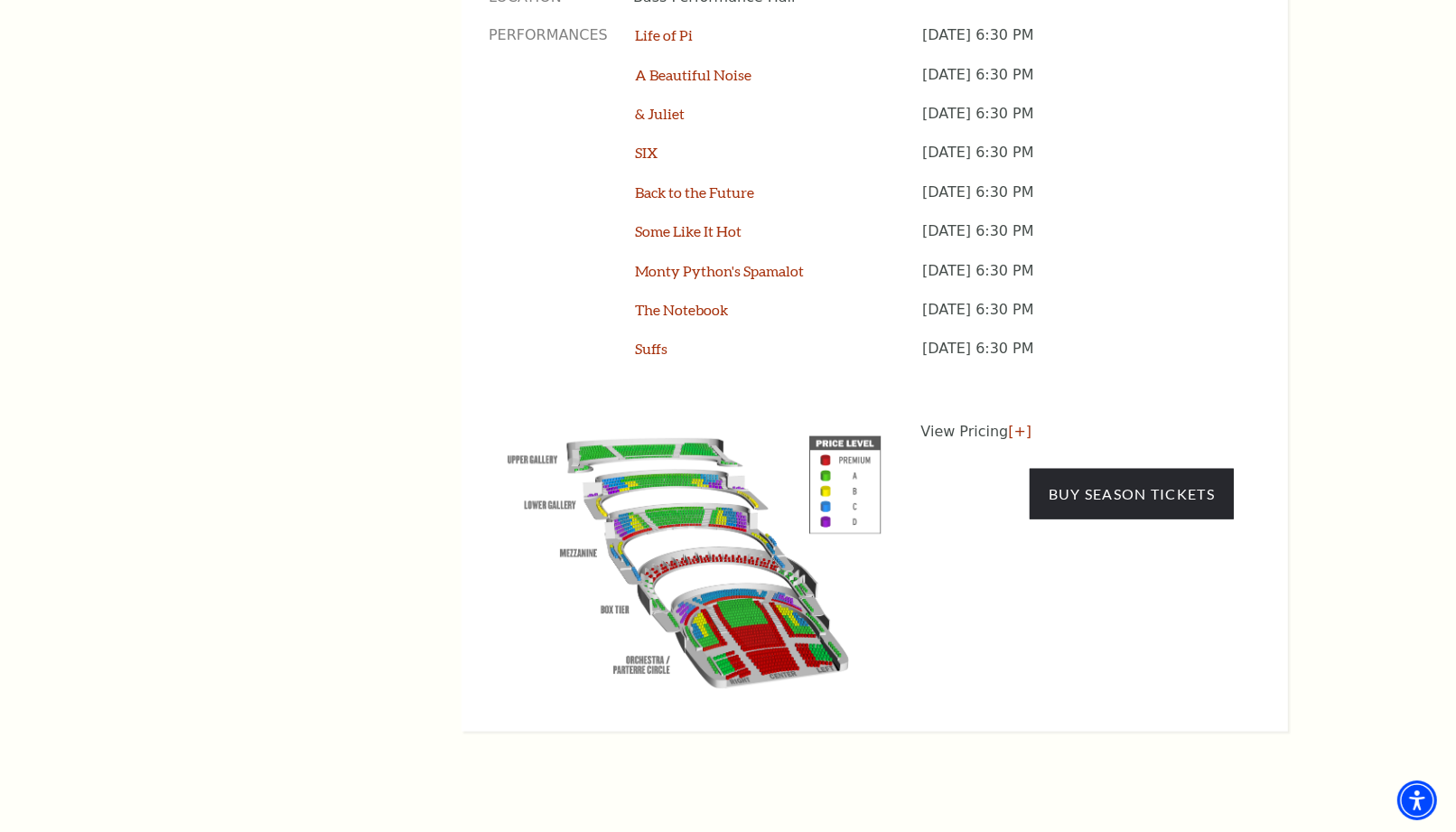
scroll to position [1807, 0]
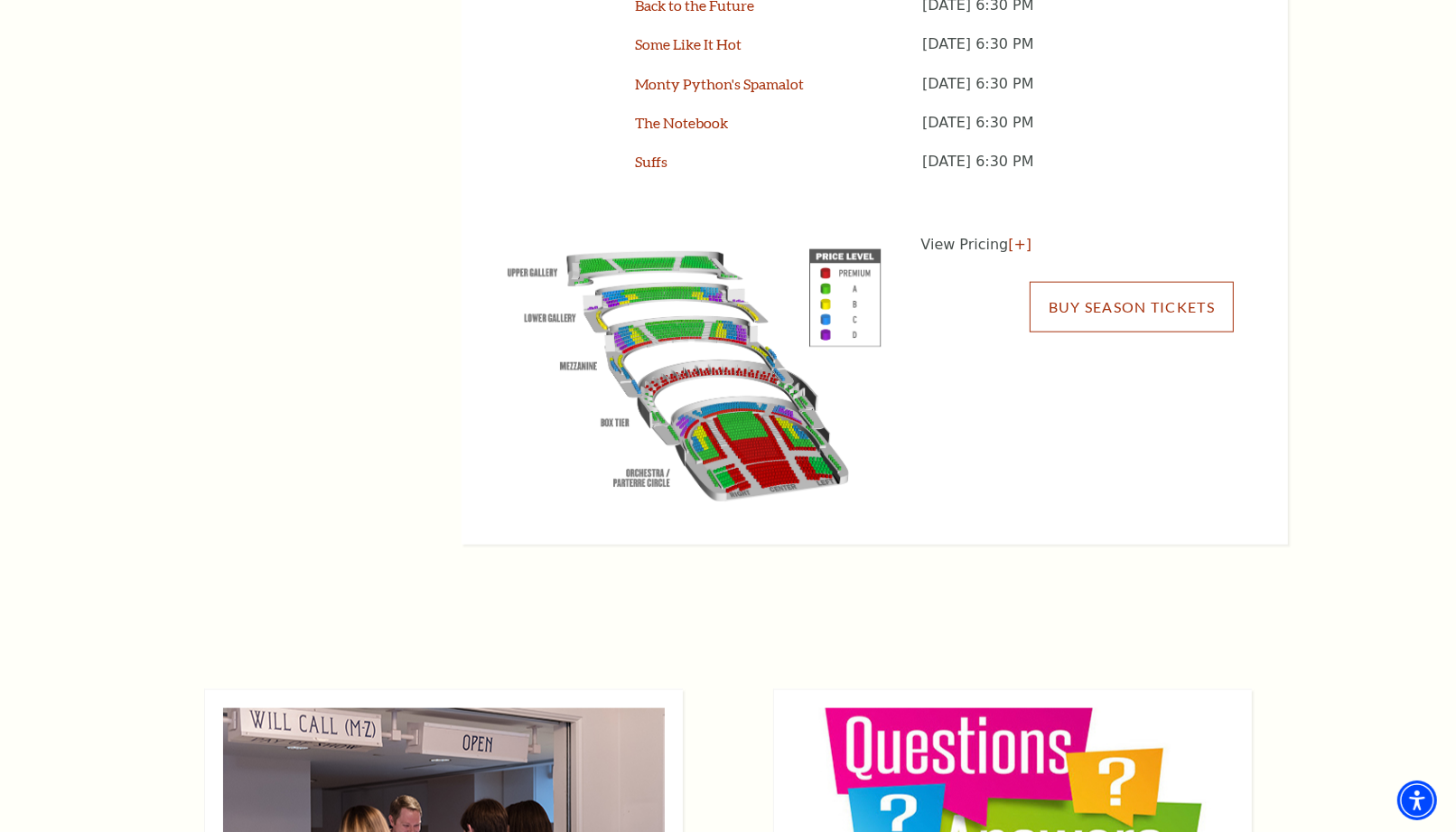
click at [1113, 281] on link "Buy Season Tickets" at bounding box center [1132, 306] width 204 height 51
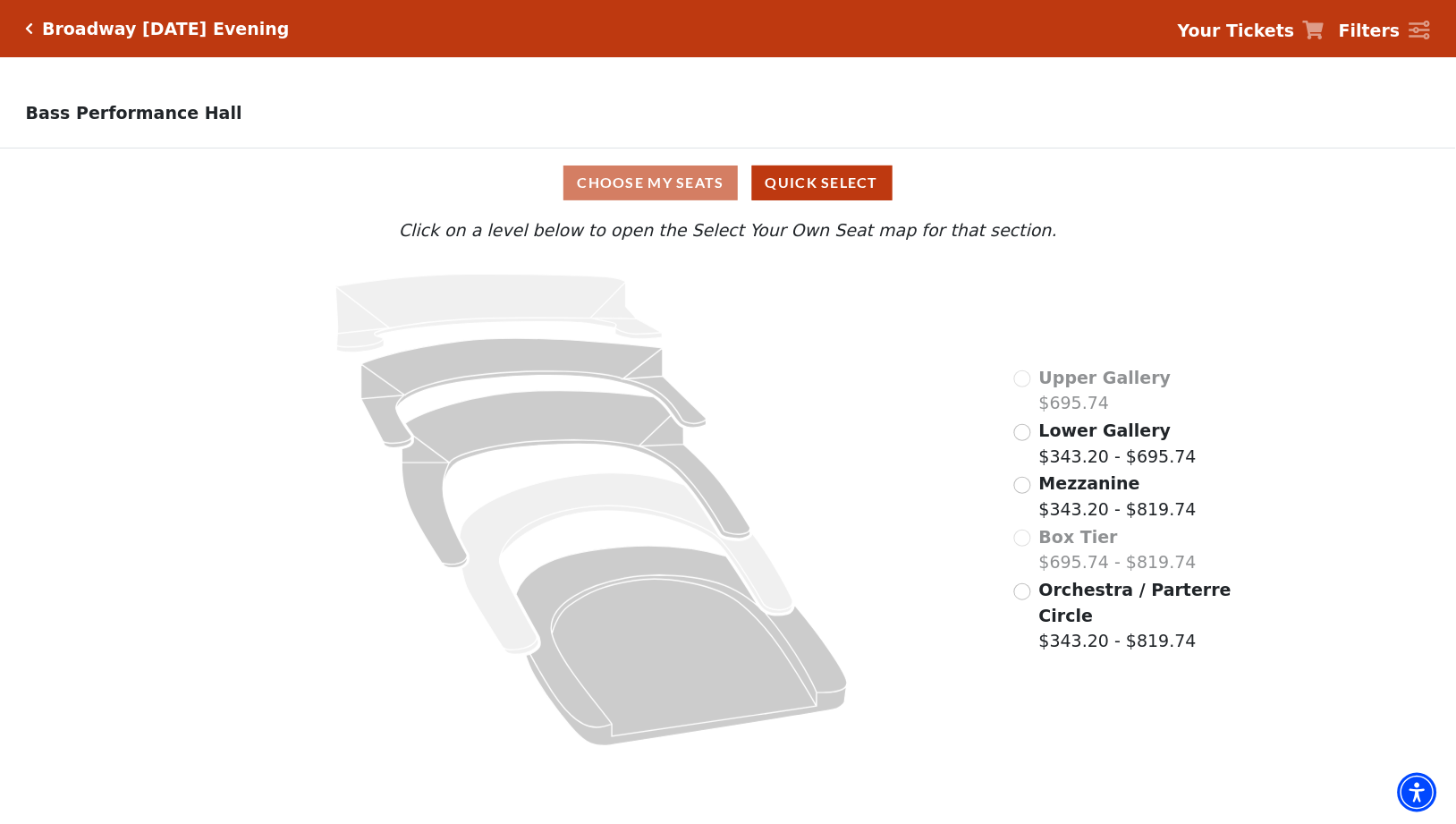
click at [1107, 591] on span "Orchestra / Parterre Circle" at bounding box center [1136, 603] width 193 height 45
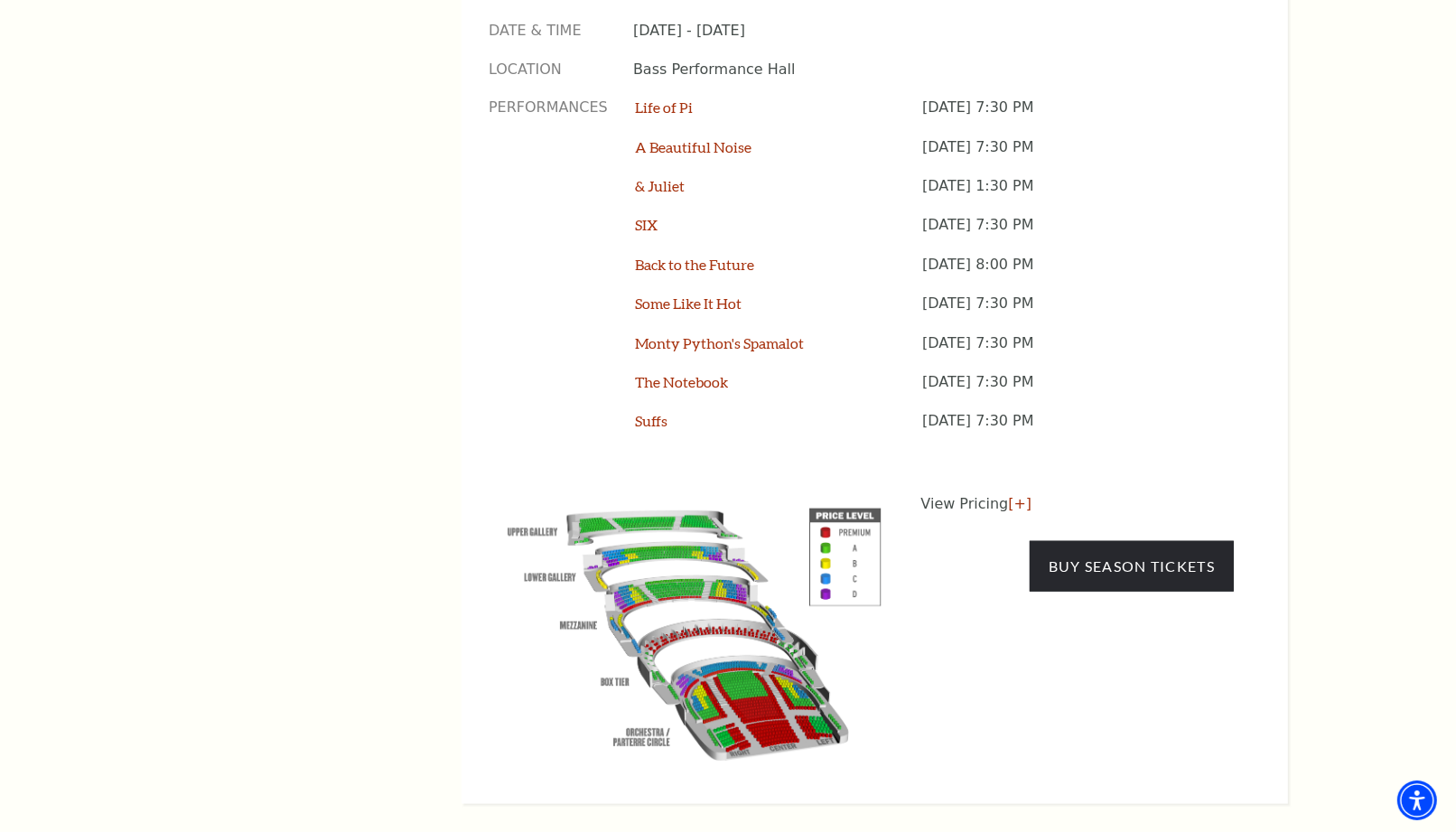
scroll to position [1204, 0]
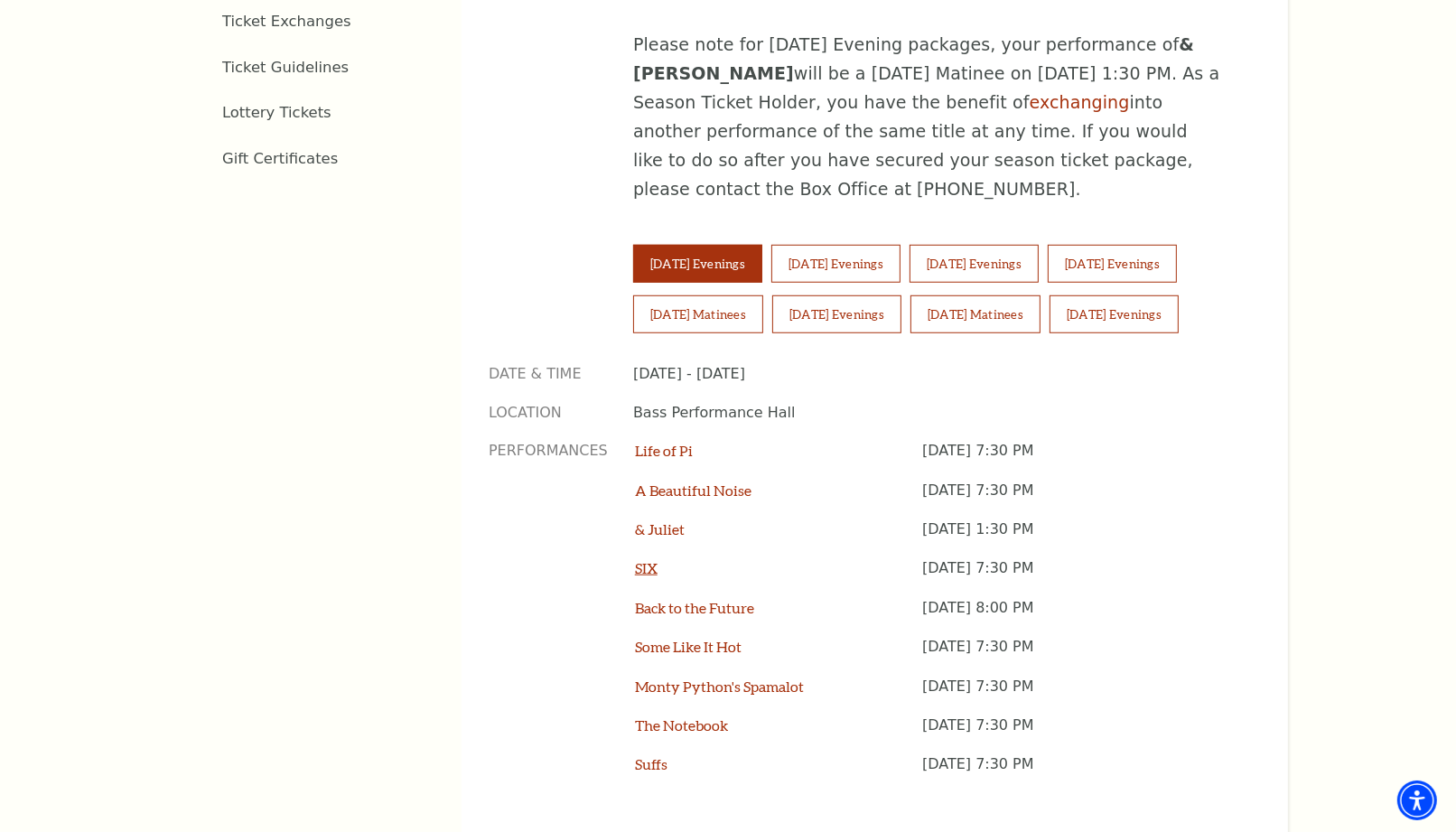
click at [639, 559] on link "SIX" at bounding box center [647, 568] width 23 height 17
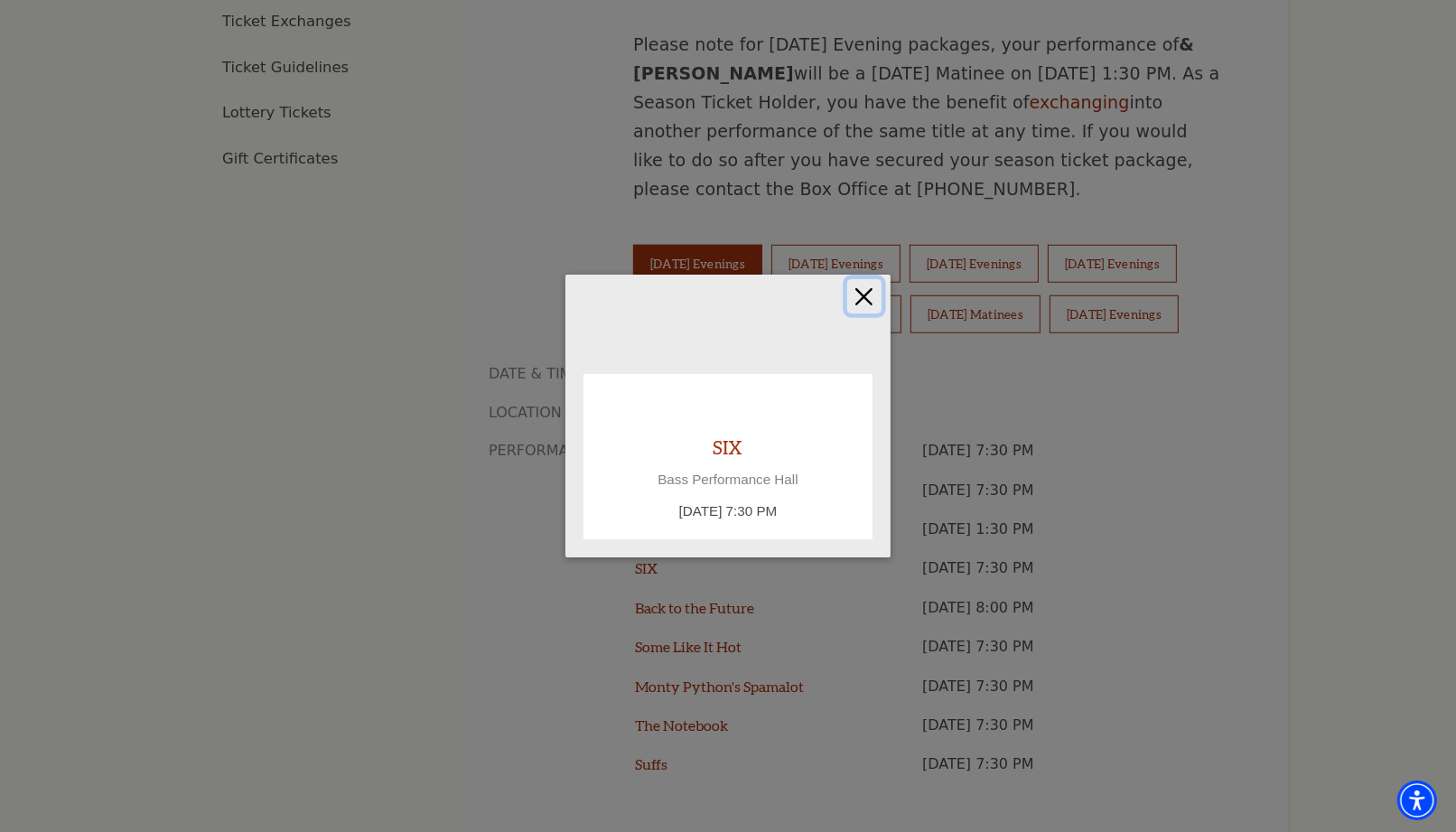
click at [856, 291] on button "Close" at bounding box center [864, 297] width 34 height 34
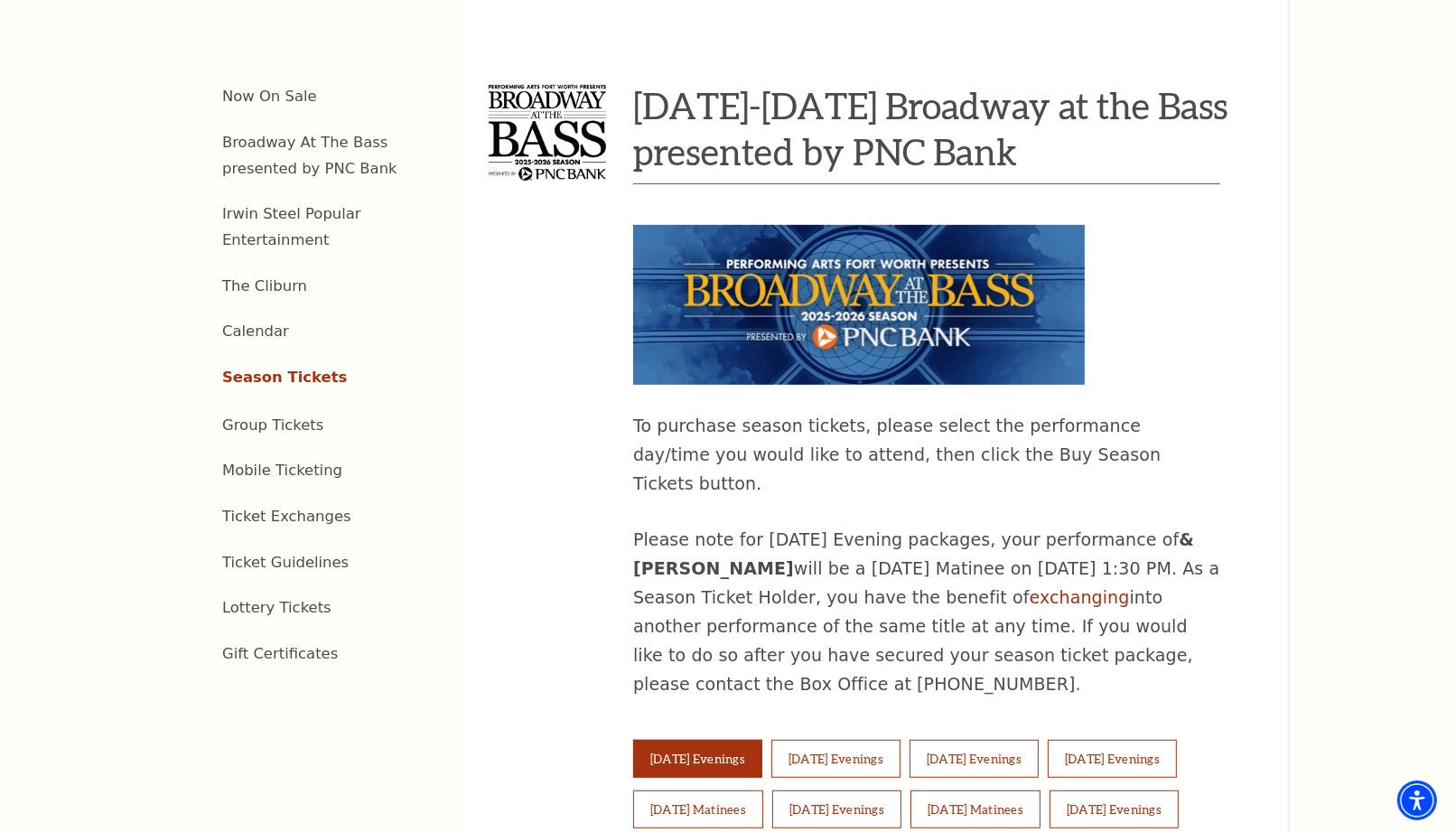
scroll to position [702, 0]
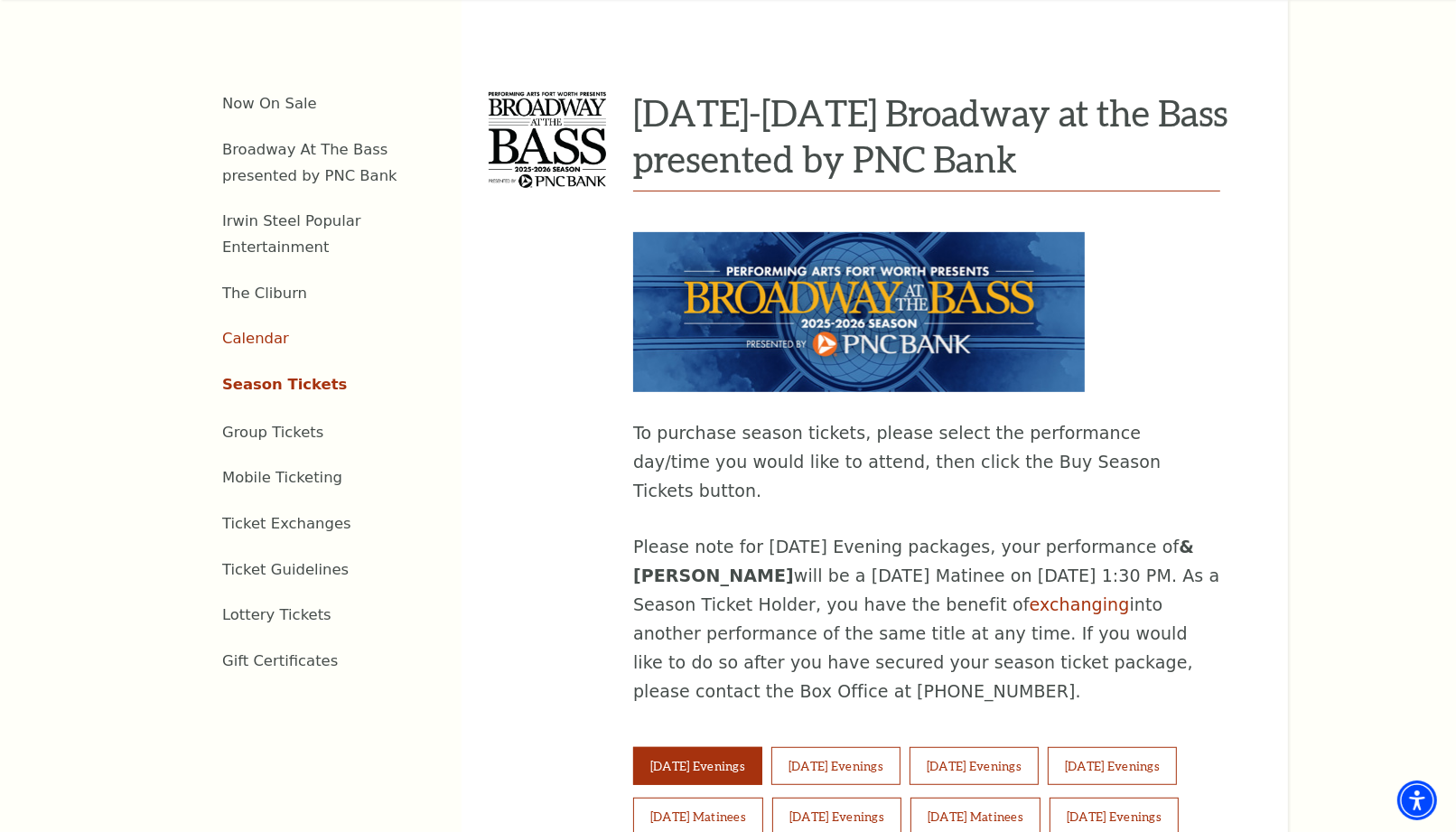
click at [274, 330] on link "Calendar" at bounding box center [256, 339] width 67 height 17
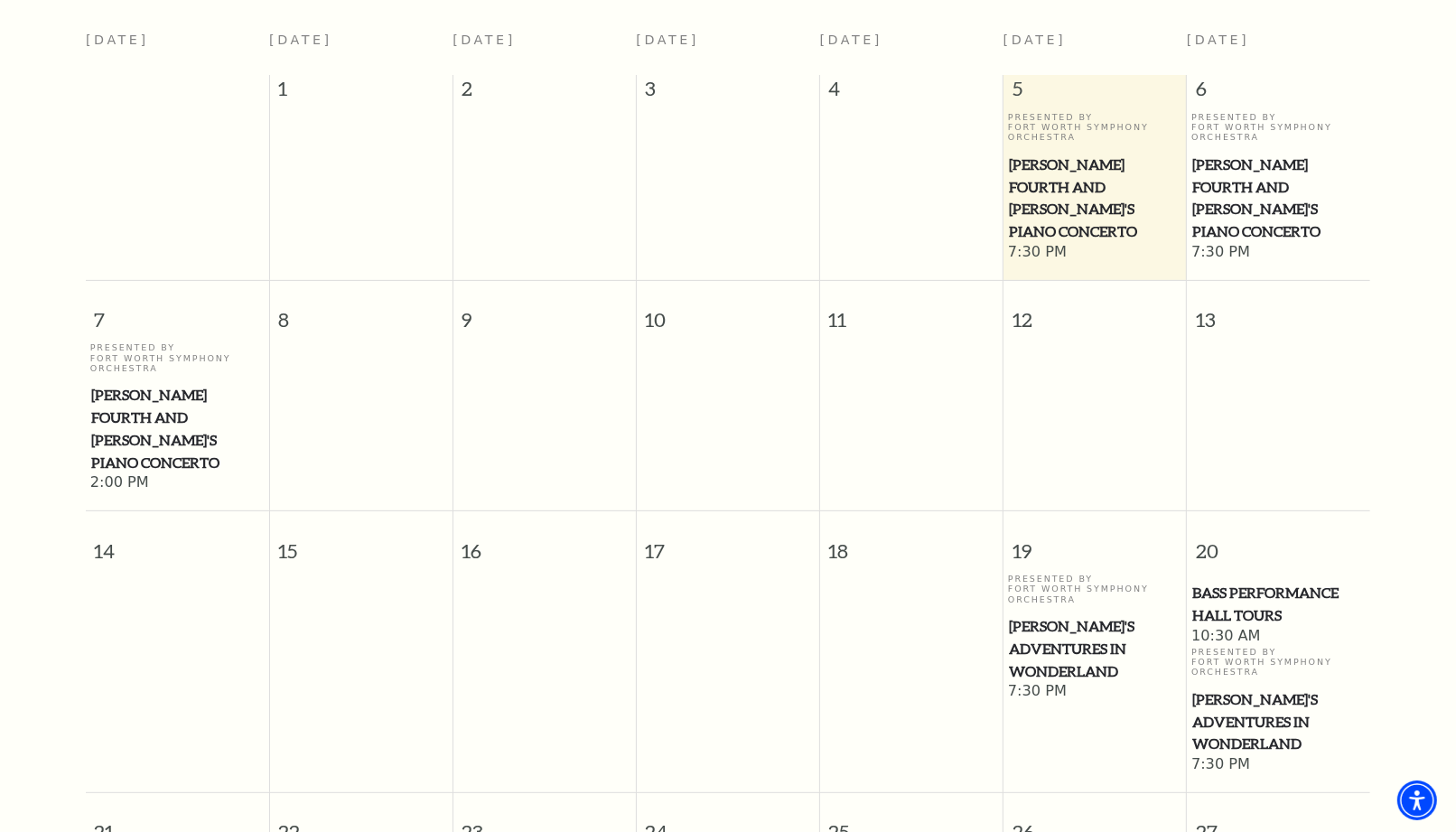
scroll to position [260, 0]
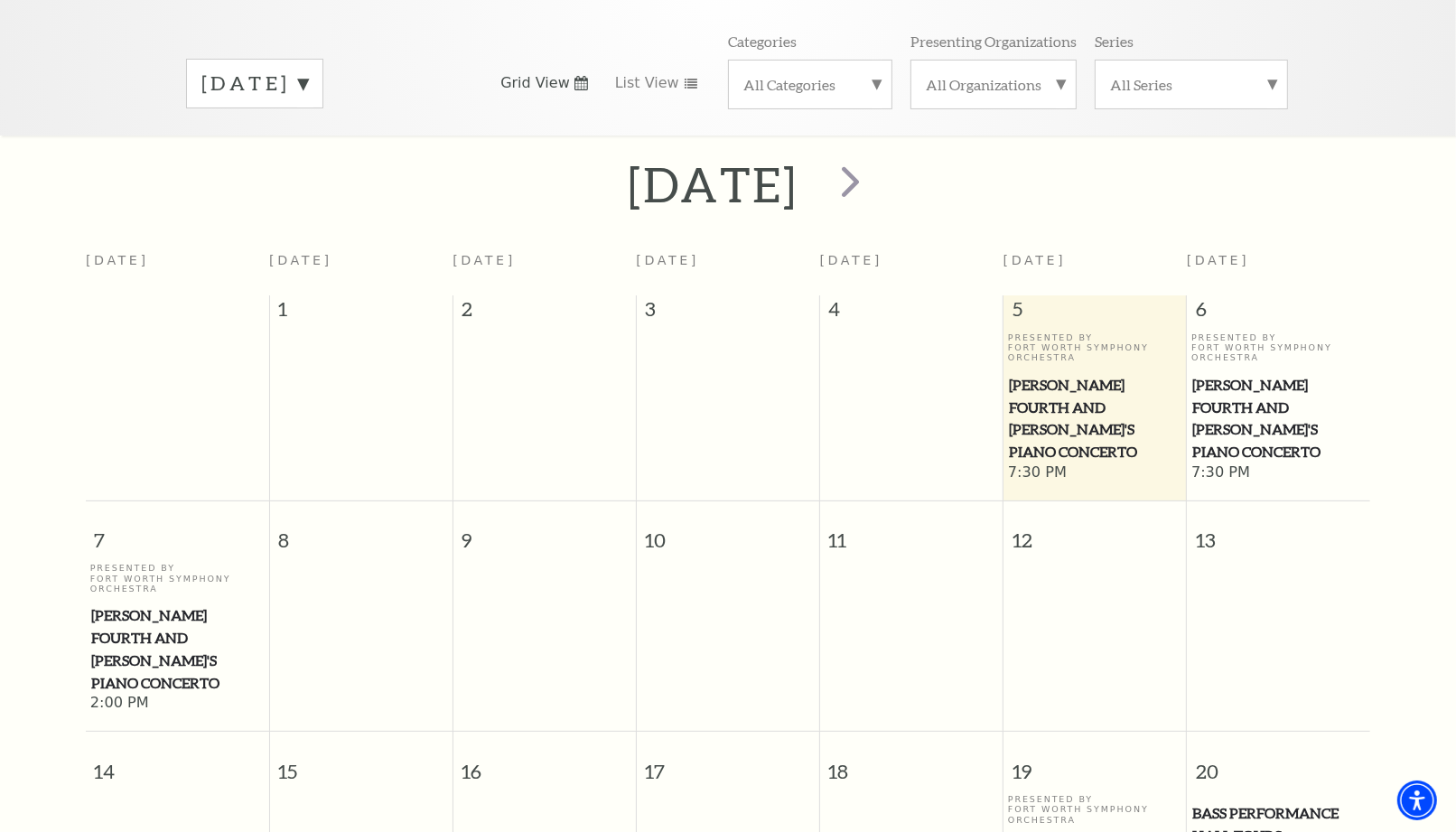
click at [308, 70] on label "[DATE]" at bounding box center [255, 83] width 107 height 28
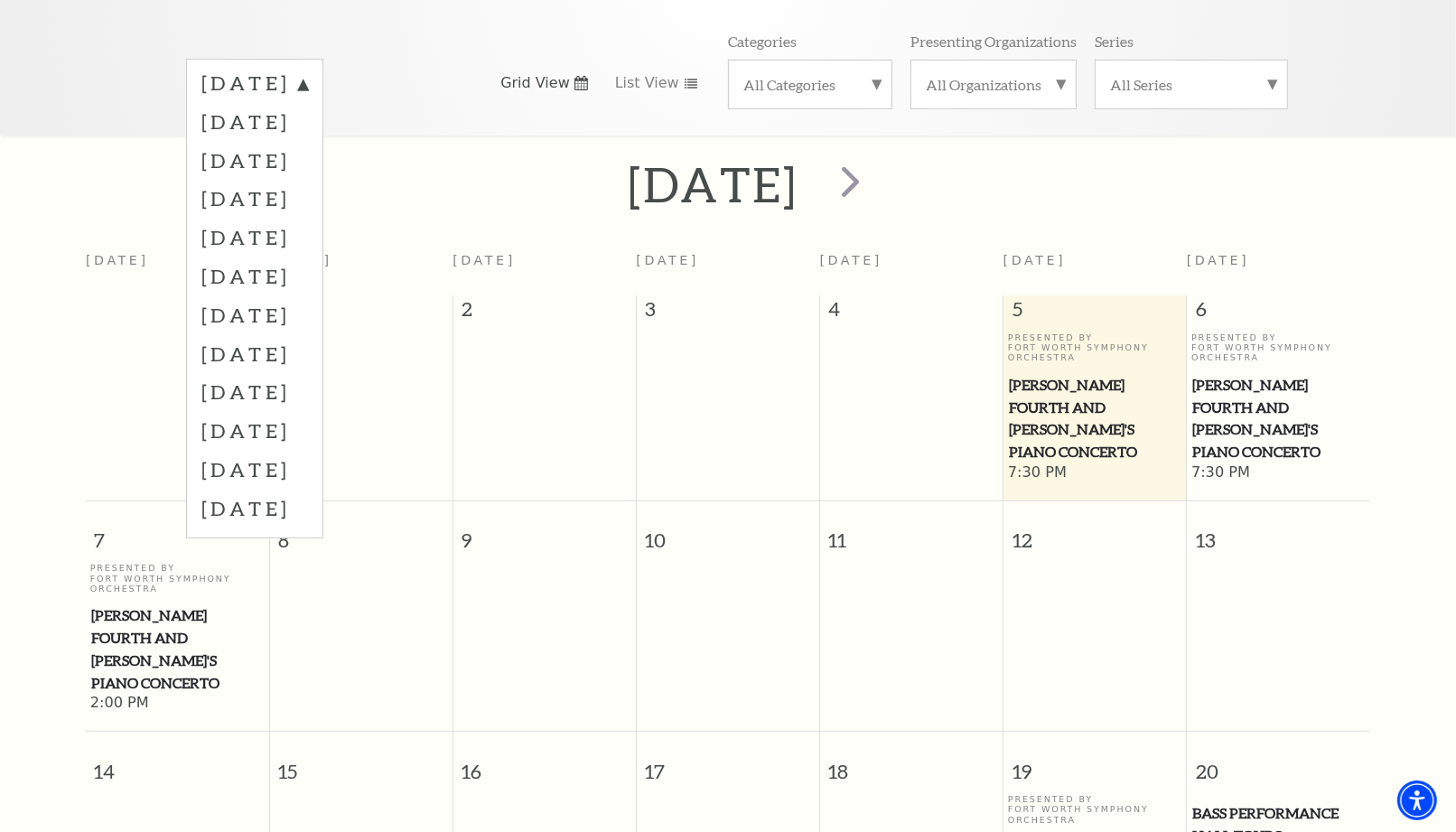
click at [308, 257] on label "[DATE]" at bounding box center [255, 276] width 107 height 39
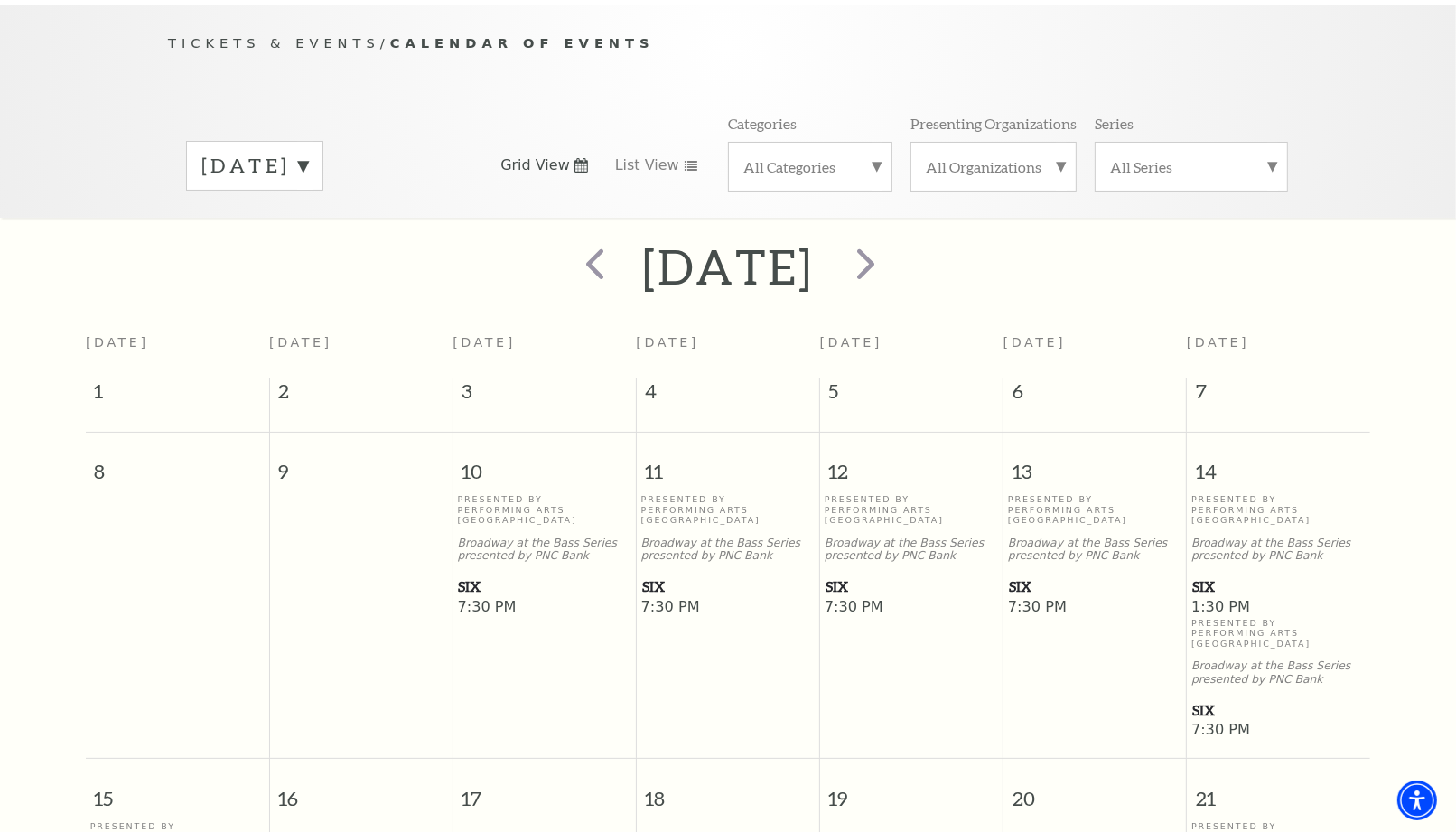
scroll to position [159, 0]
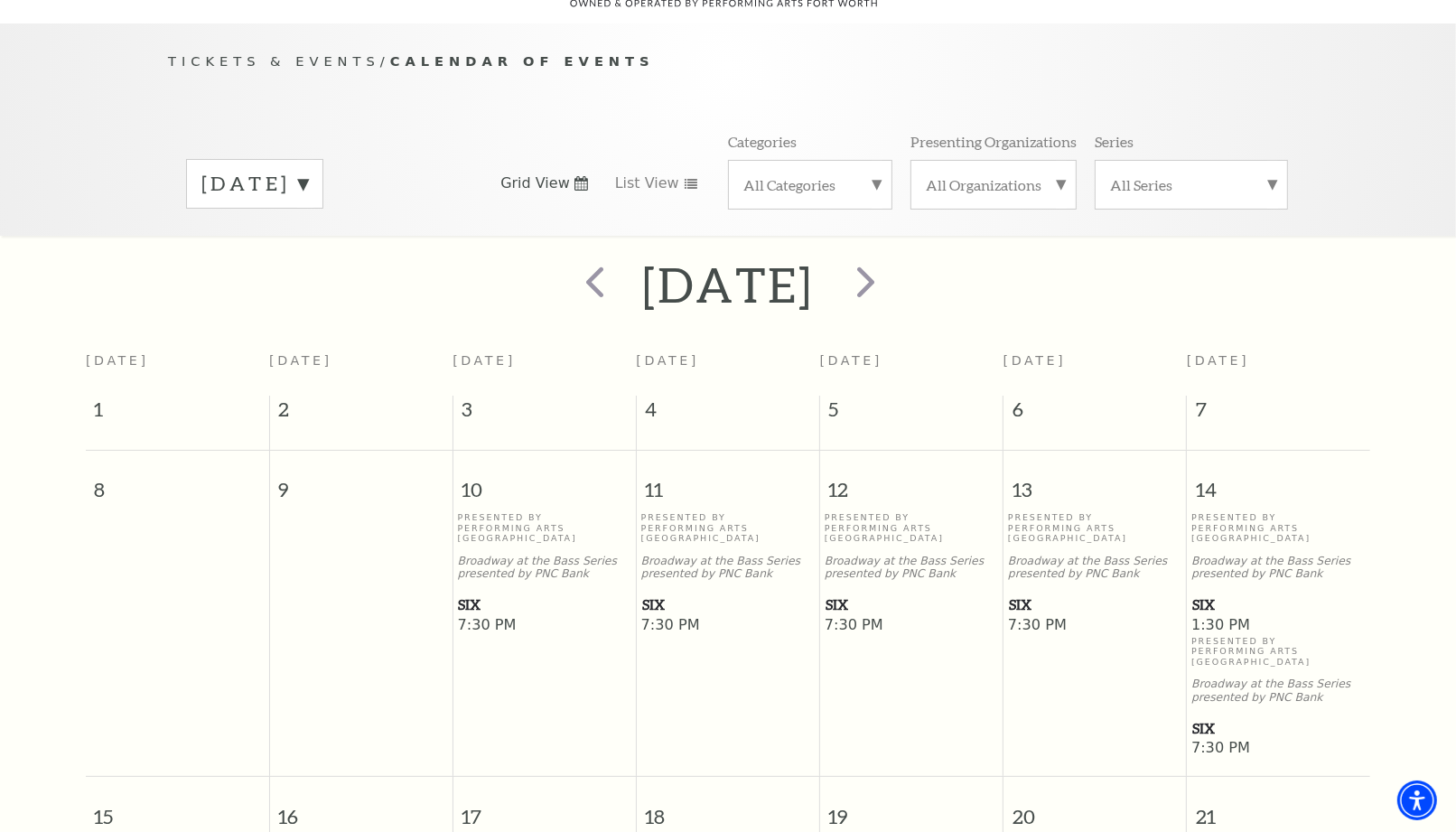
click at [1201, 593] on span "SIX" at bounding box center [1279, 605] width 173 height 23
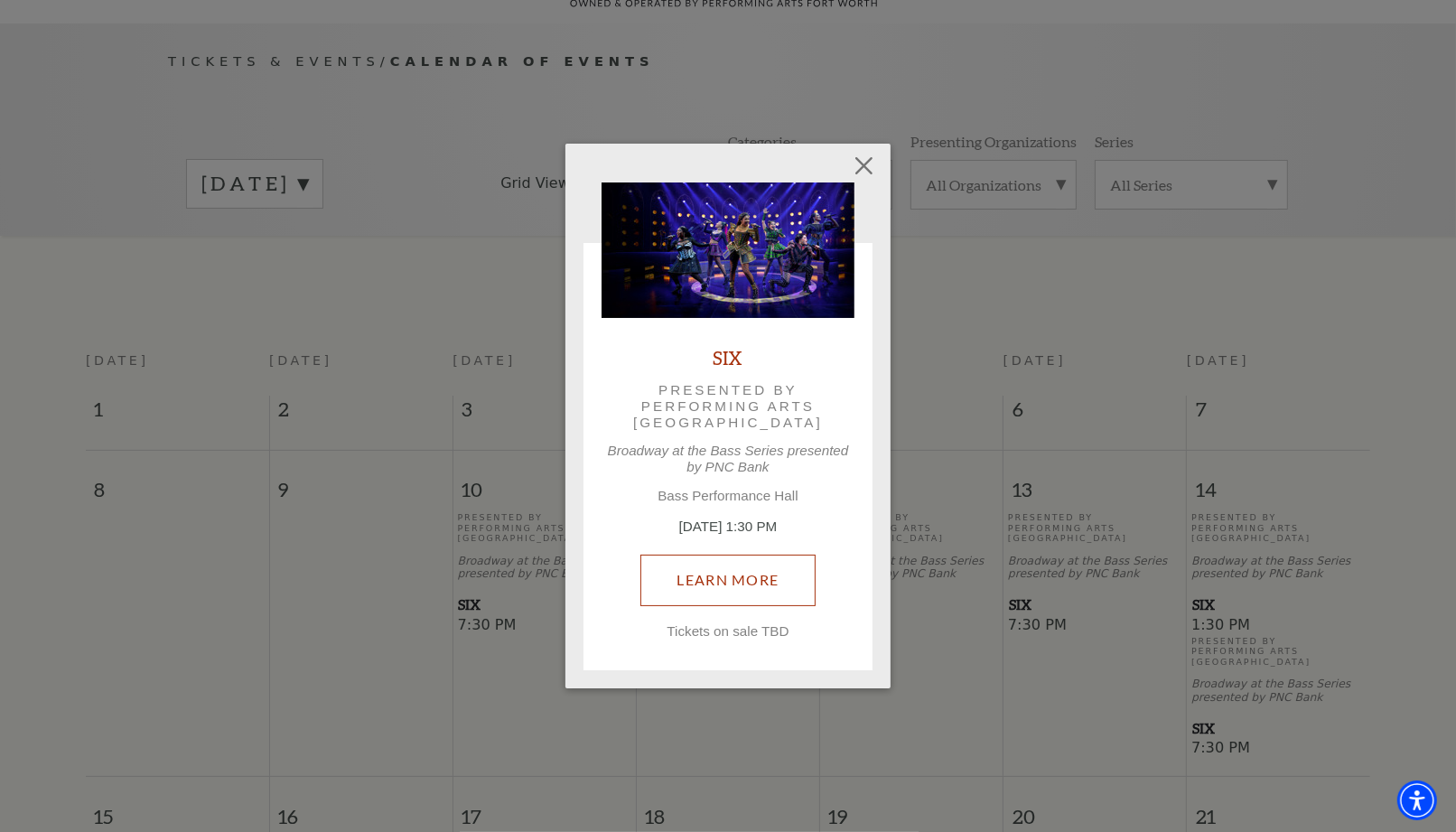
click at [766, 581] on link "Learn More" at bounding box center [728, 579] width 177 height 51
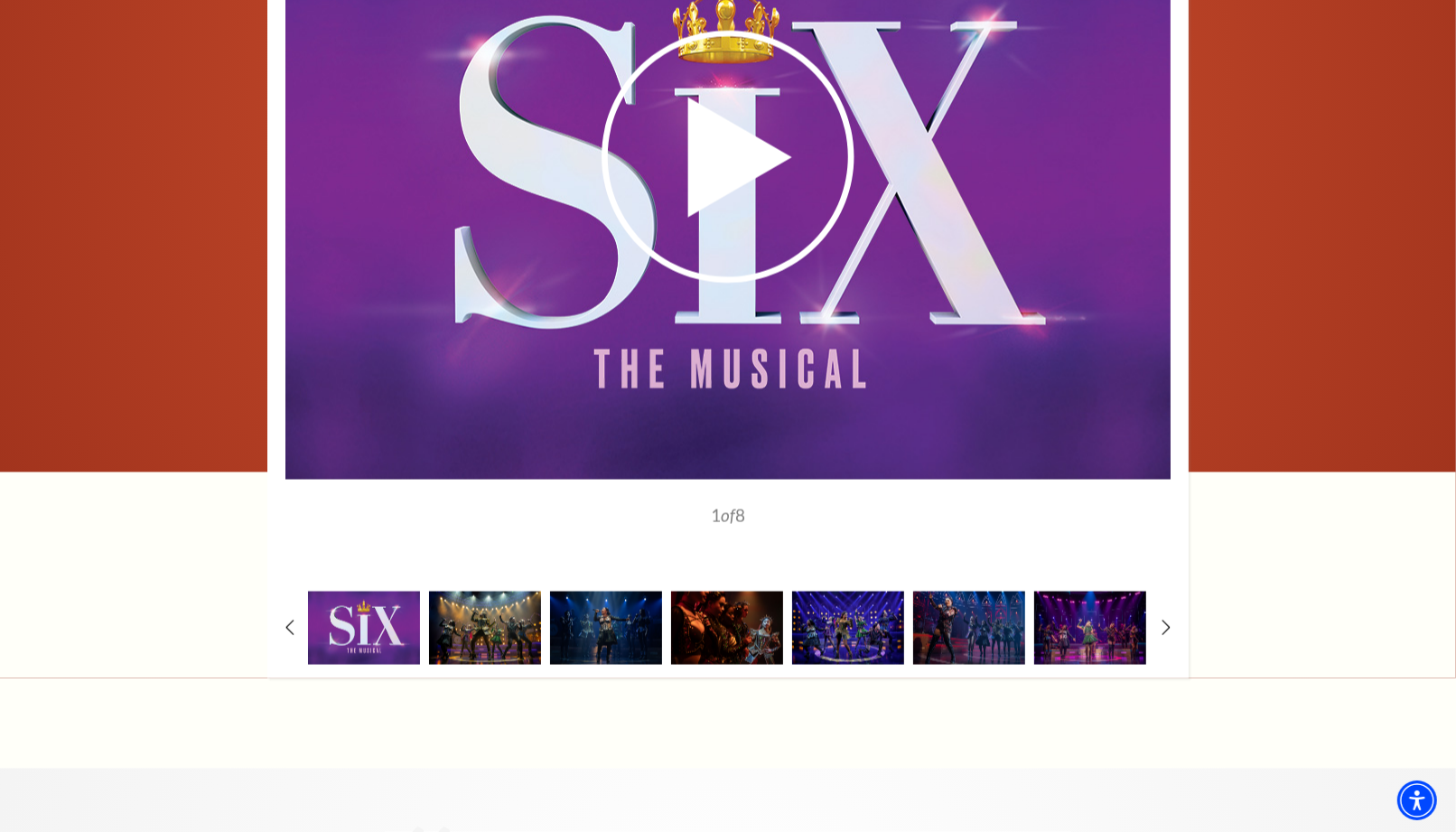
scroll to position [2609, 0]
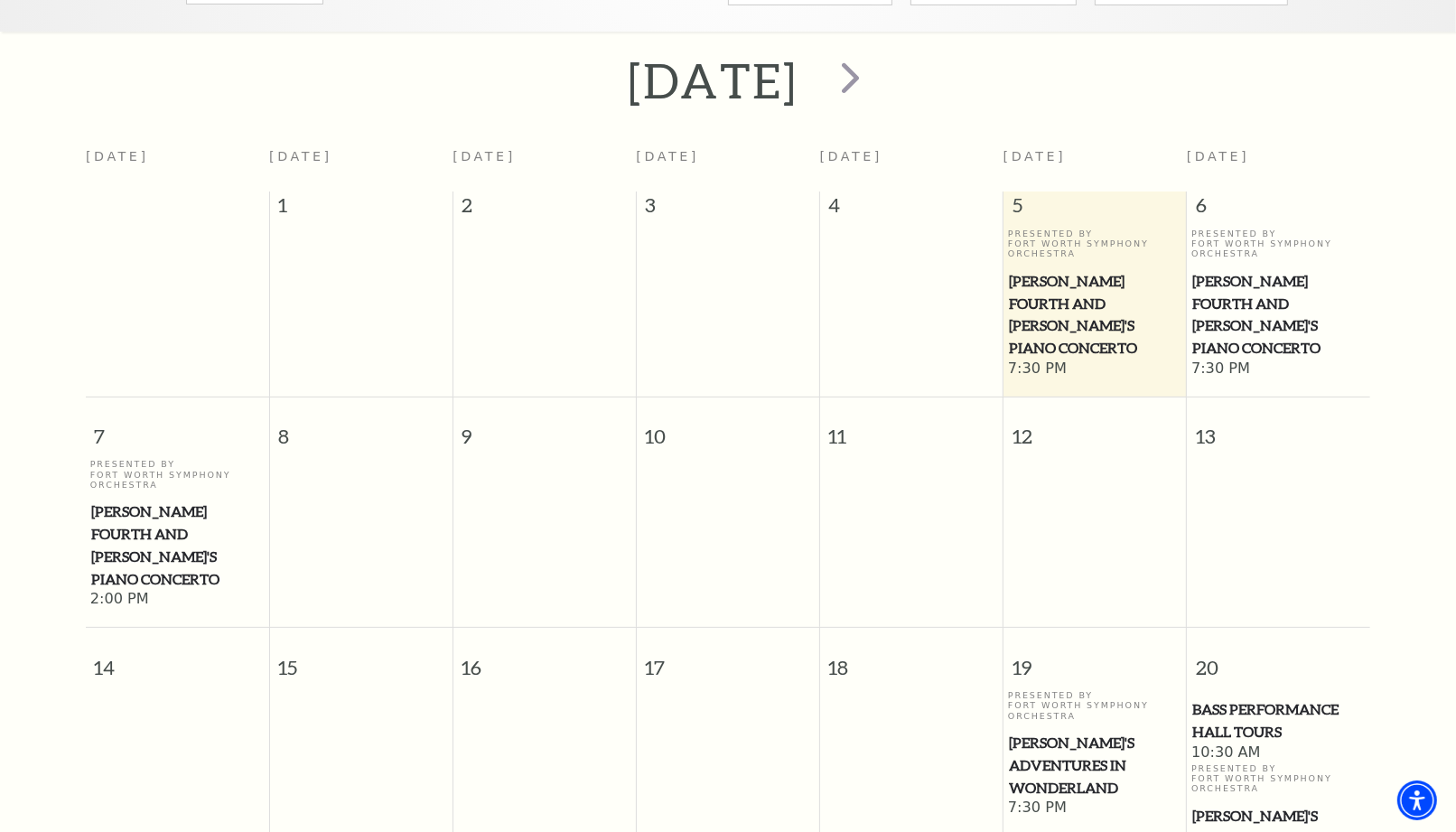
scroll to position [360, 0]
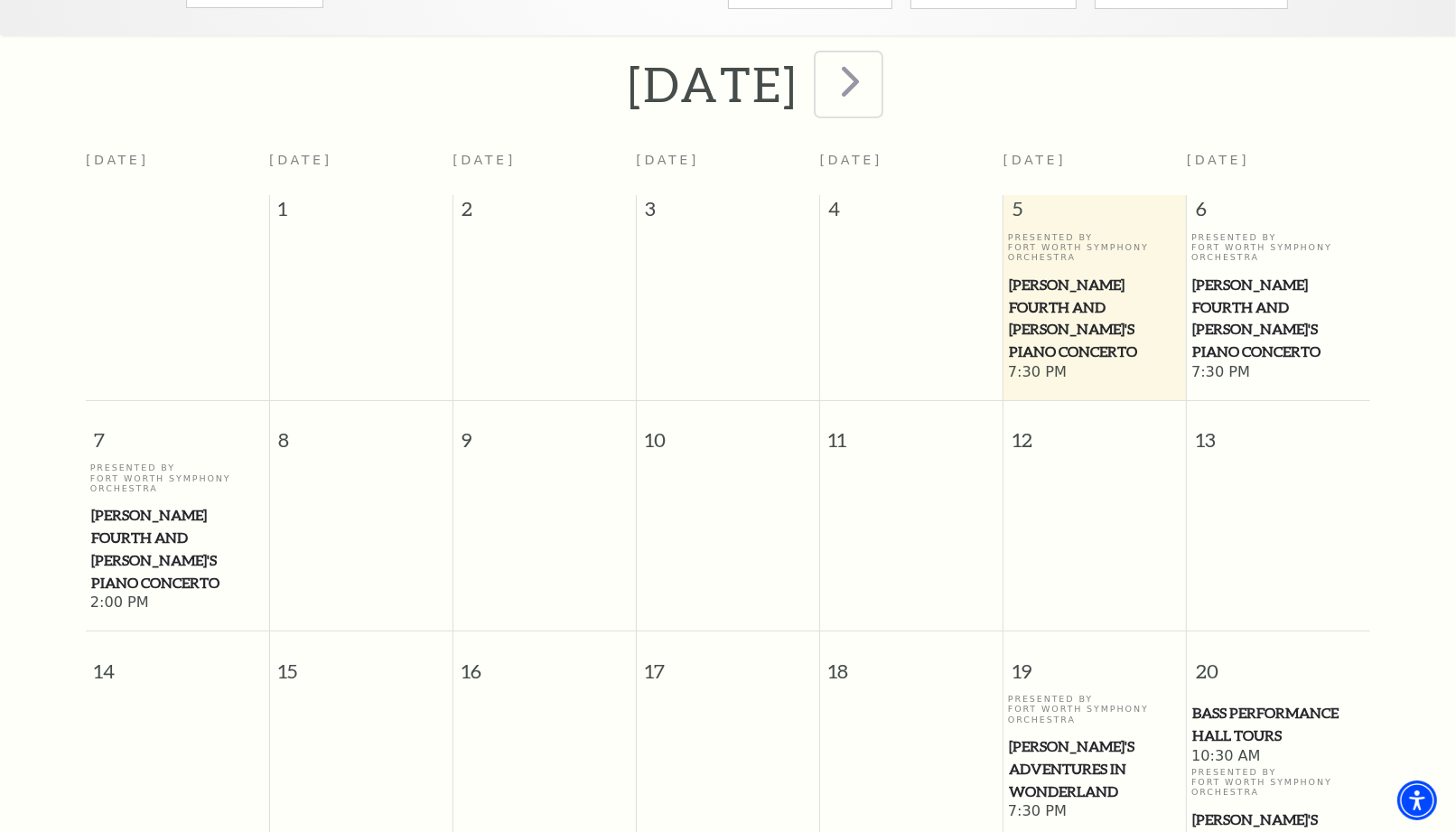
drag, startPoint x: 940, startPoint y: 51, endPoint x: 953, endPoint y: 180, distance: 129.7
click at [876, 55] on span "next" at bounding box center [850, 81] width 52 height 52
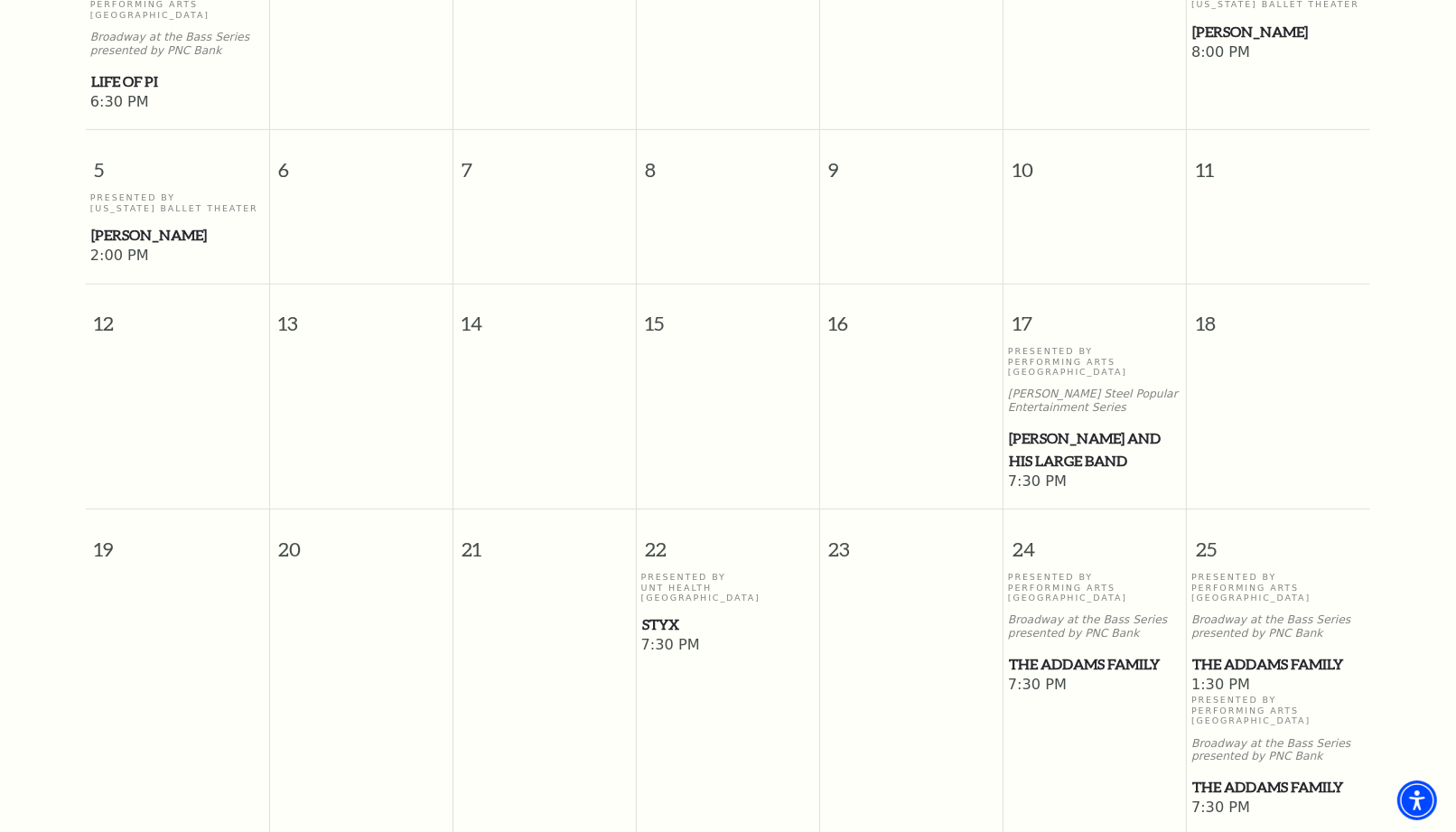
scroll to position [862, 0]
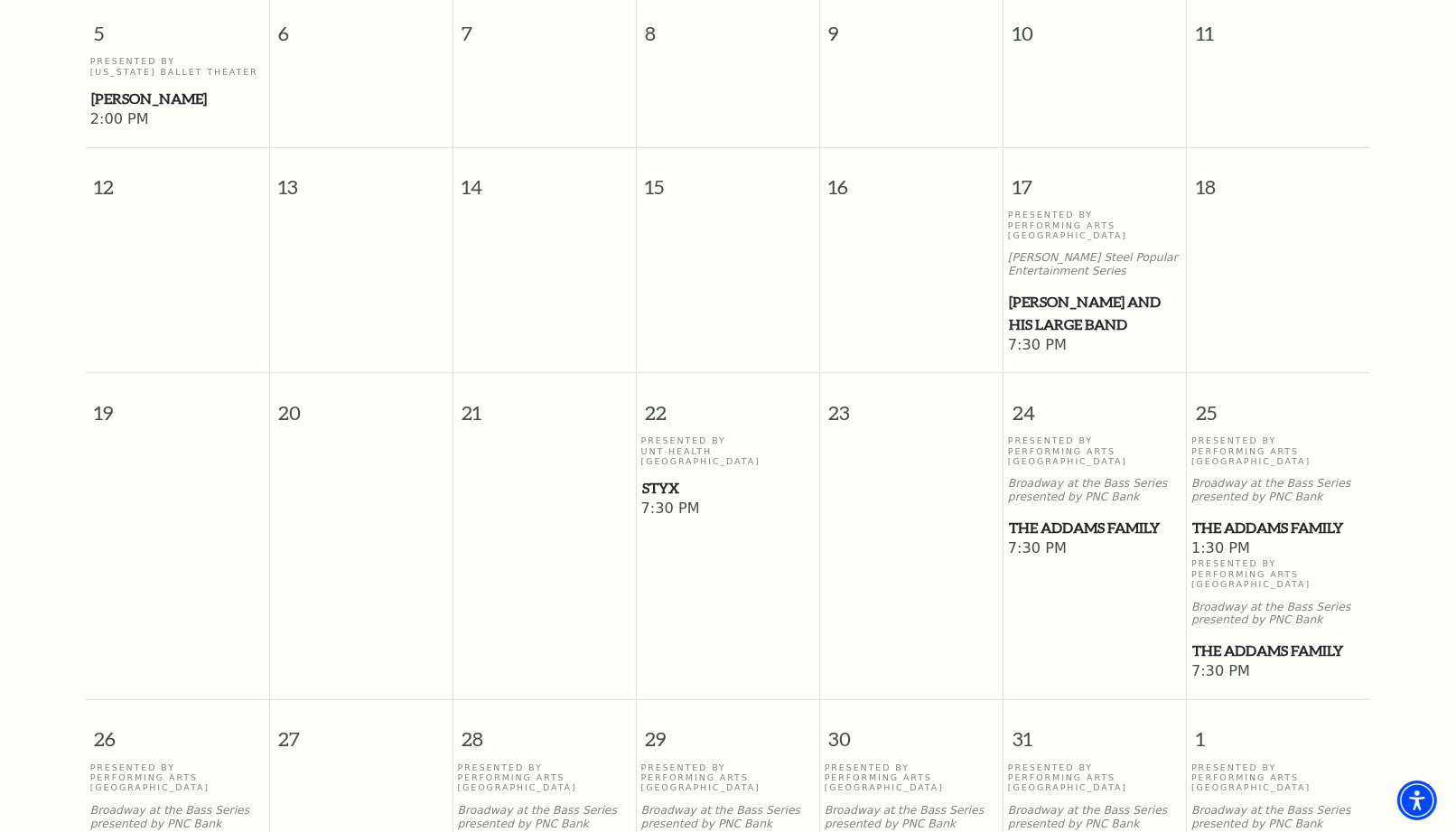
click at [654, 477] on span "Styx" at bounding box center [728, 489] width 173 height 23
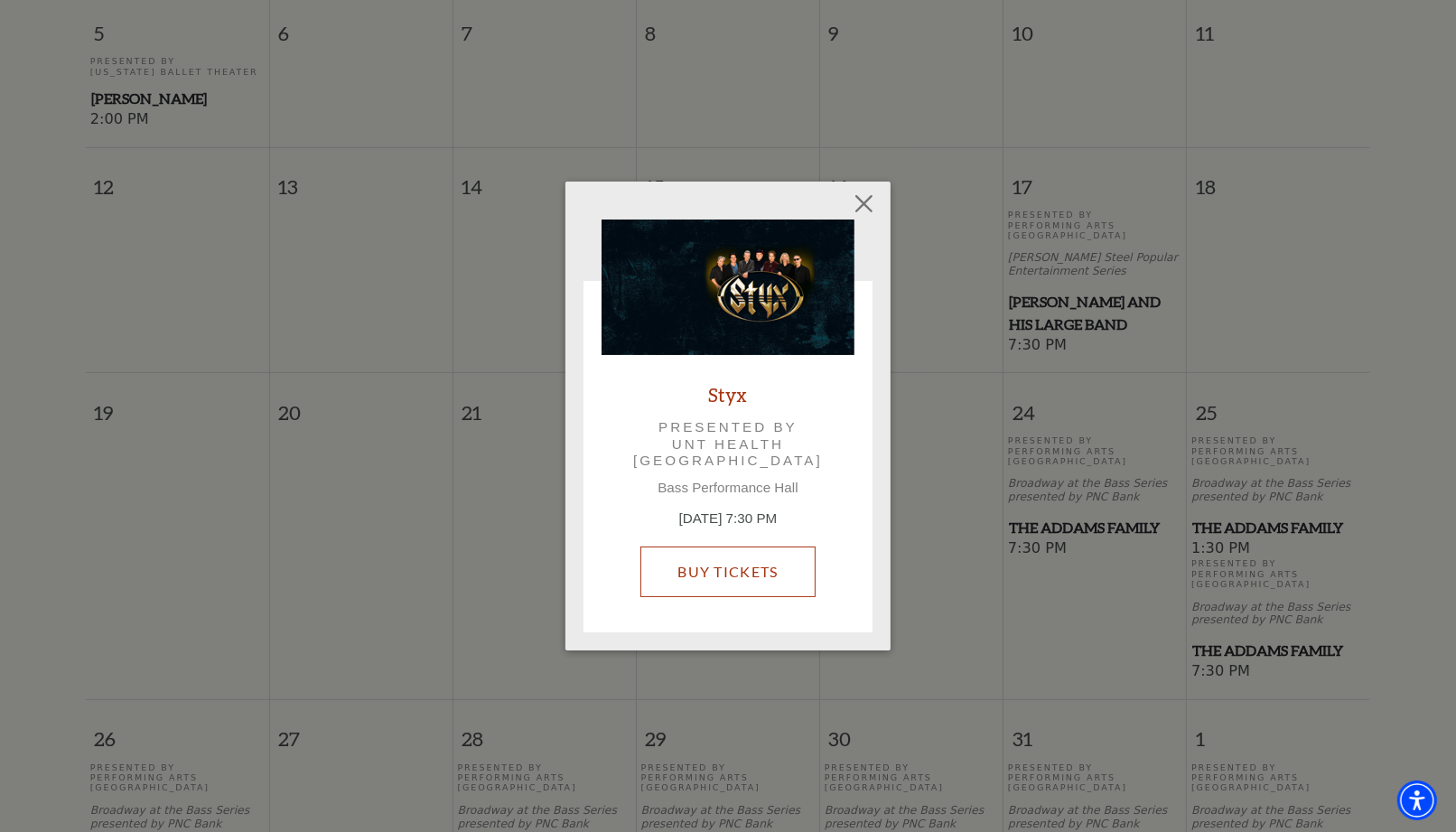
click at [759, 571] on link "Buy Tickets" at bounding box center [727, 572] width 175 height 51
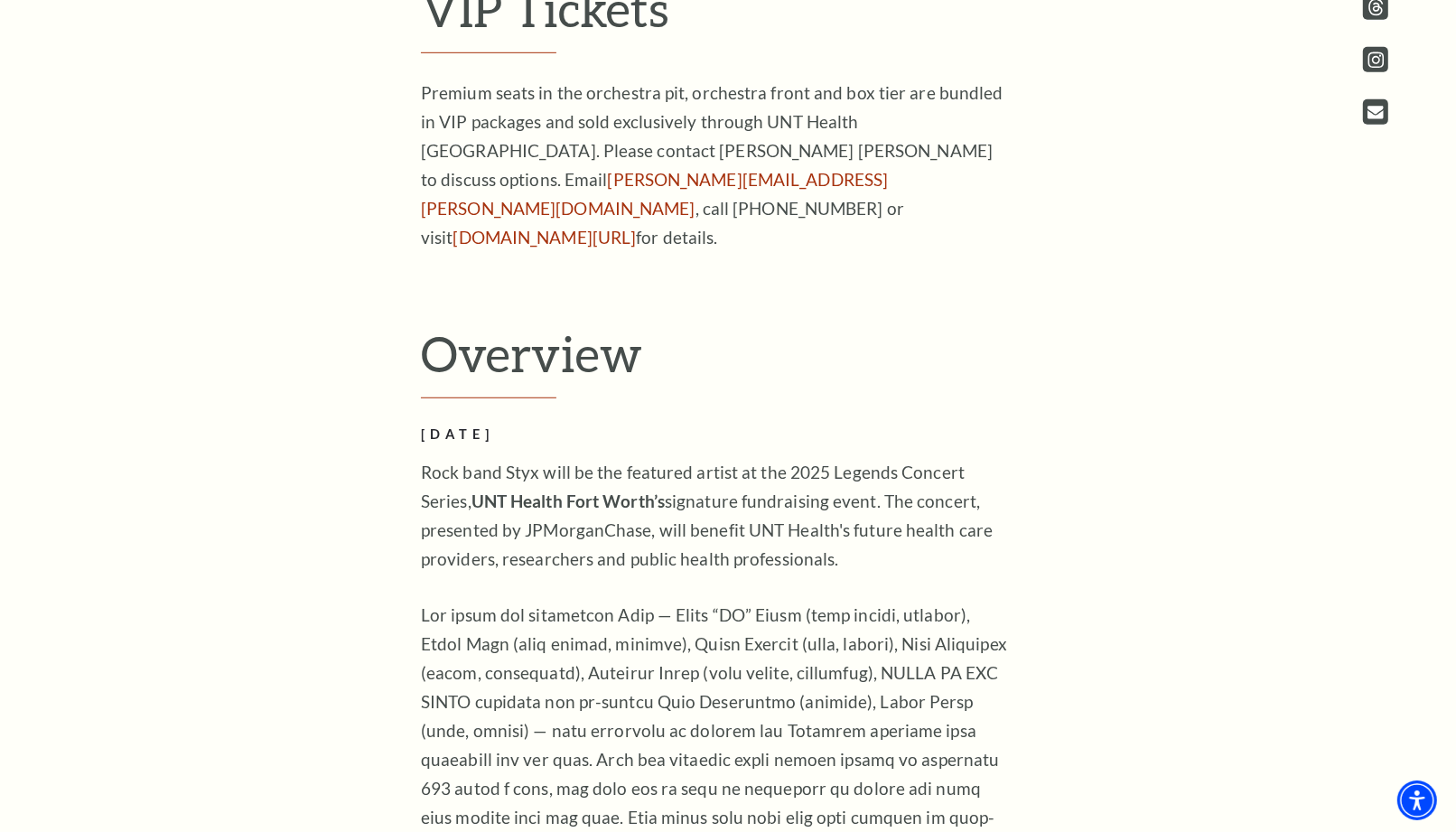
scroll to position [1104, 0]
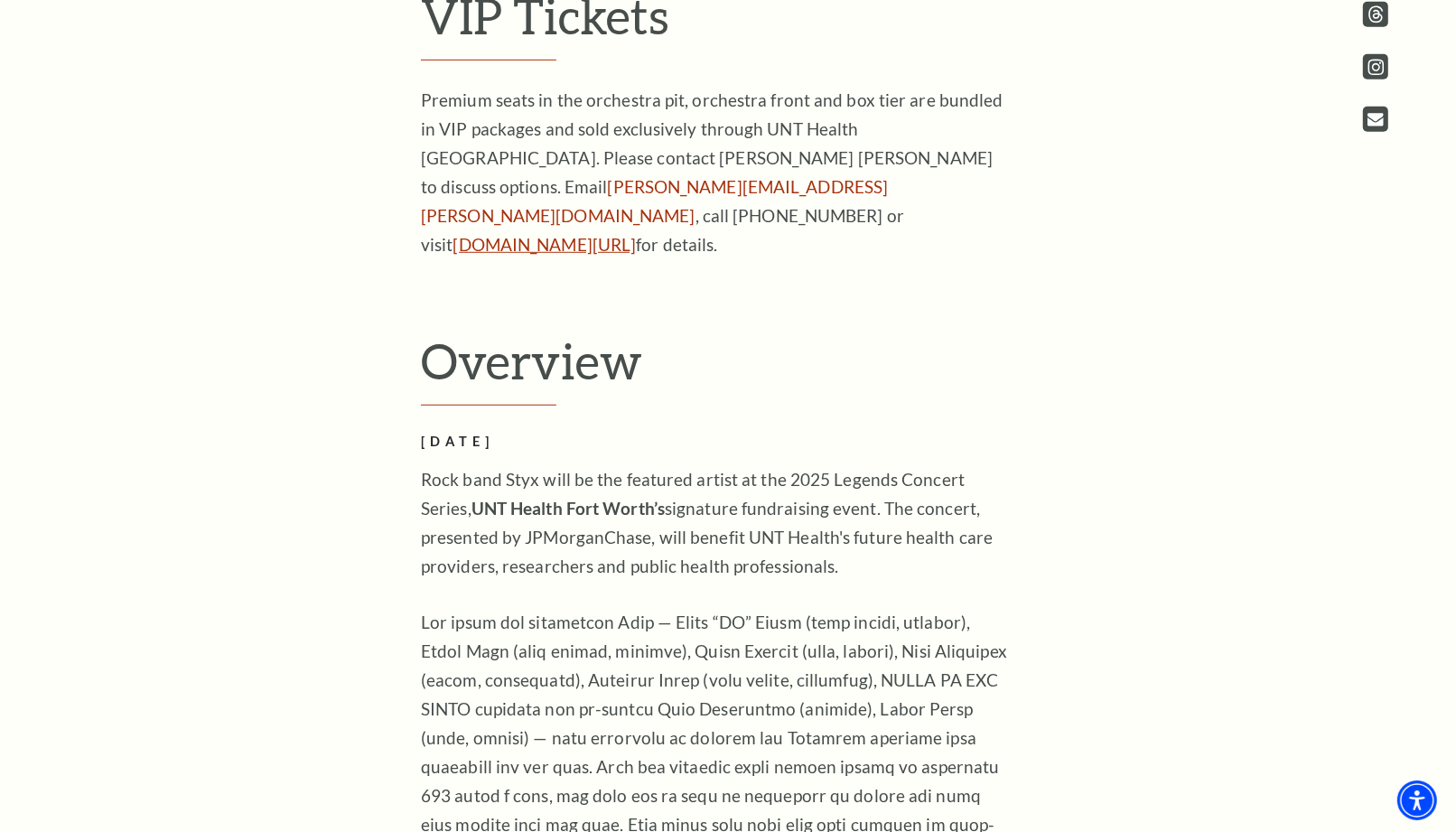
click at [537, 234] on link "unthealth.edu/legends" at bounding box center [545, 244] width 183 height 21
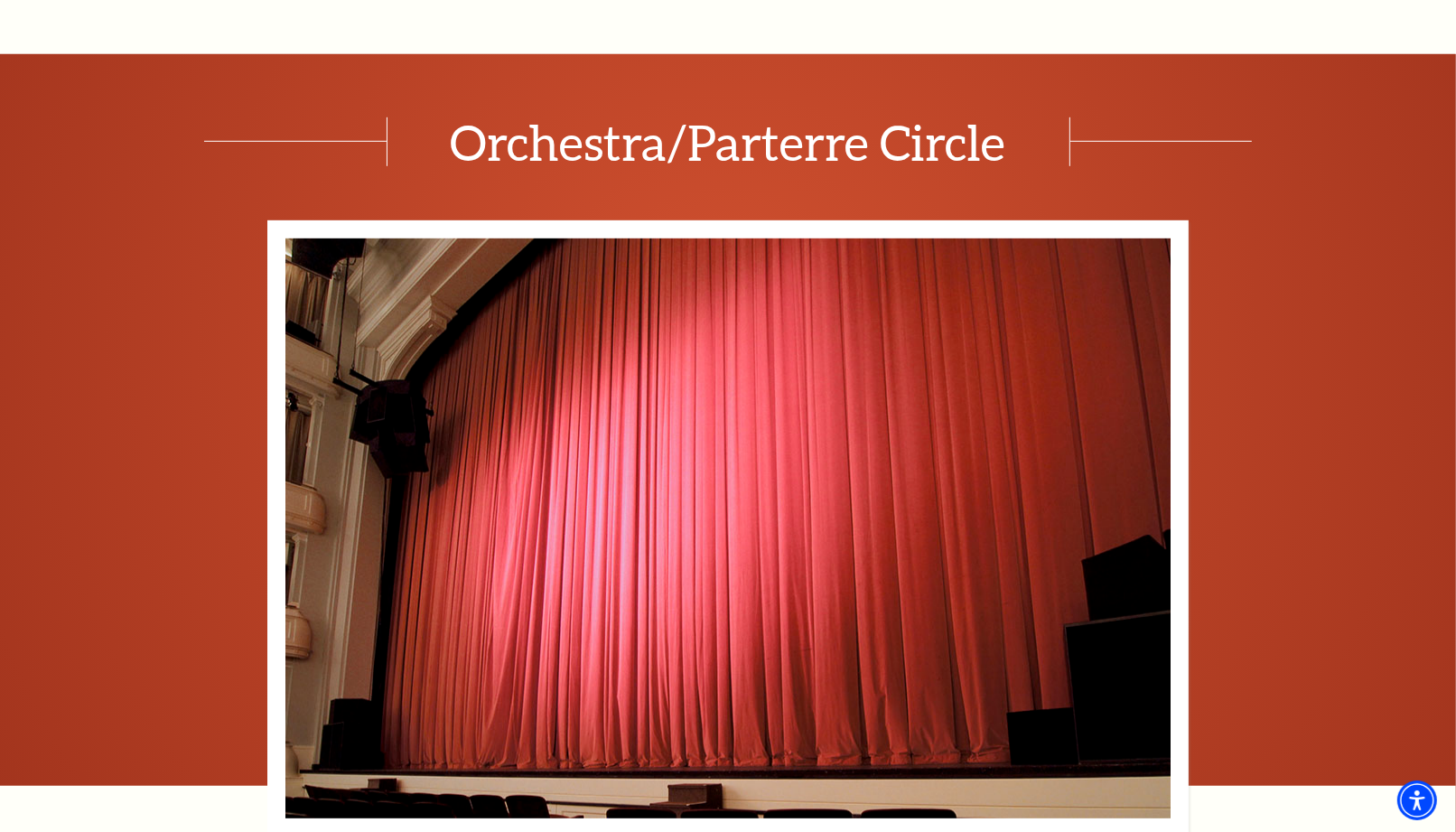
scroll to position [1605, 0]
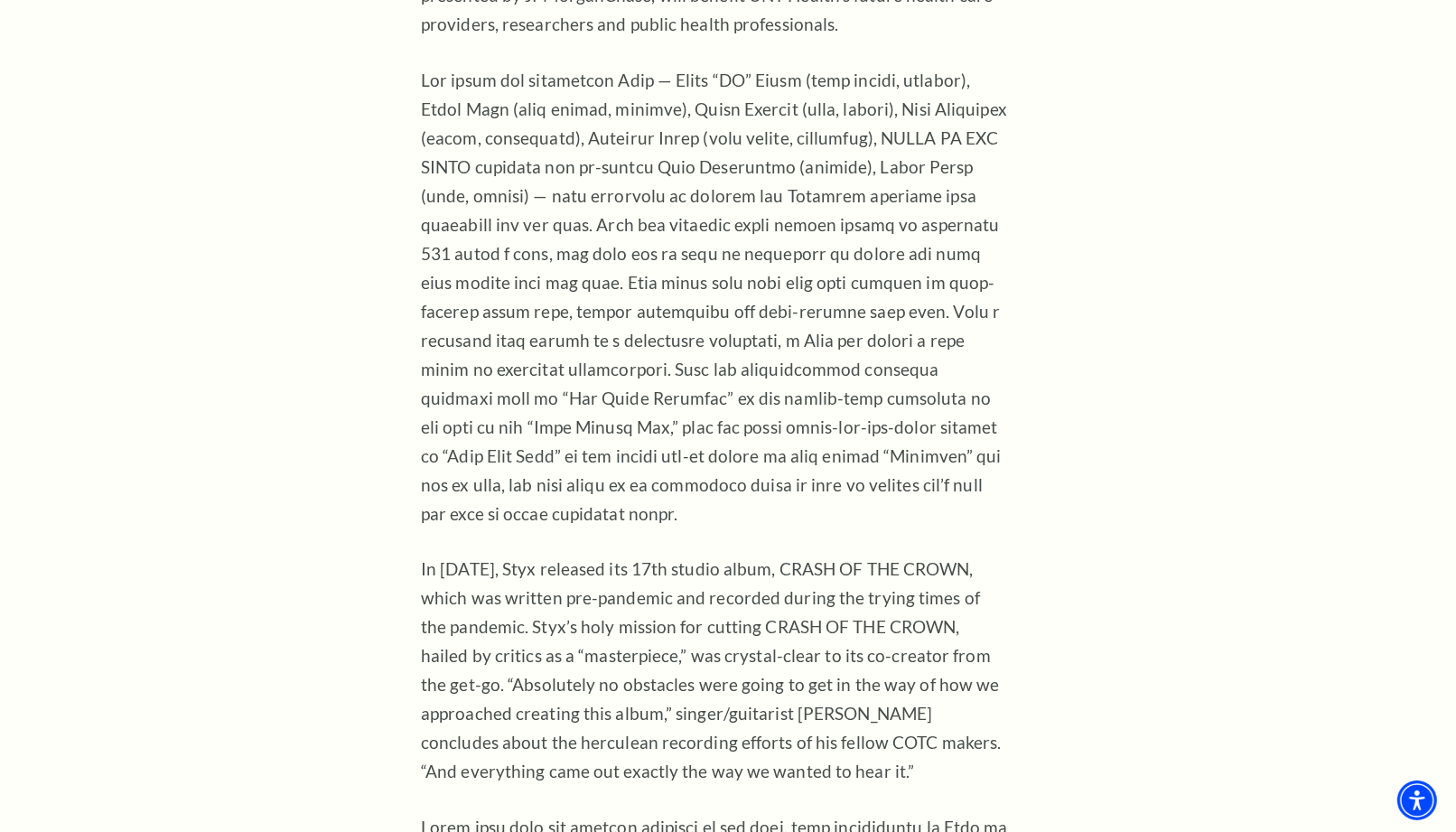
scroll to position [1807, 0]
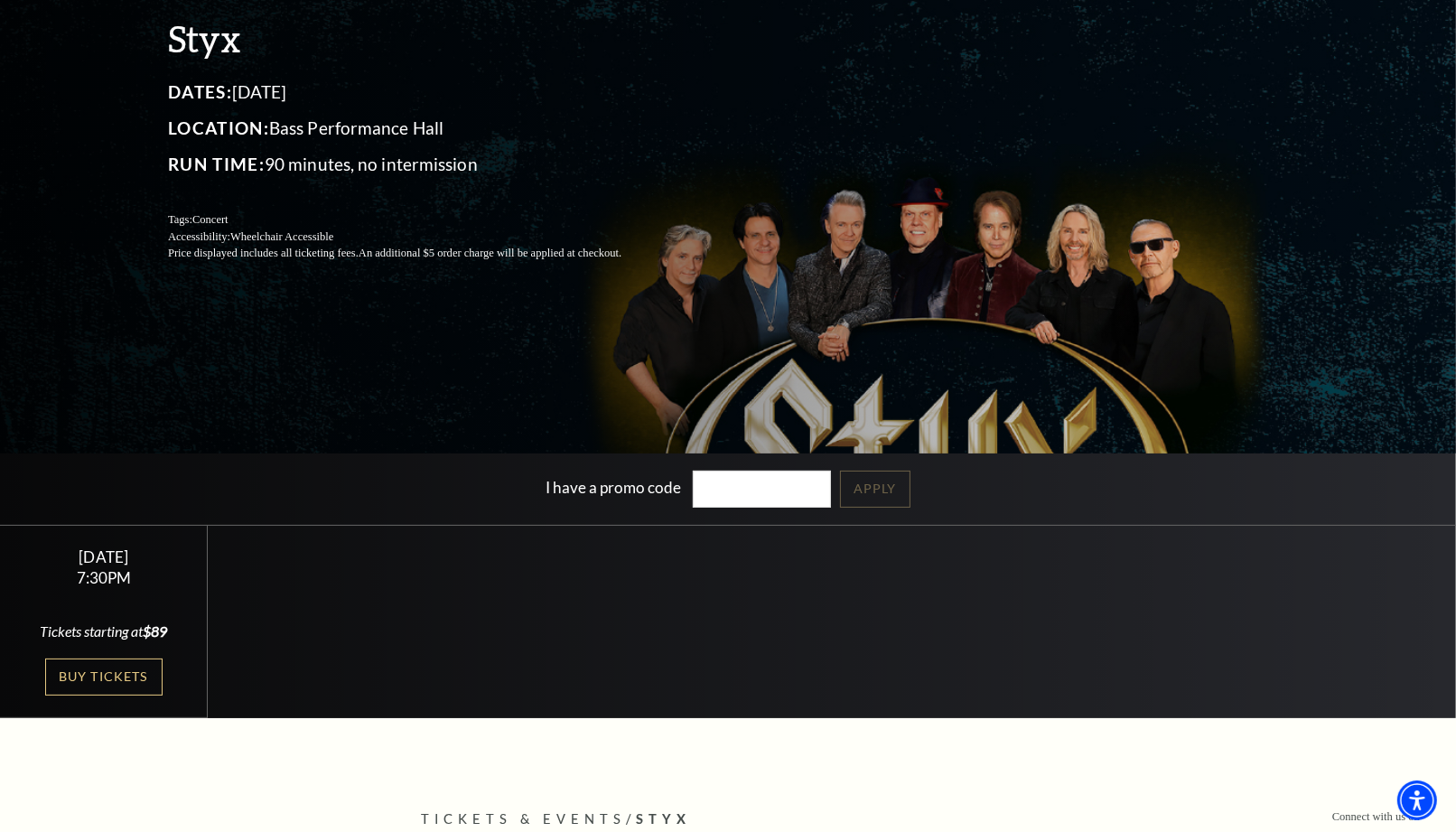
scroll to position [200, 0]
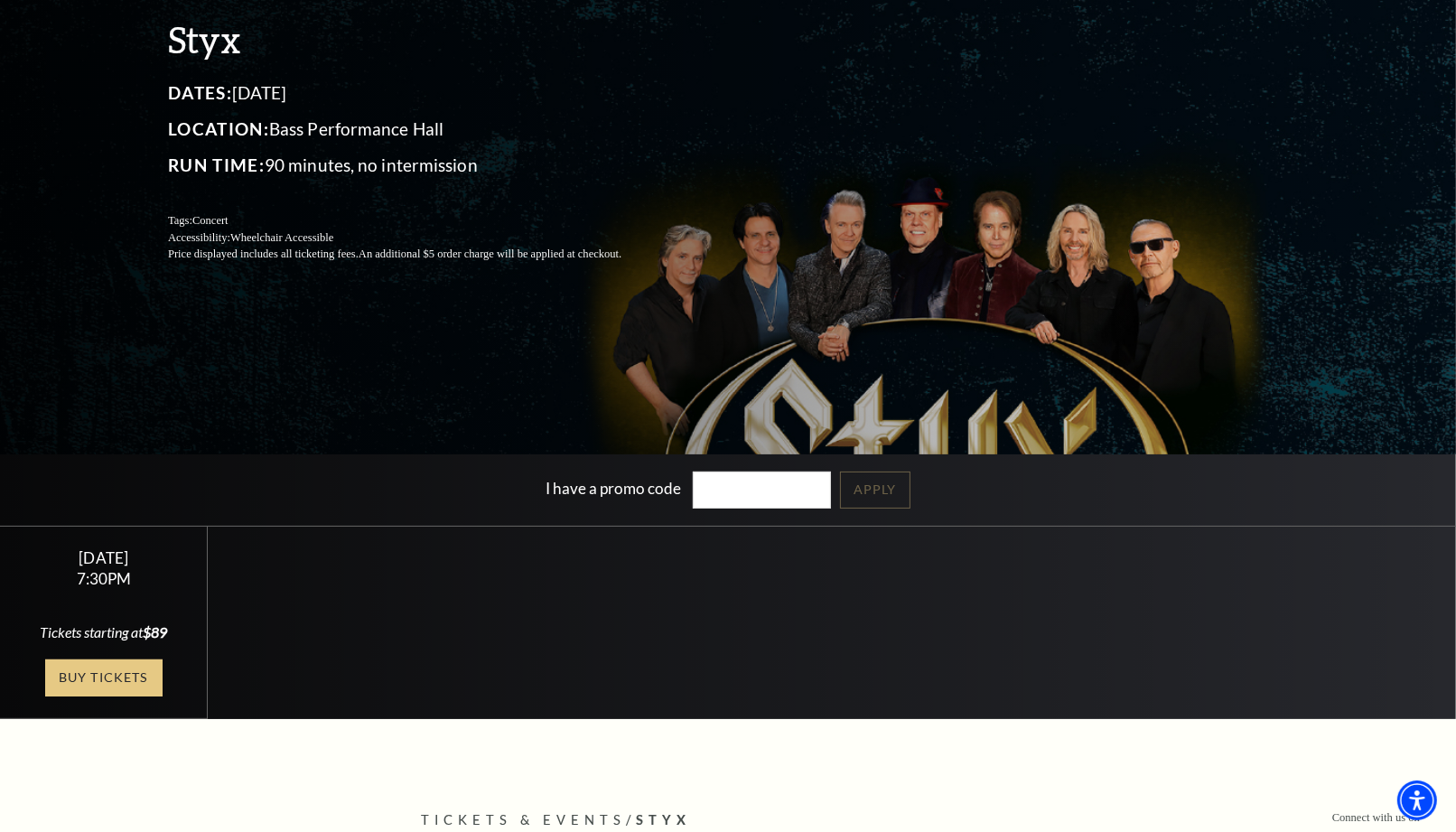
click at [81, 674] on link "Buy Tickets" at bounding box center [103, 677] width 117 height 37
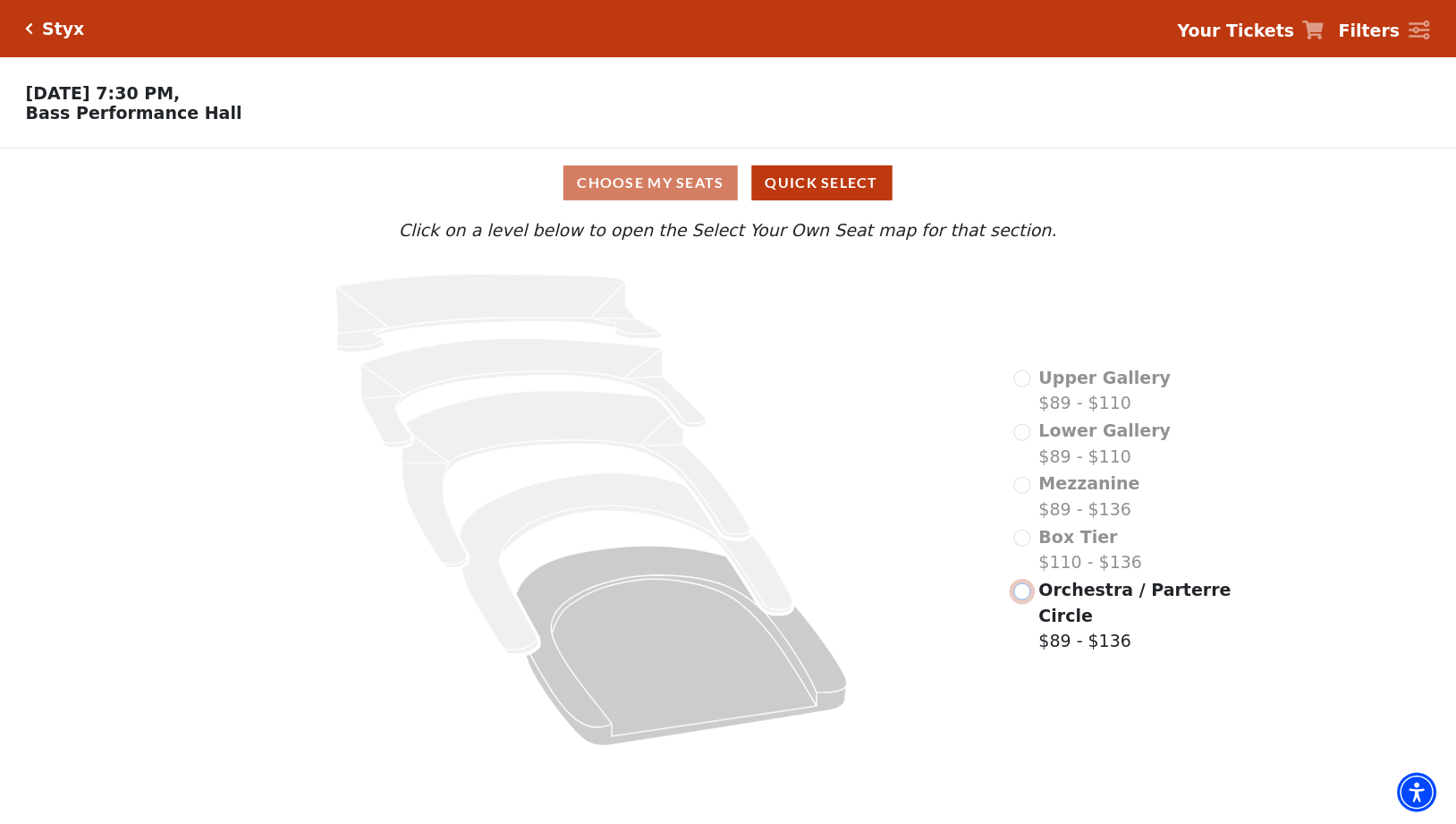
click at [1019, 594] on input "Orchestra / Parterre Circle$89 - $136\a" at bounding box center [1023, 592] width 17 height 17
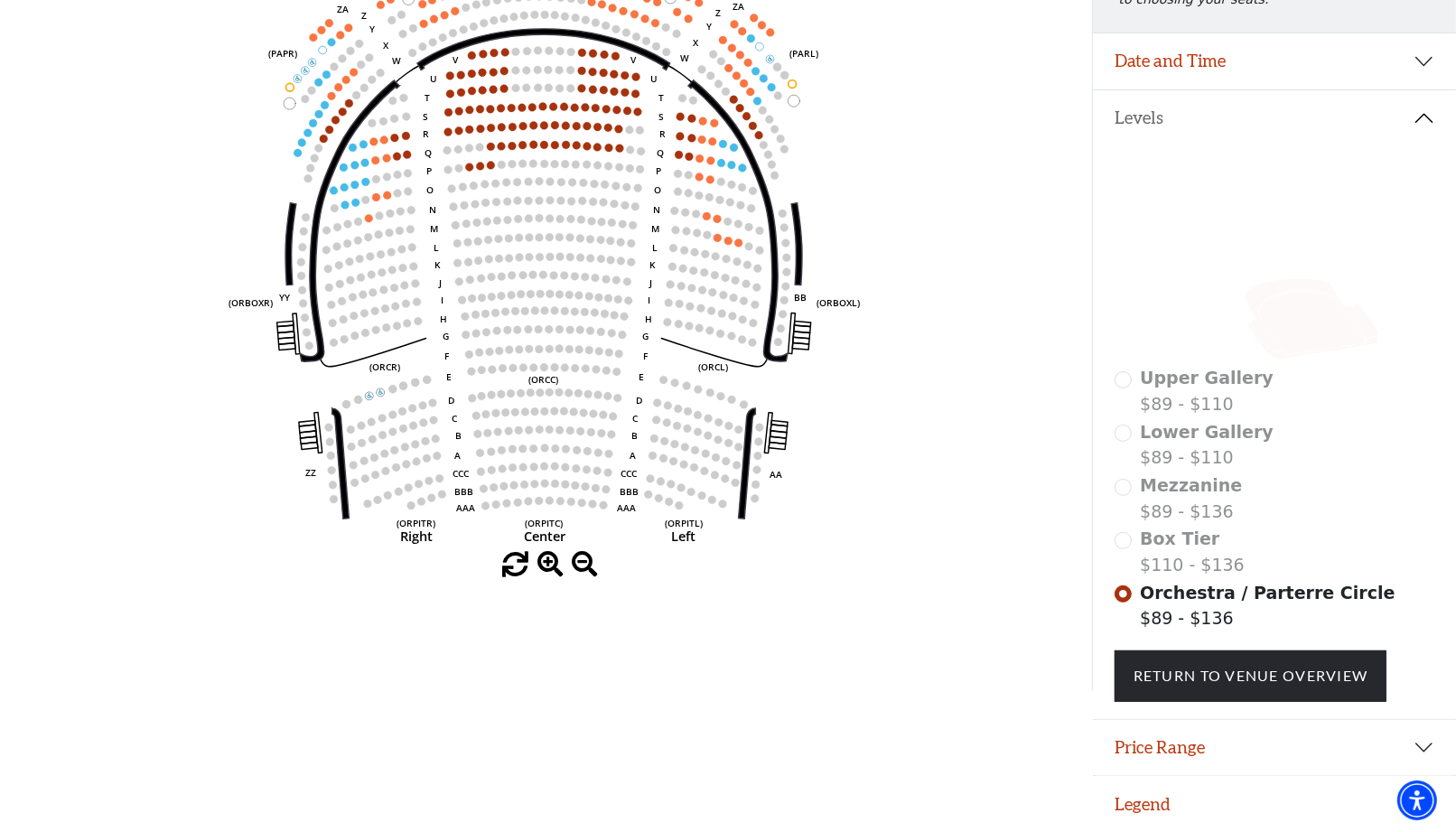
scroll to position [101, 0]
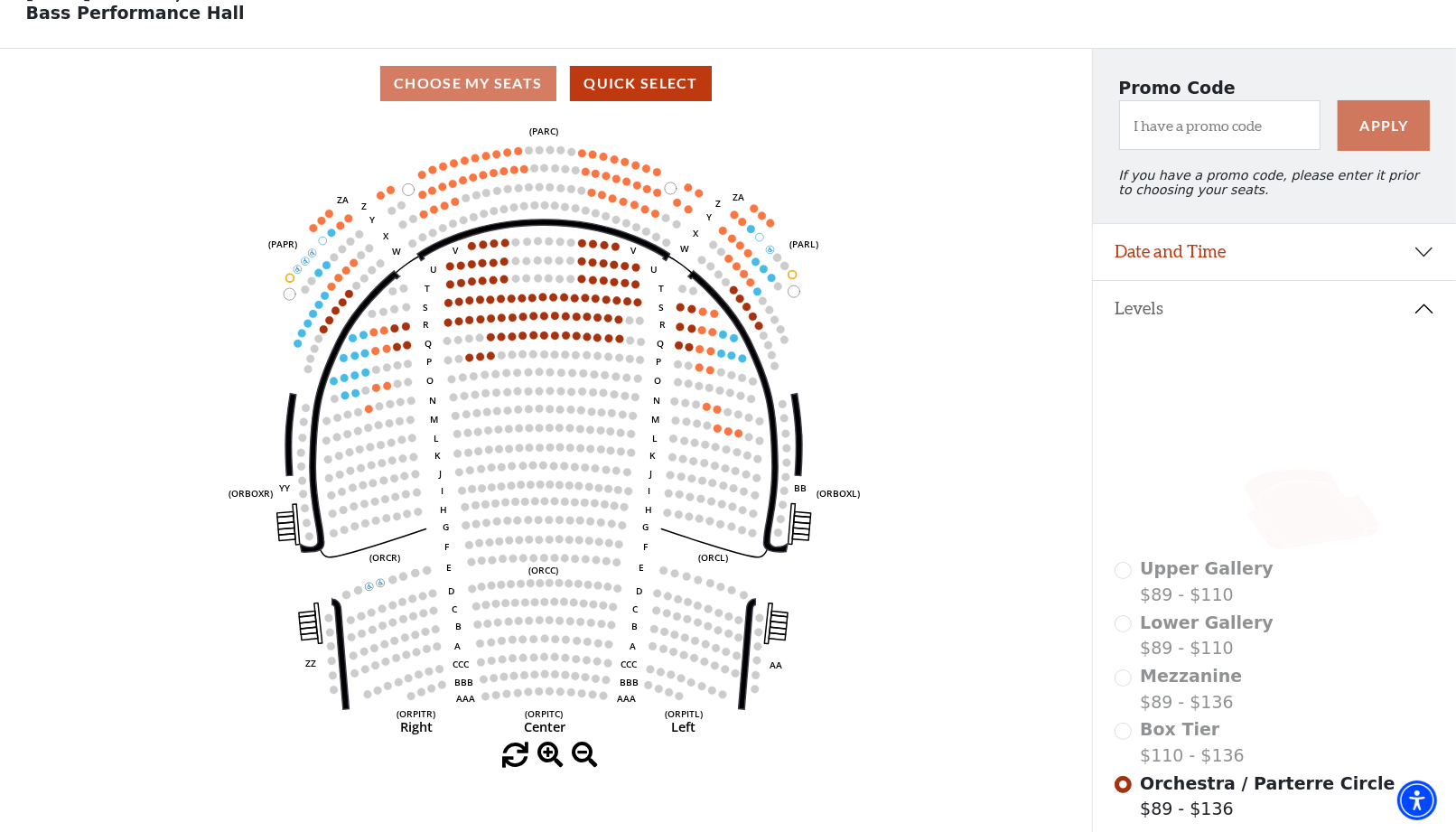
click at [112, 18] on p "Wednesday, October 22 at 7:30 PM, Bass Performance Hall" at bounding box center [546, 3] width 1092 height 40
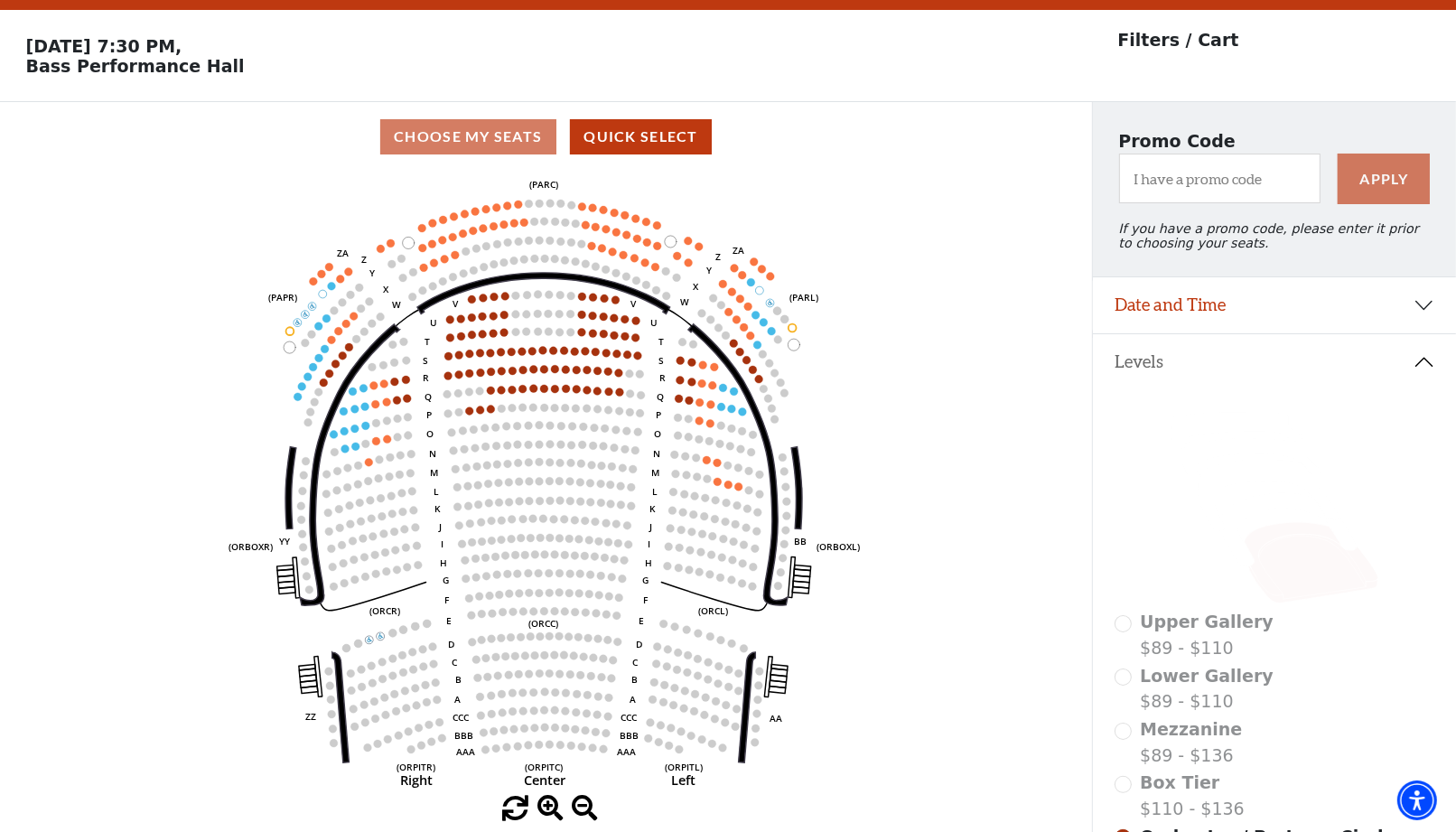
scroll to position [0, 0]
